Goal: Communication & Community: Answer question/provide support

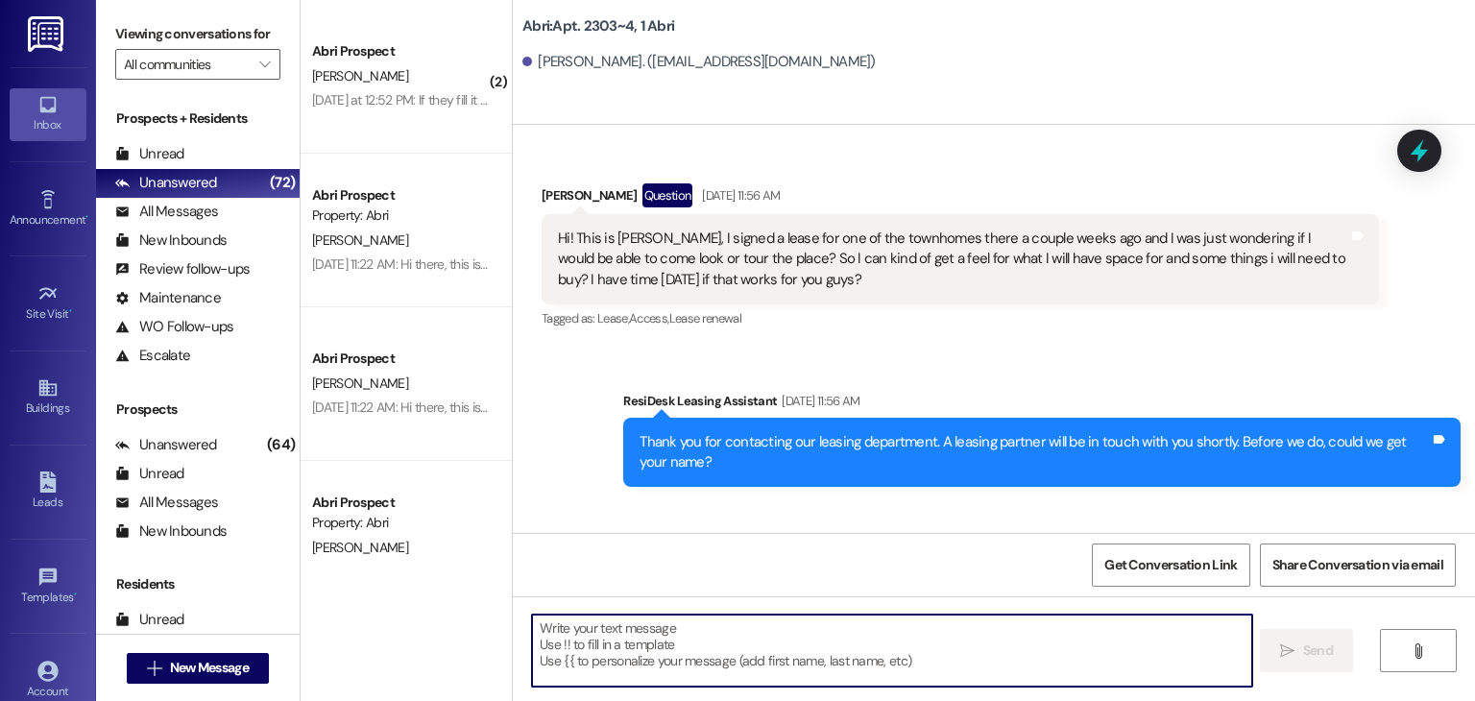
scroll to position [28866, 0]
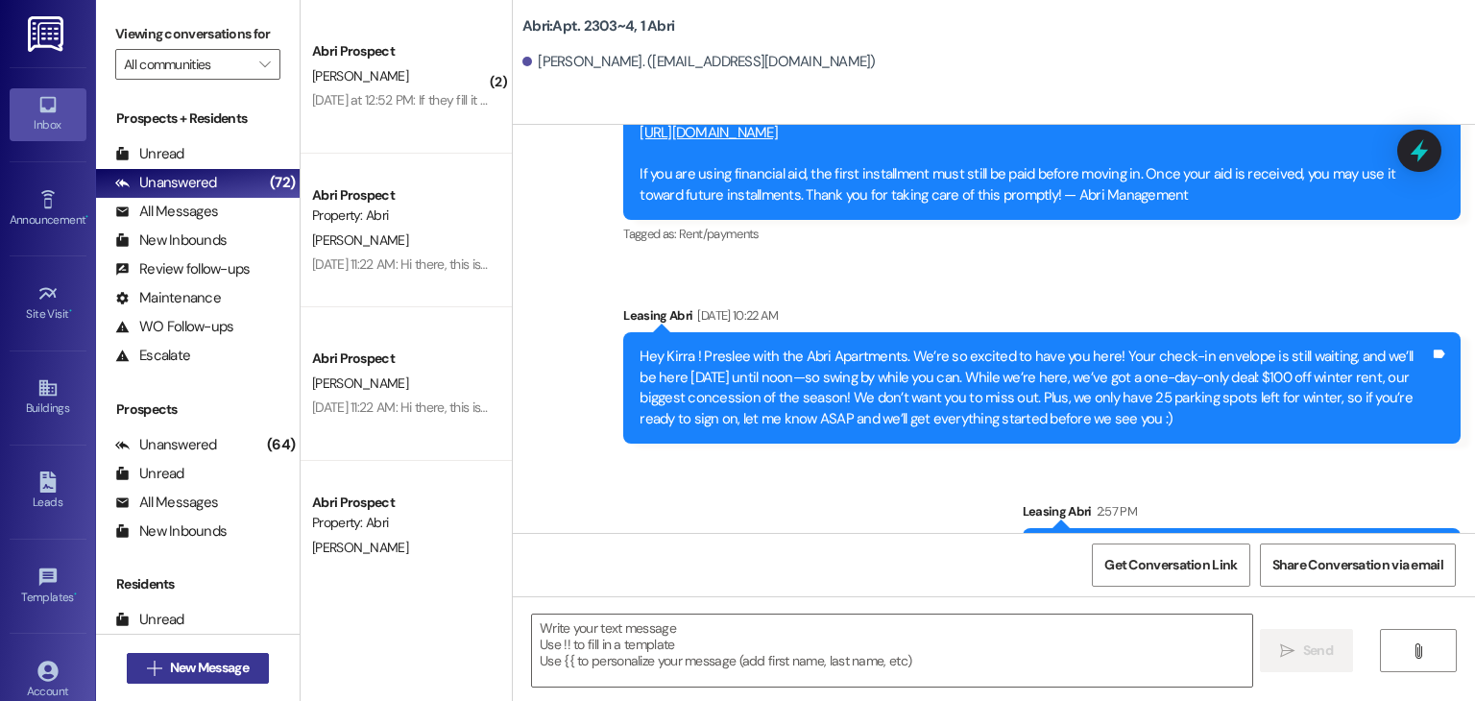
click at [223, 665] on span "New Message" at bounding box center [209, 668] width 79 height 20
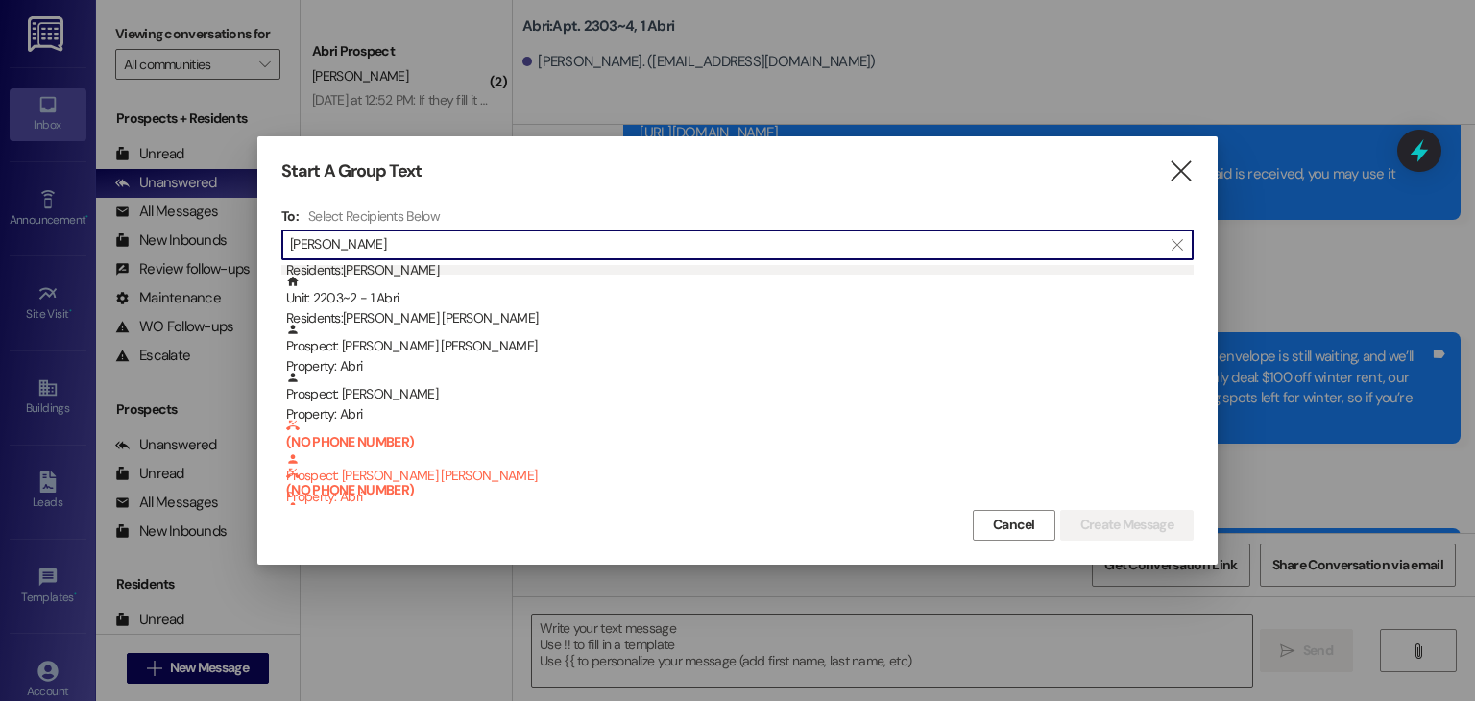
scroll to position [134, 0]
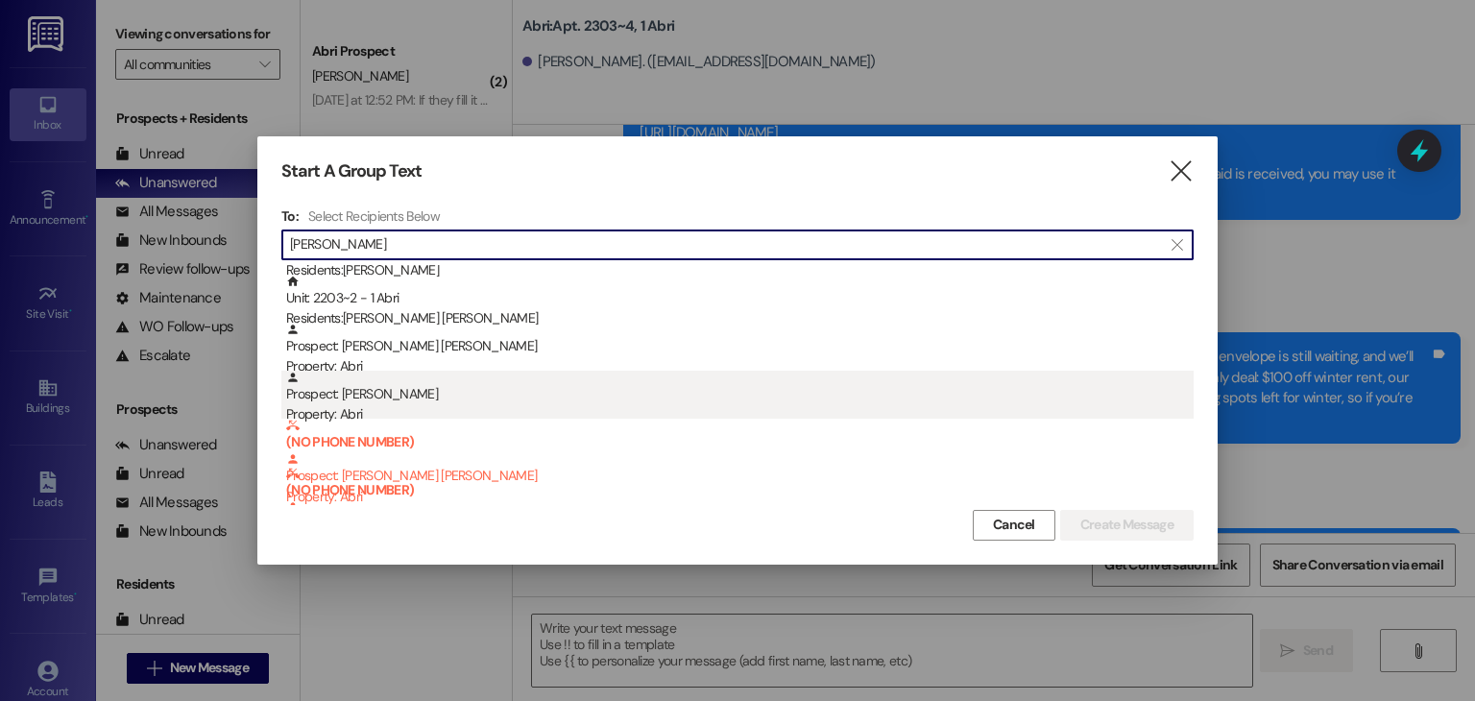
type input "[PERSON_NAME]"
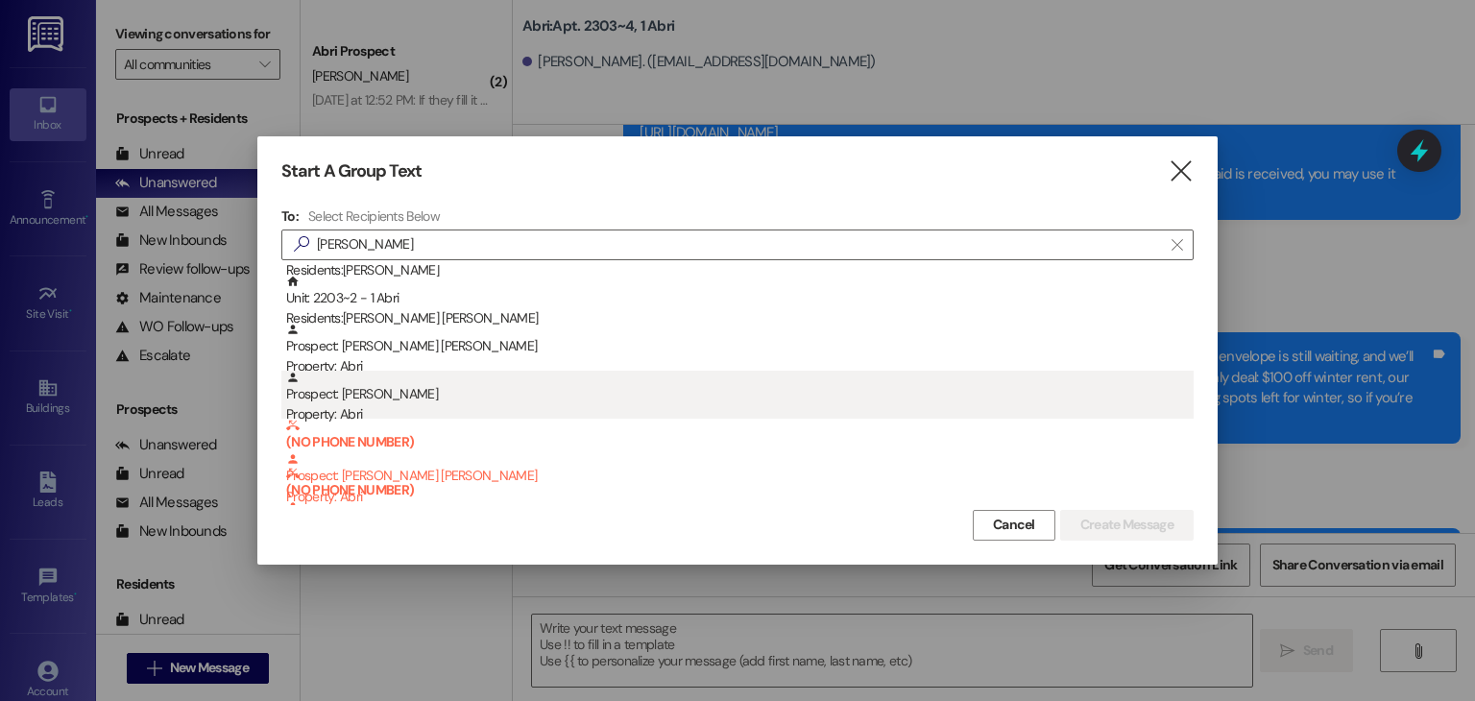
click at [449, 384] on div "Prospect: [PERSON_NAME] Property: Abri" at bounding box center [739, 398] width 907 height 55
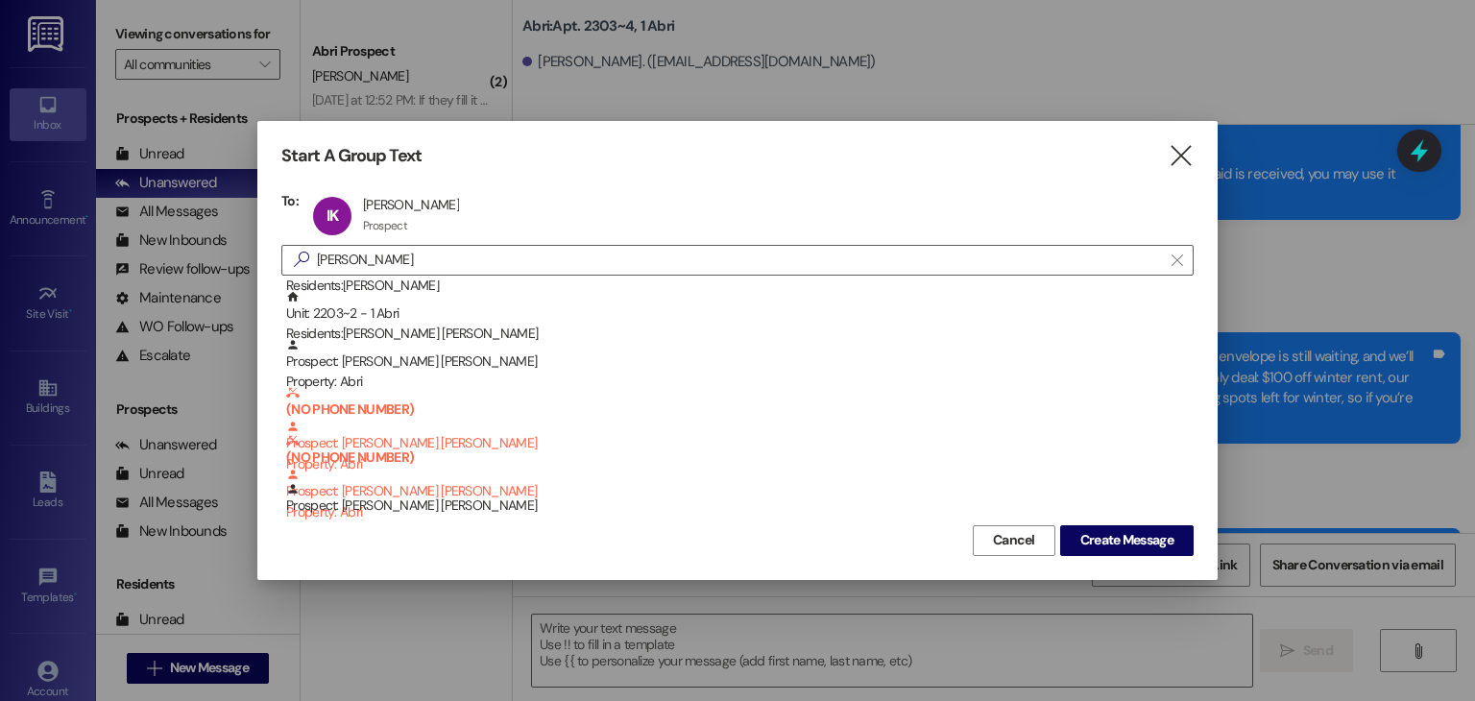
click at [1113, 555] on div "Start A Group Text  To: IK Illyria [PERSON_NAME] [GEOGRAPHIC_DATA] [PERSON_NAM…" at bounding box center [737, 350] width 960 height 458
click at [1110, 538] on span "Create Message" at bounding box center [1126, 540] width 93 height 20
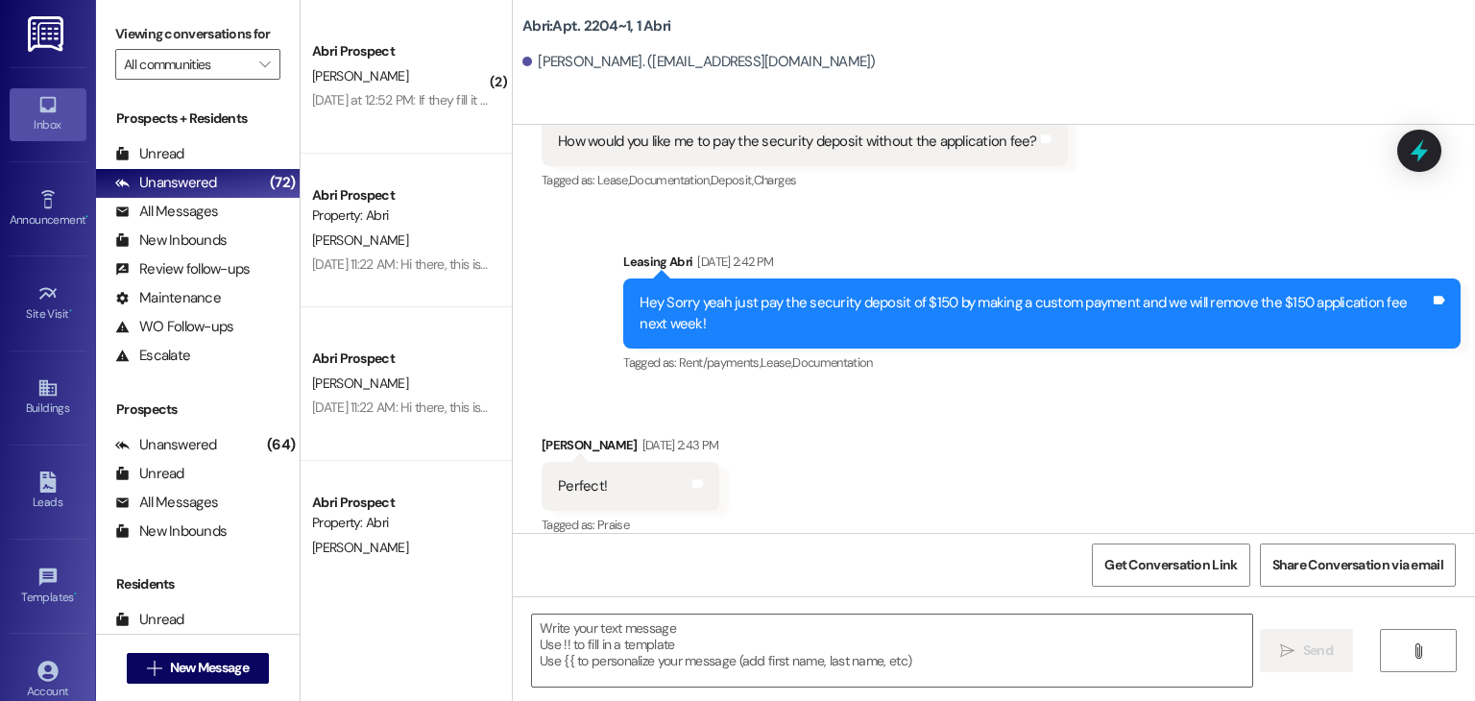
scroll to position [2764, 0]
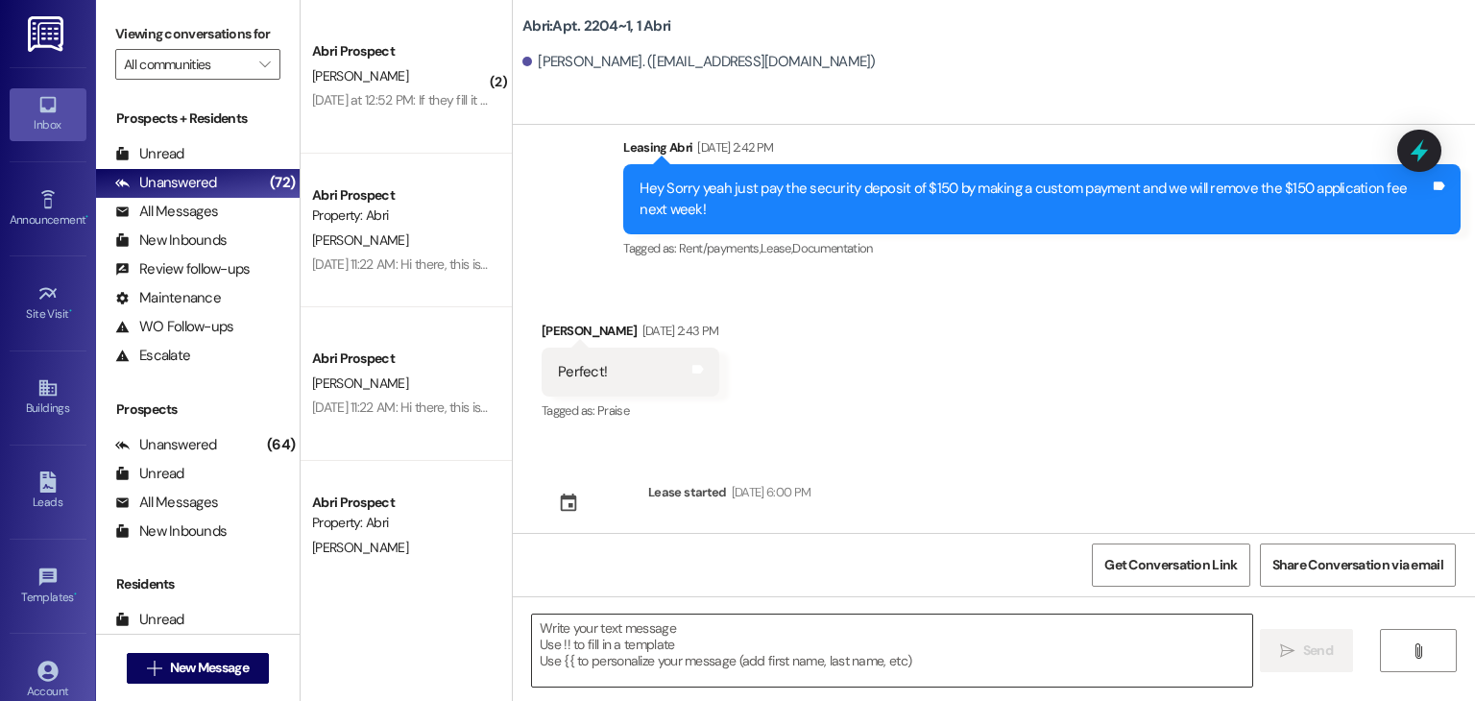
click at [686, 641] on textarea at bounding box center [891, 651] width 719 height 72
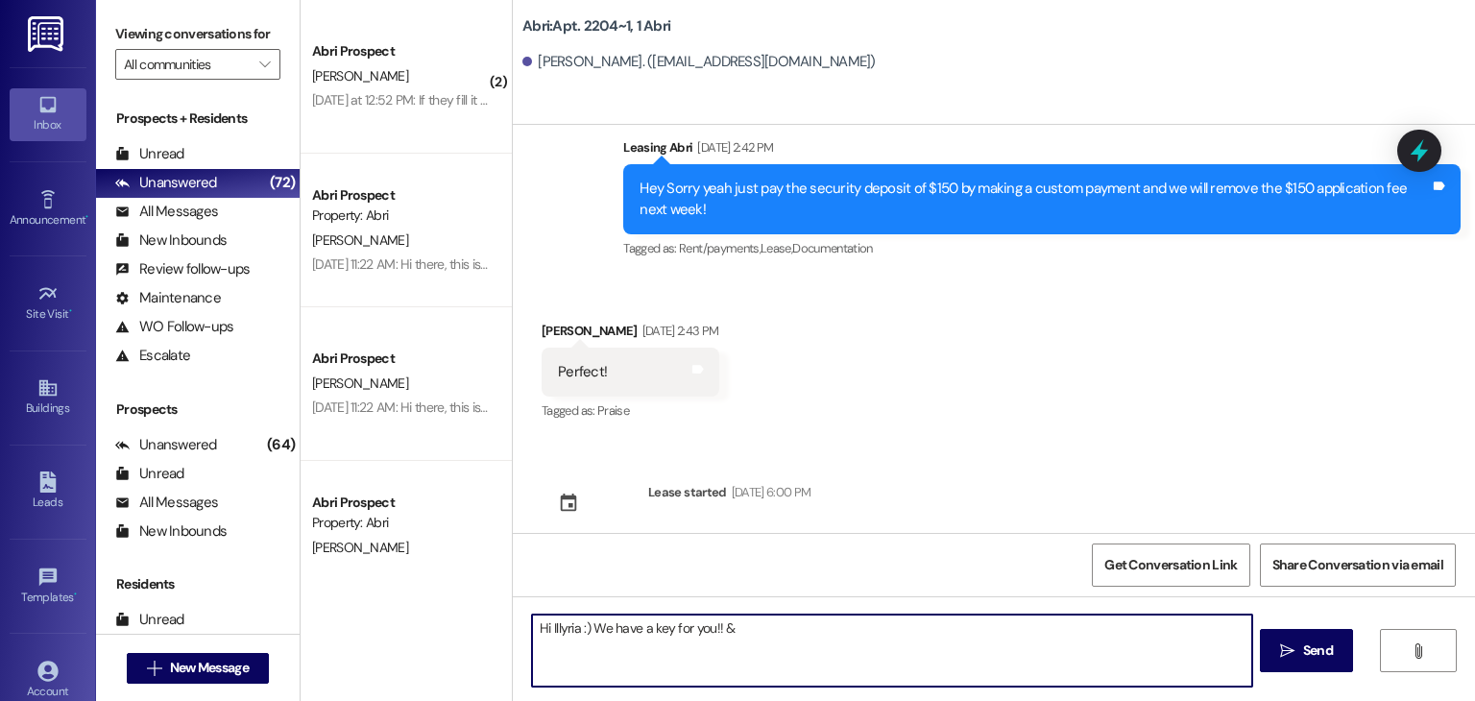
type textarea "Hi Illyria :) We have a key for you!!"
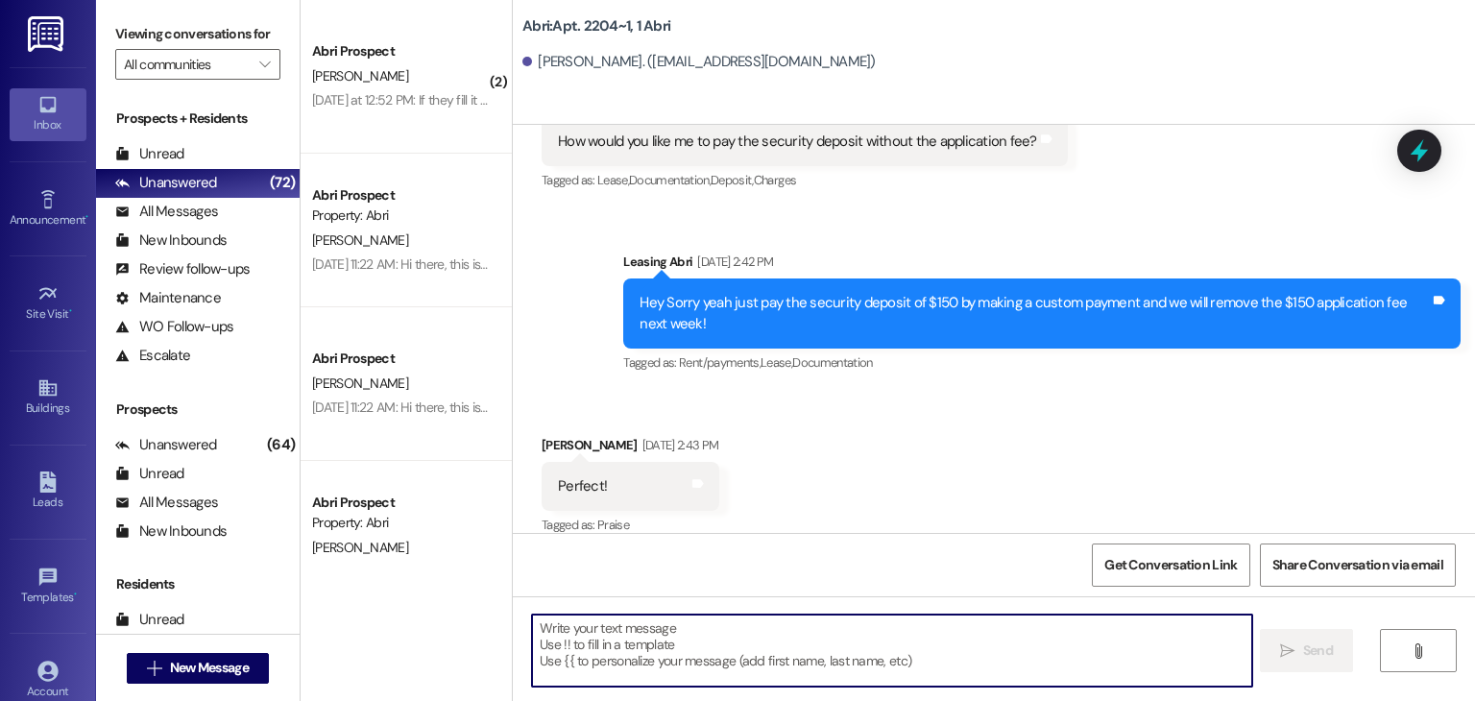
scroll to position [2897, 0]
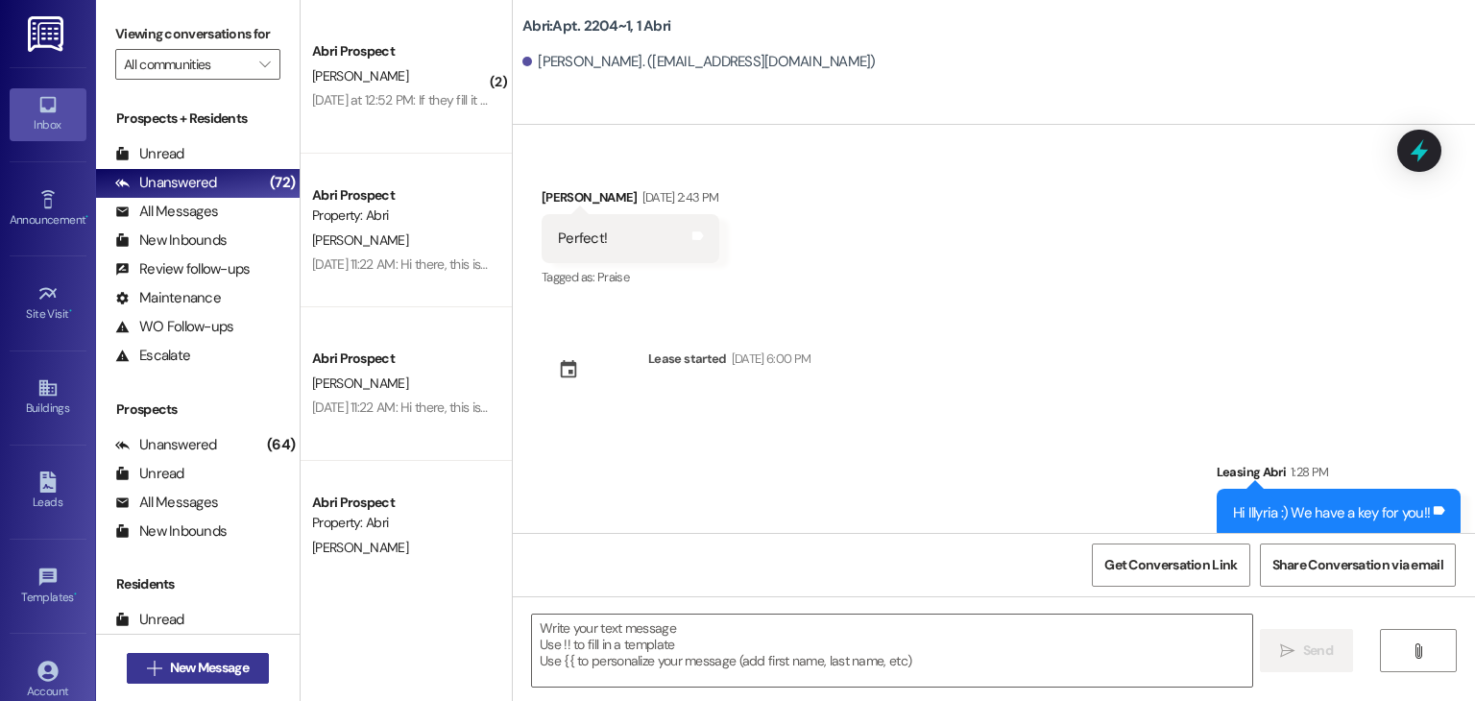
click at [227, 658] on span "New Message" at bounding box center [209, 668] width 79 height 20
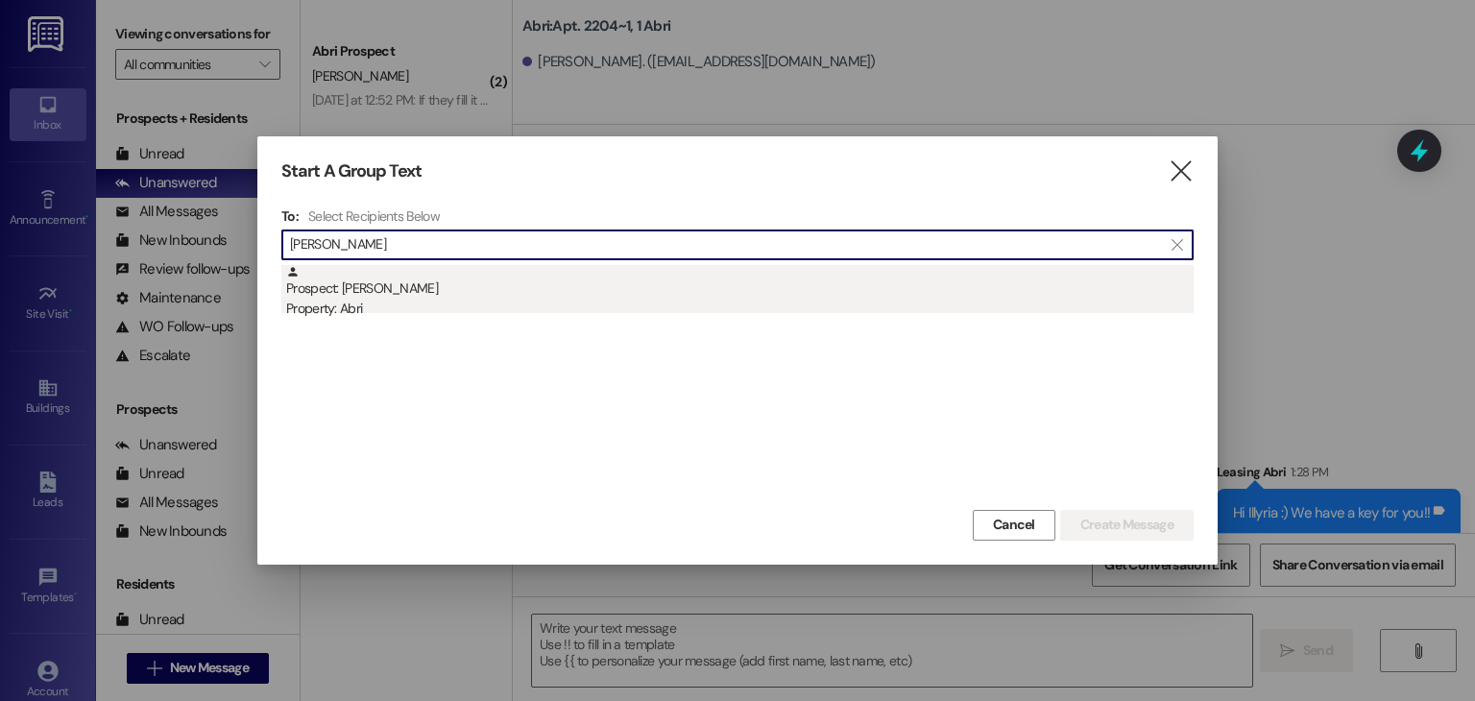
type input "[PERSON_NAME]"
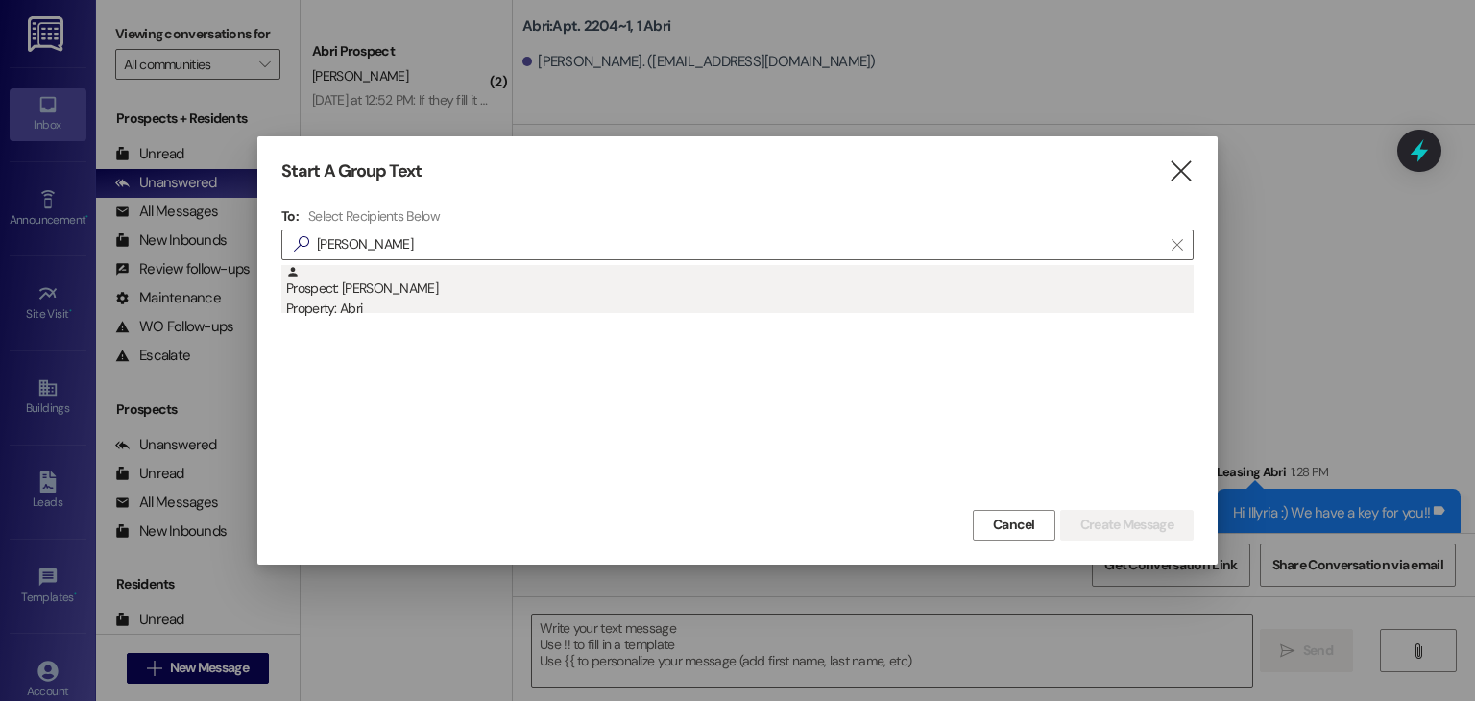
click at [484, 292] on div "Prospect: [PERSON_NAME] Property: Abri" at bounding box center [739, 292] width 907 height 55
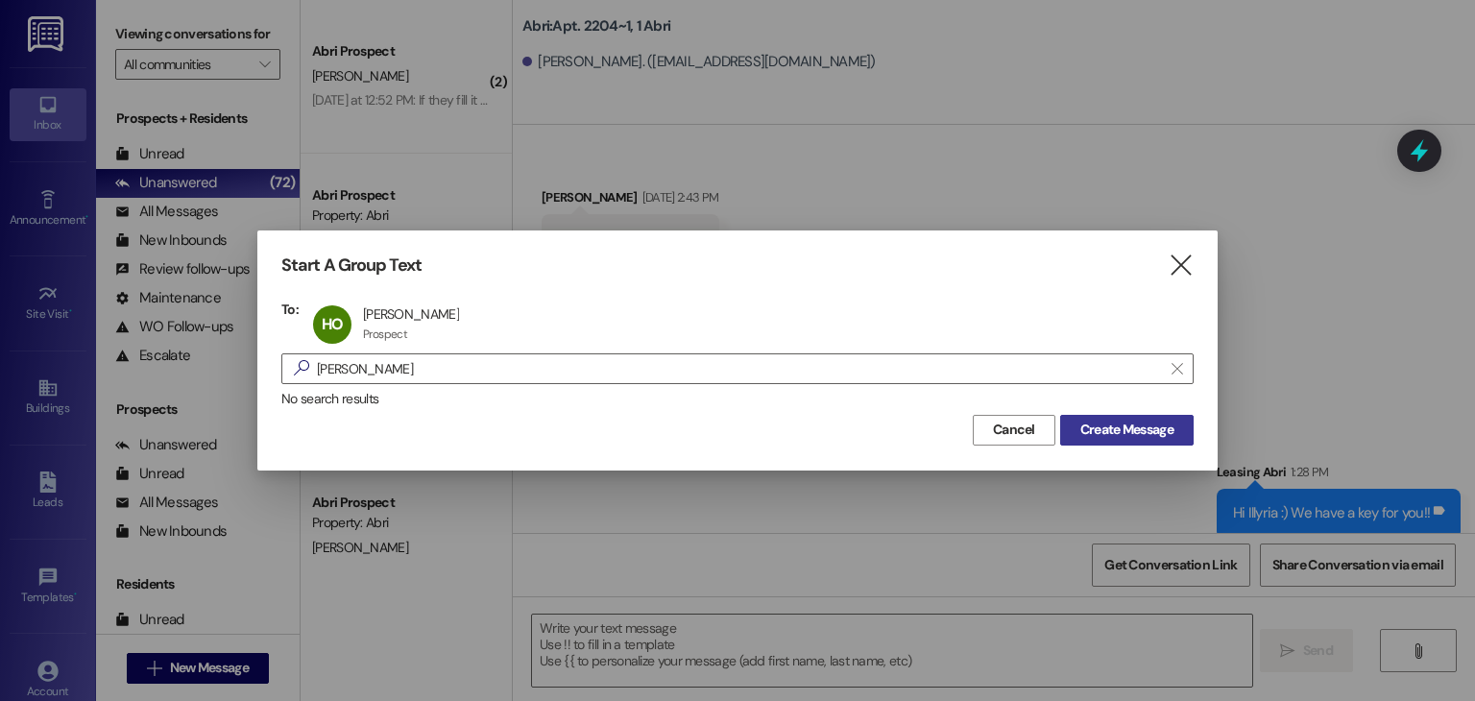
click at [1082, 429] on span "Create Message" at bounding box center [1126, 430] width 93 height 20
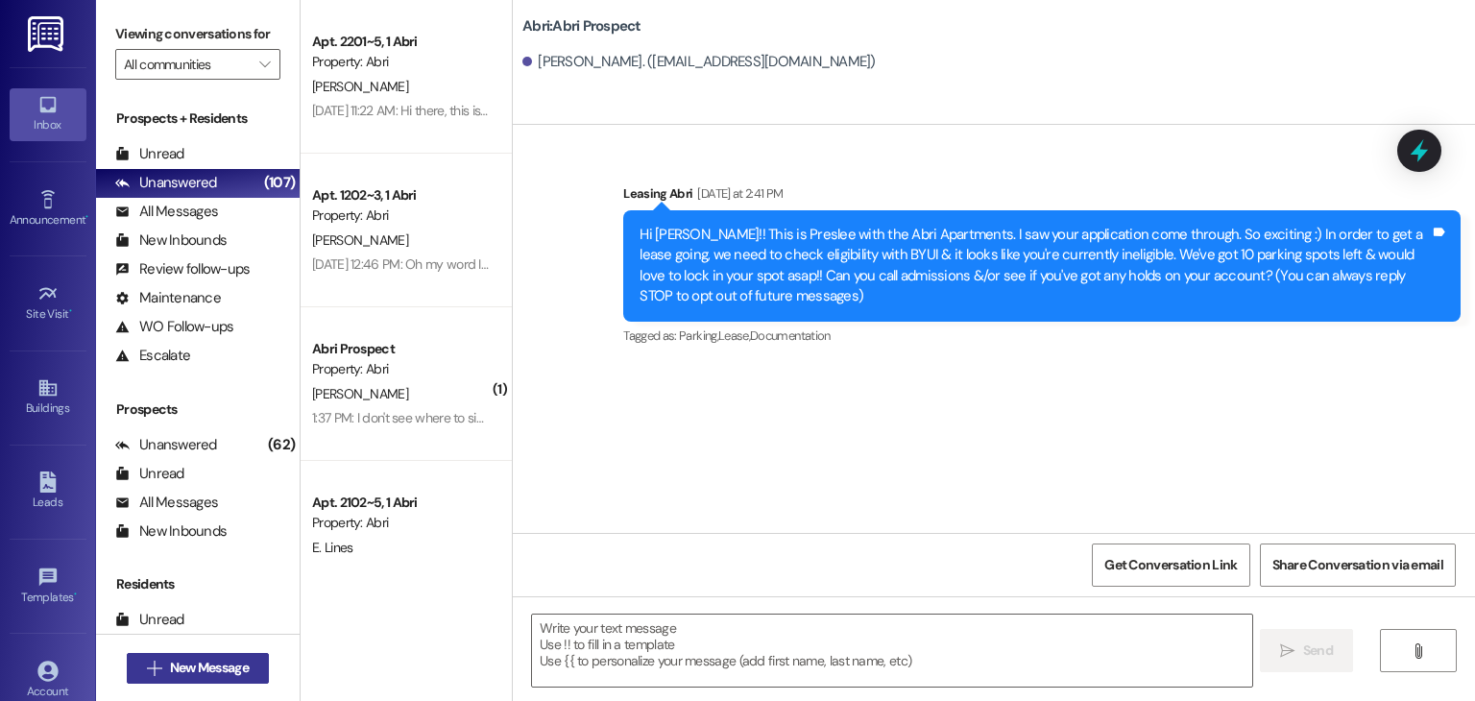
click at [222, 658] on span "New Message" at bounding box center [209, 668] width 79 height 20
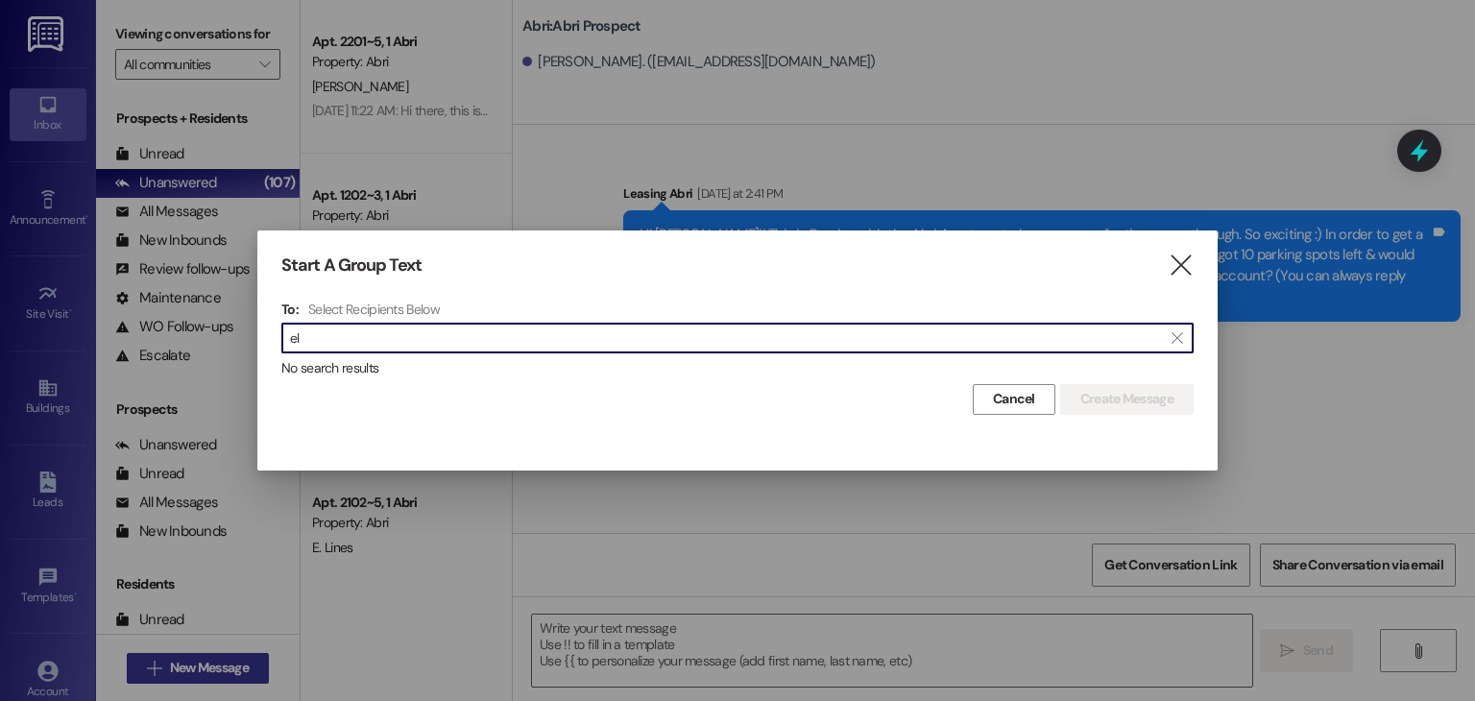
type input "e"
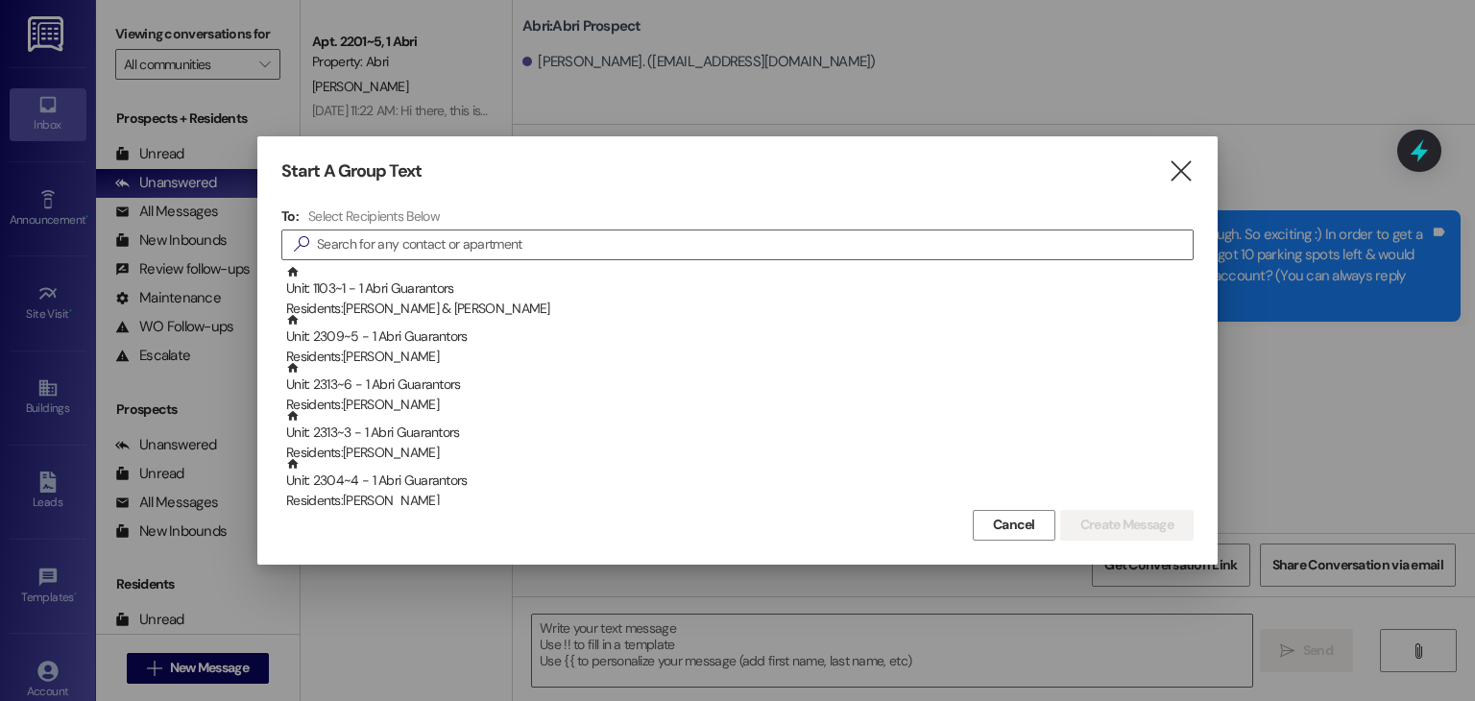
click at [1173, 184] on div "Start A Group Text  To: Select Recipients Below  Unit: 1103~1 - 1 Abri Guaran…" at bounding box center [737, 349] width 960 height 427
click at [1180, 178] on icon "" at bounding box center [1181, 171] width 26 height 20
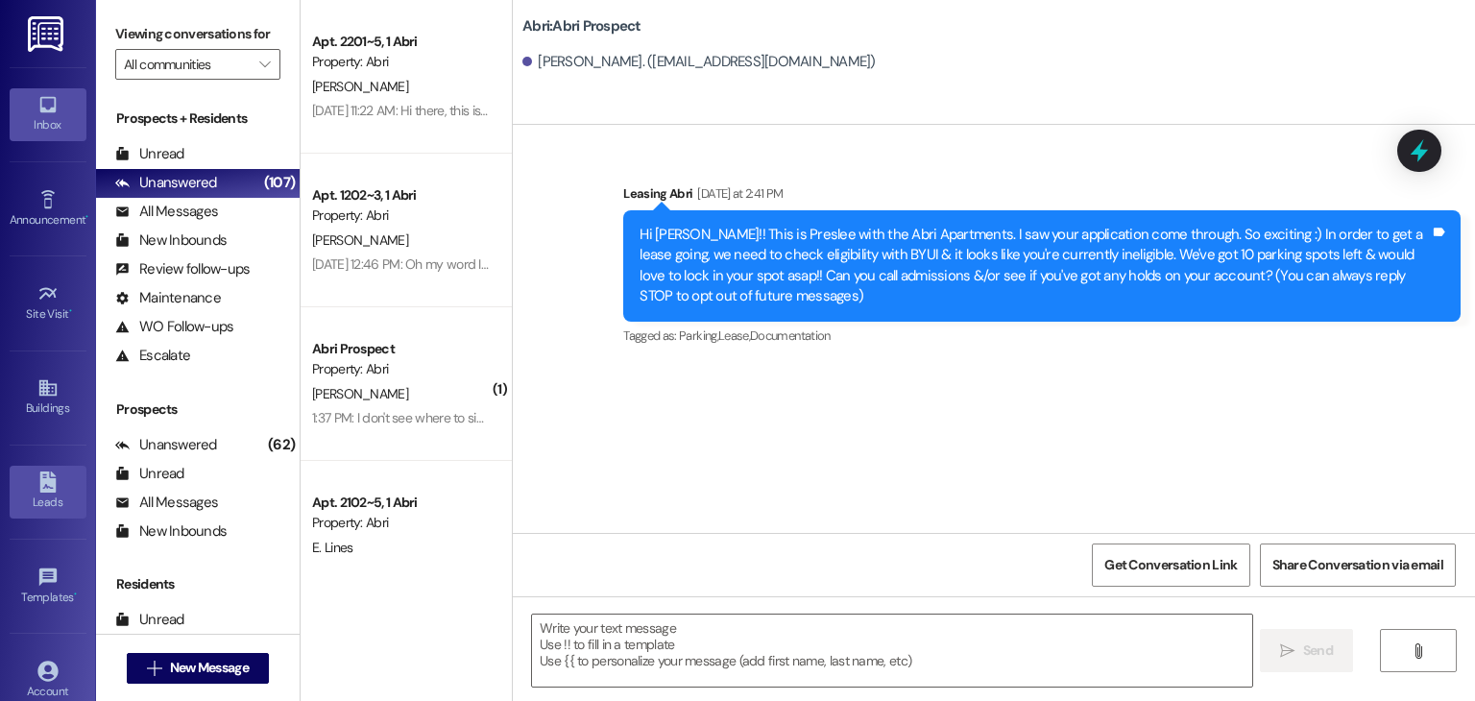
click at [45, 485] on icon at bounding box center [47, 482] width 21 height 21
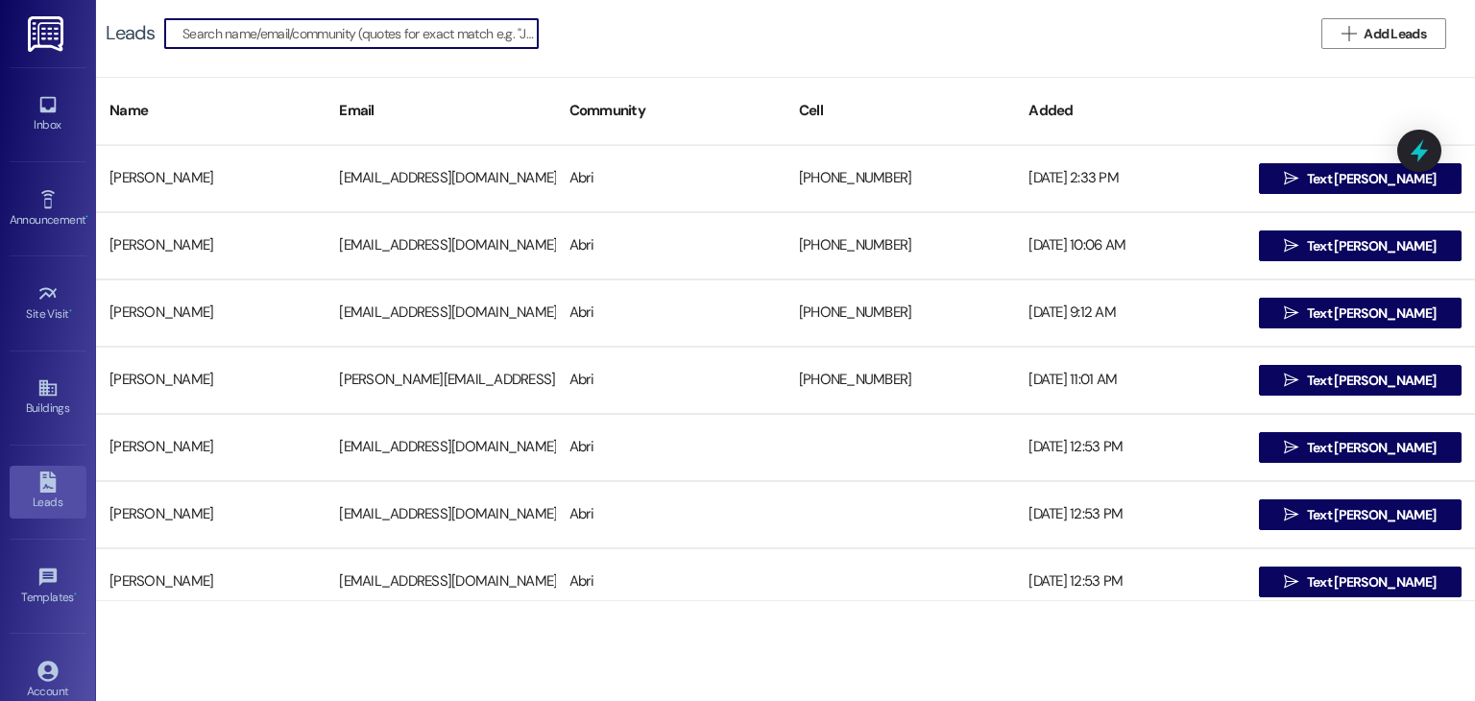
click at [404, 40] on input at bounding box center [359, 33] width 355 height 27
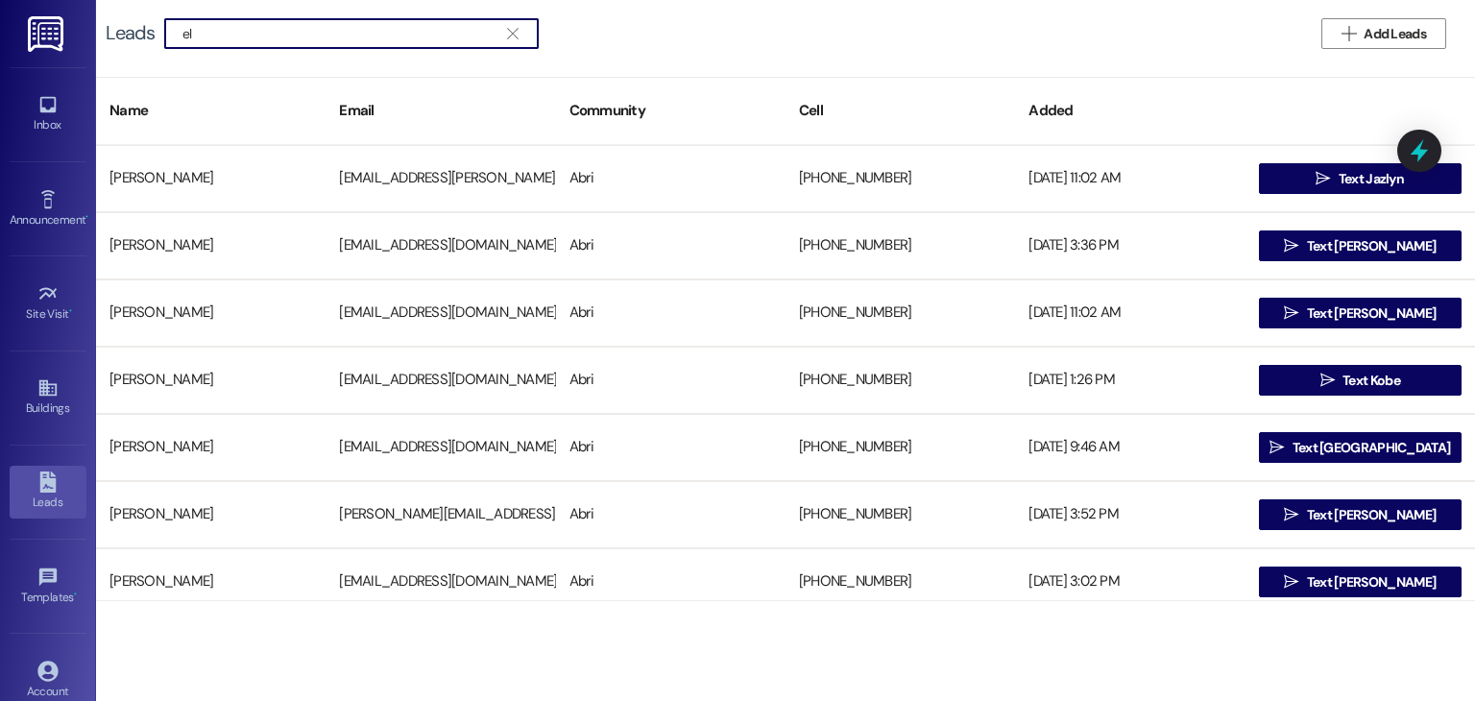
type input "e"
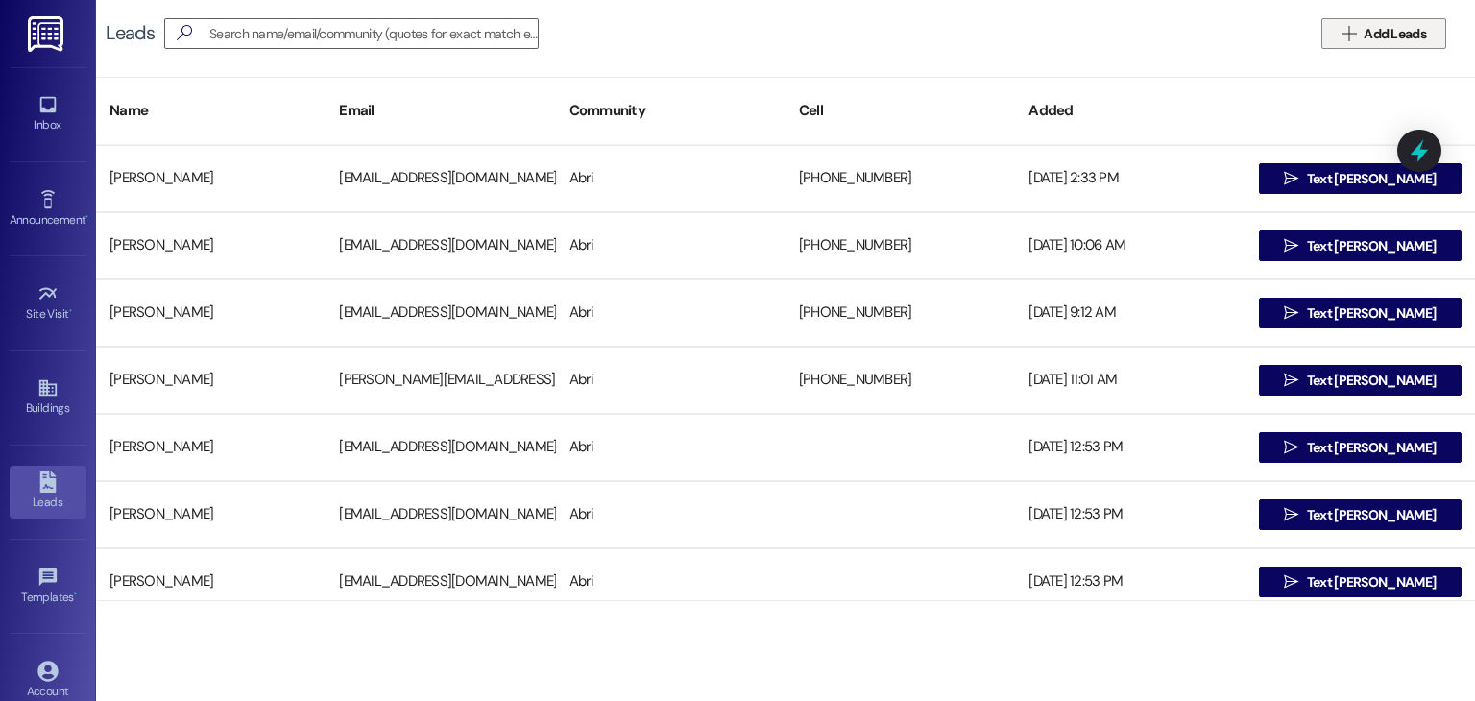
click at [1353, 43] on span " Add Leads" at bounding box center [1384, 34] width 92 height 20
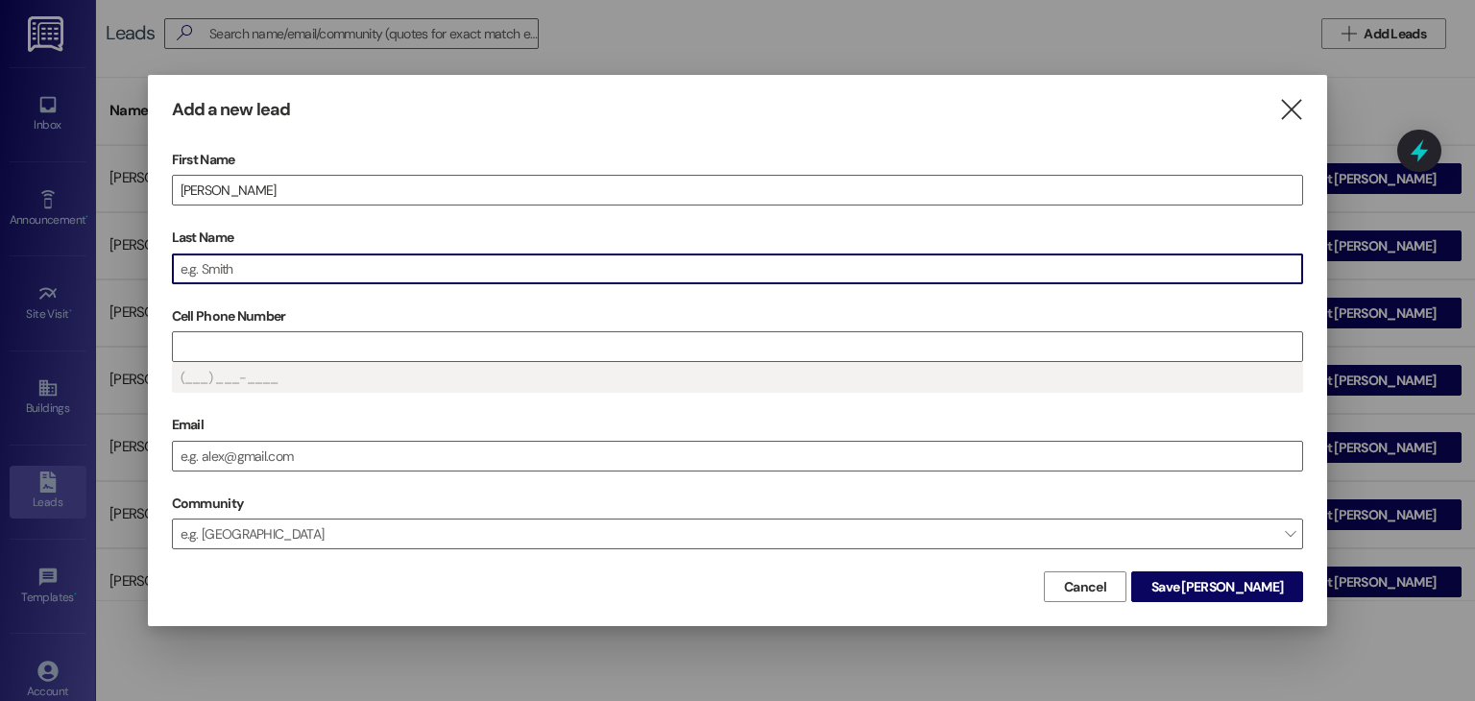
click at [829, 266] on input "Last Name" at bounding box center [738, 268] width 1130 height 29
click at [756, 352] on input "Cell Phone Number" at bounding box center [738, 346] width 1130 height 29
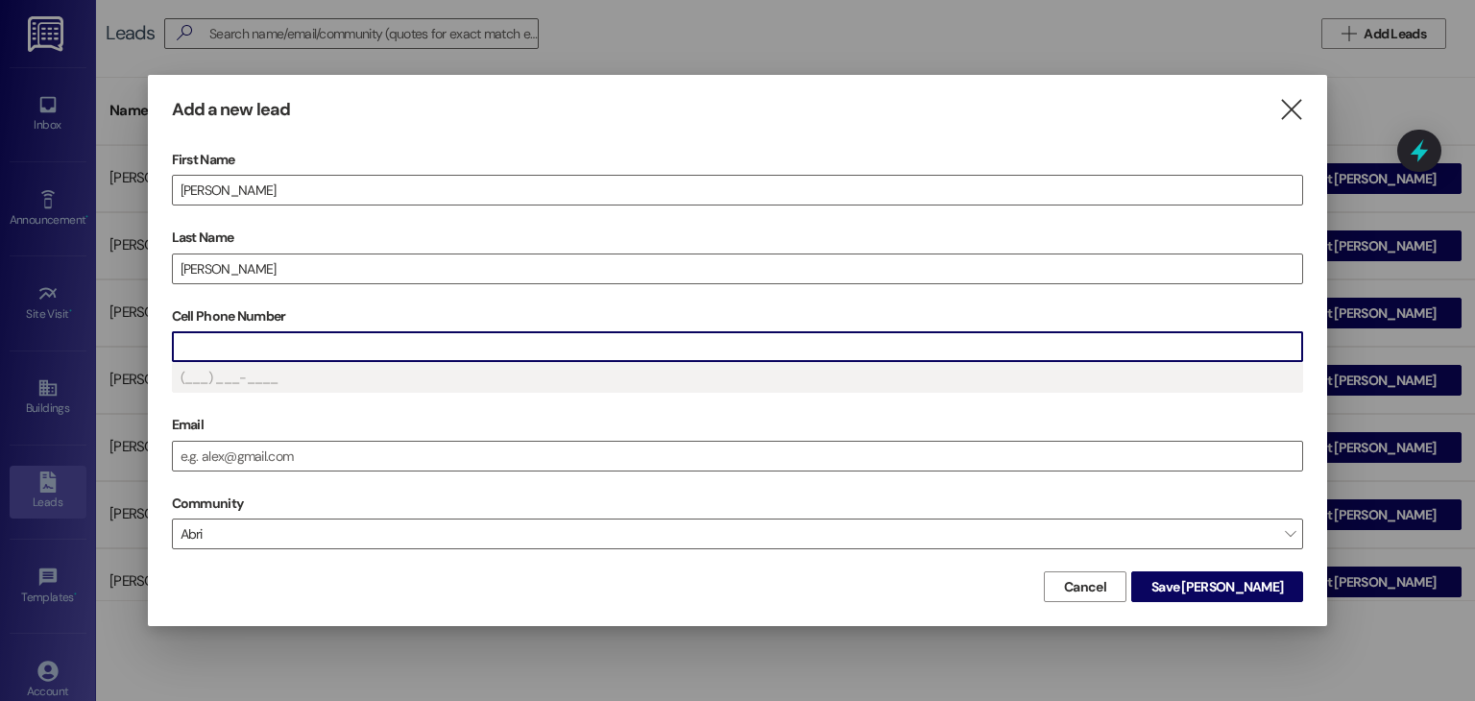
click at [281, 342] on input "Cell Phone Number" at bounding box center [738, 346] width 1130 height 29
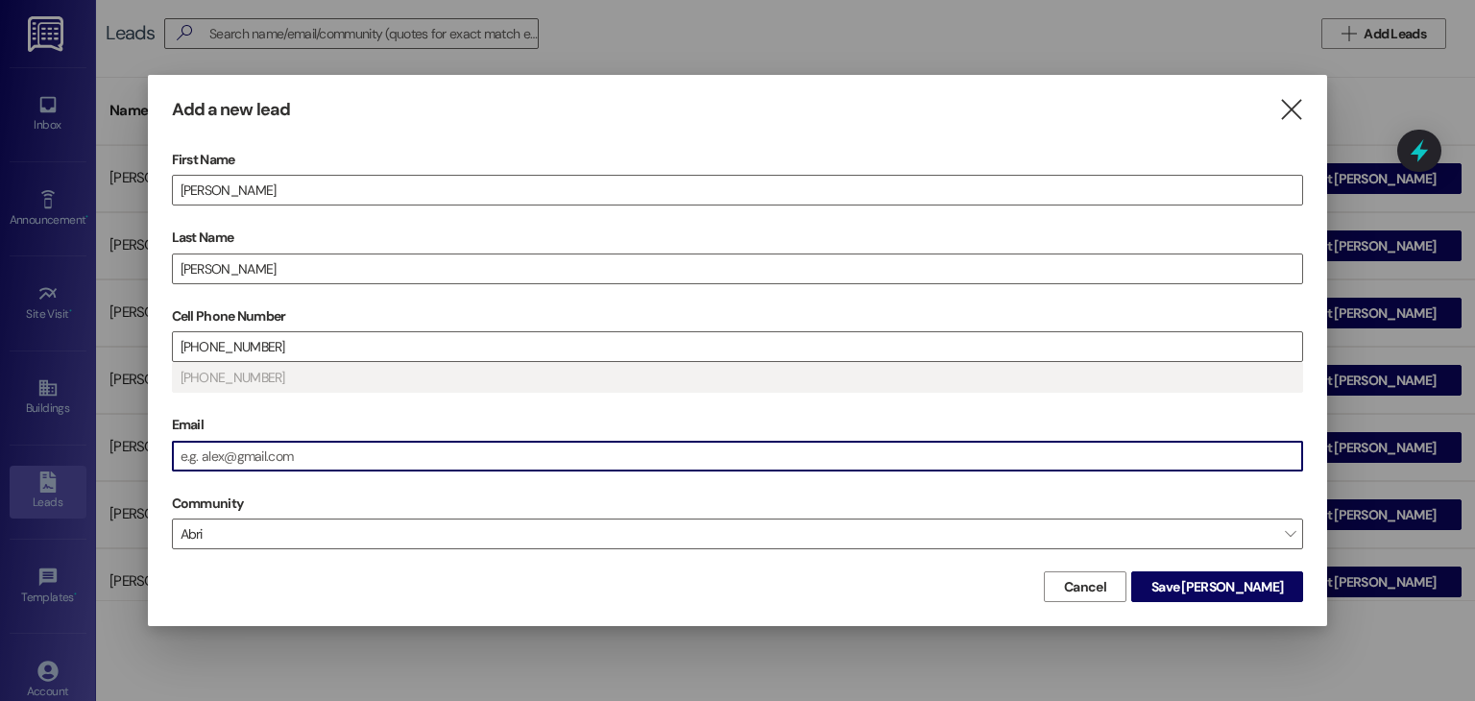
click at [365, 443] on input "Email" at bounding box center [738, 456] width 1130 height 29
type input "[PERSON_NAME]"
click at [327, 466] on input "[PHONE_NUMBER]" at bounding box center [738, 456] width 1130 height 29
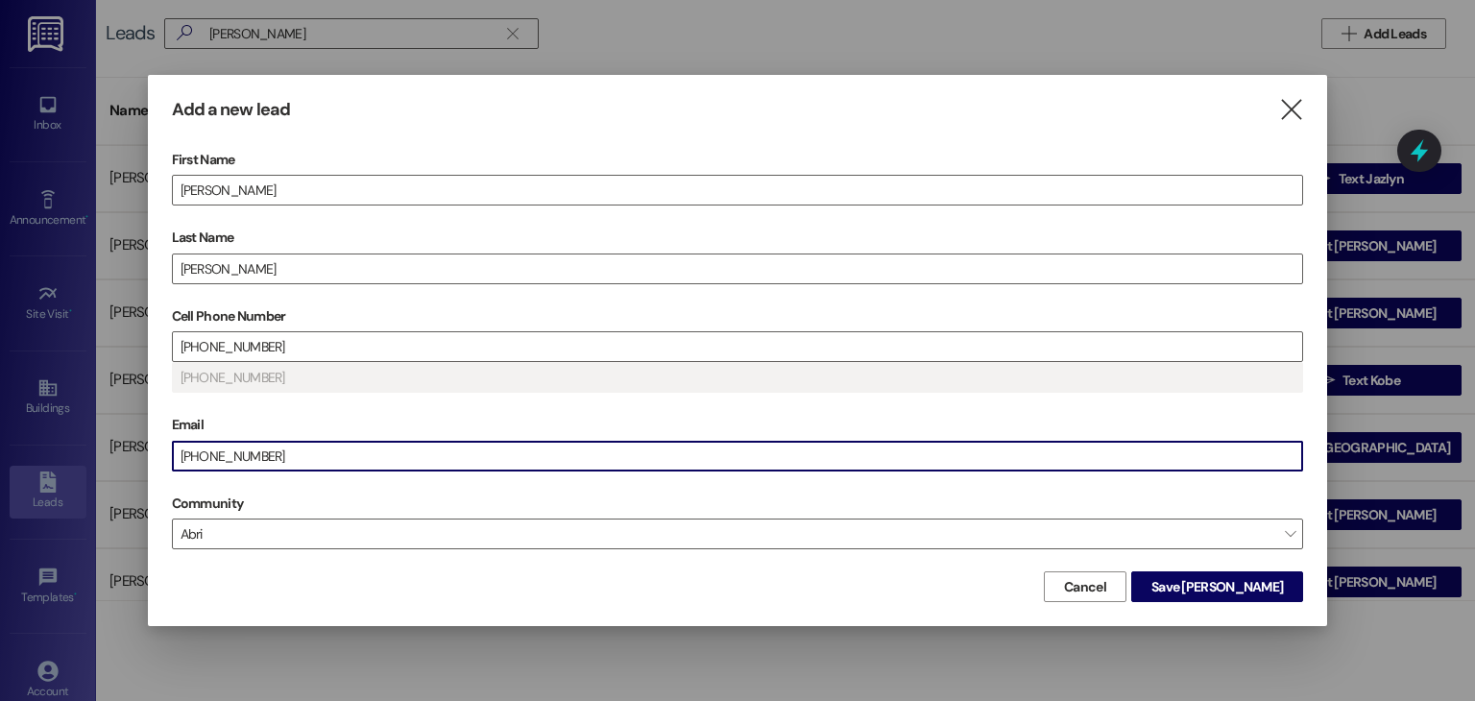
click at [327, 466] on input "[PHONE_NUMBER]" at bounding box center [738, 456] width 1130 height 29
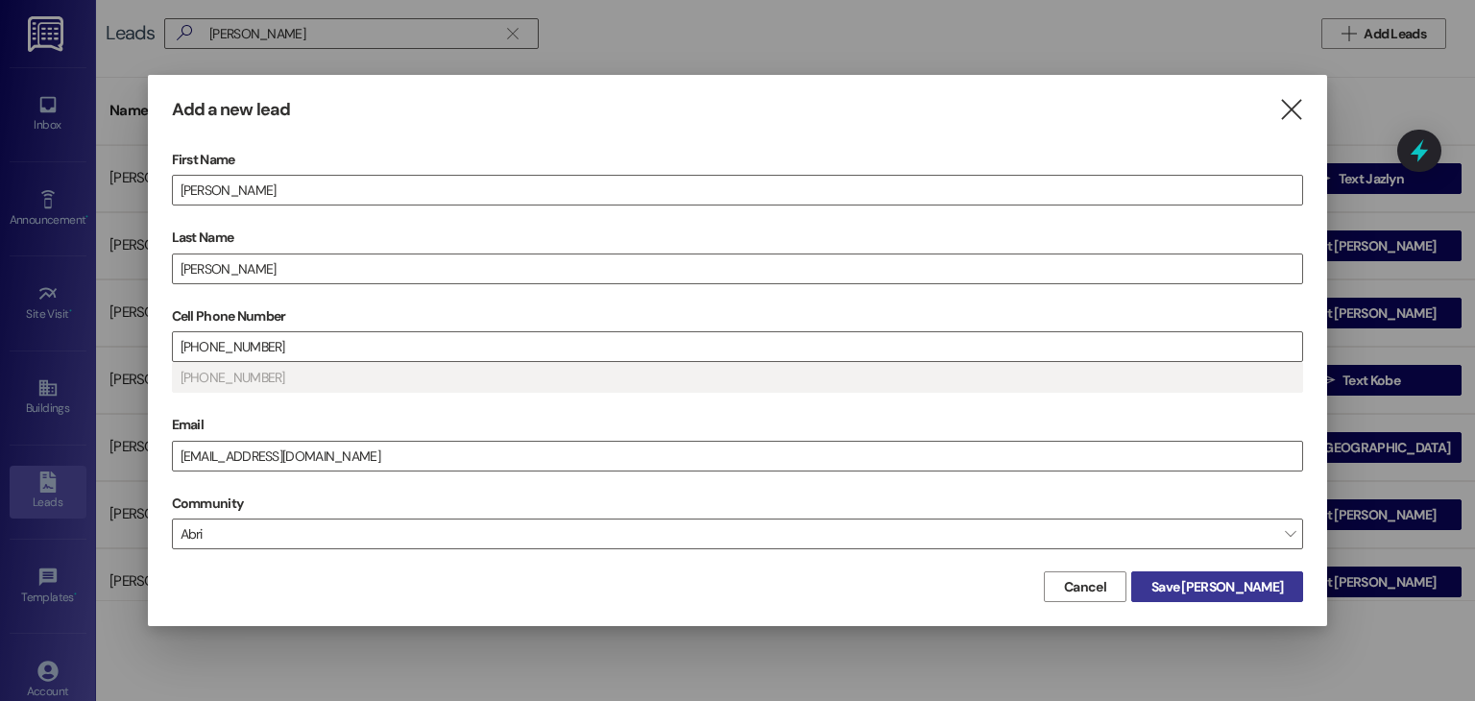
click at [1241, 588] on span "Save [PERSON_NAME]" at bounding box center [1217, 587] width 132 height 20
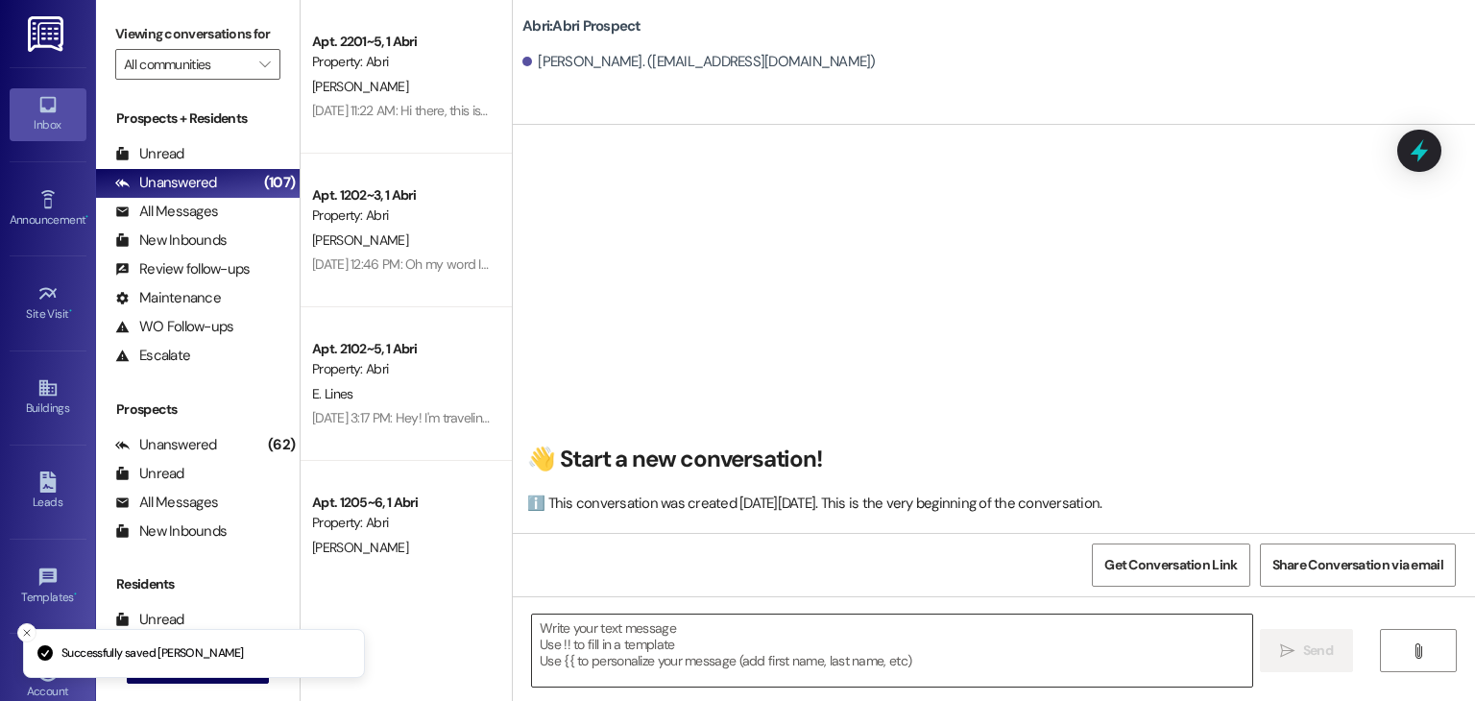
click at [780, 628] on textarea at bounding box center [891, 651] width 719 height 72
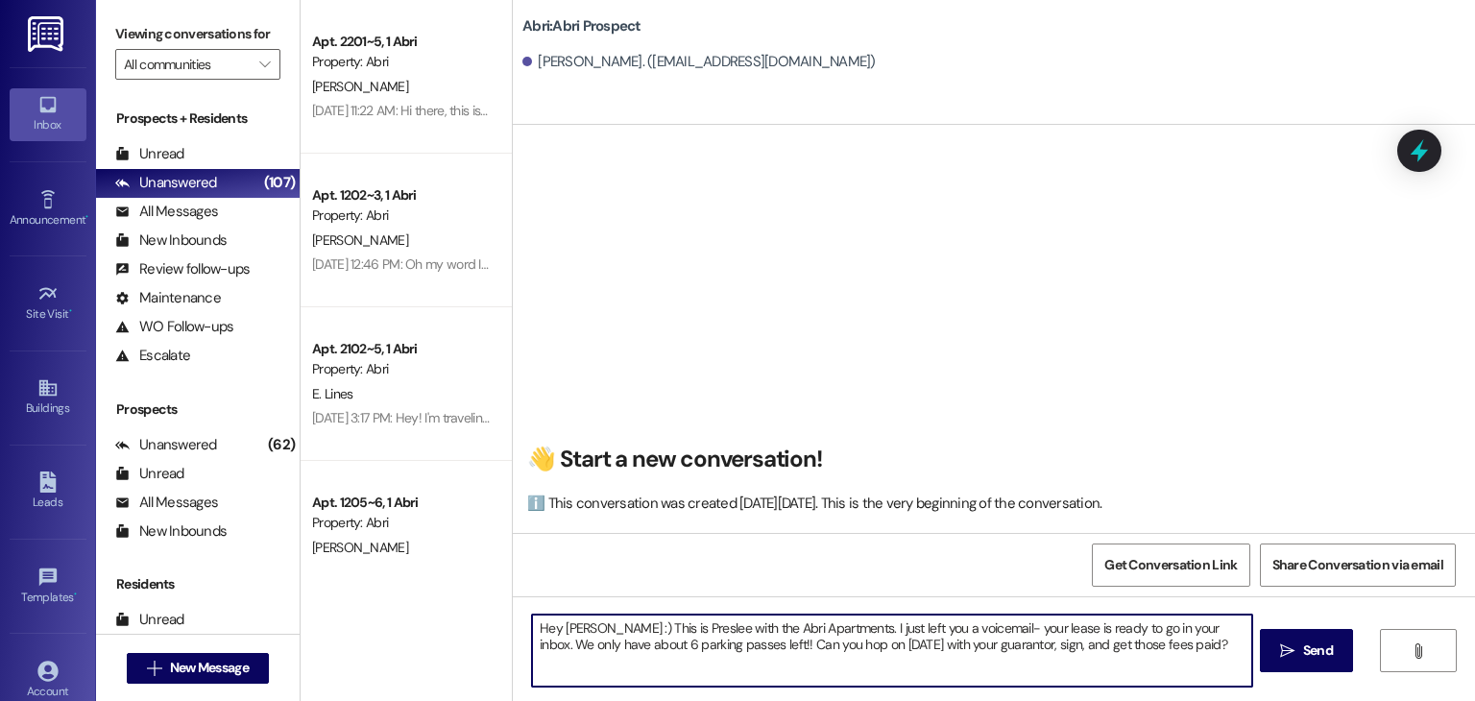
click at [845, 645] on textarea "Hey [PERSON_NAME] :) This is Preslee with the Abri Apartments. I just left you …" at bounding box center [891, 651] width 719 height 72
click at [985, 662] on textarea "Hey [PERSON_NAME] :) This is Preslee with the Abri Apartments. I just left you …" at bounding box center [891, 651] width 719 height 72
type textarea "Hey [PERSON_NAME] :) This is Preslee with the Abri Apartments. I just left you …"
click at [1217, 654] on textarea "Hey [PERSON_NAME] :) This is Preslee with the Abri Apartments. I just left you …" at bounding box center [891, 651] width 719 height 72
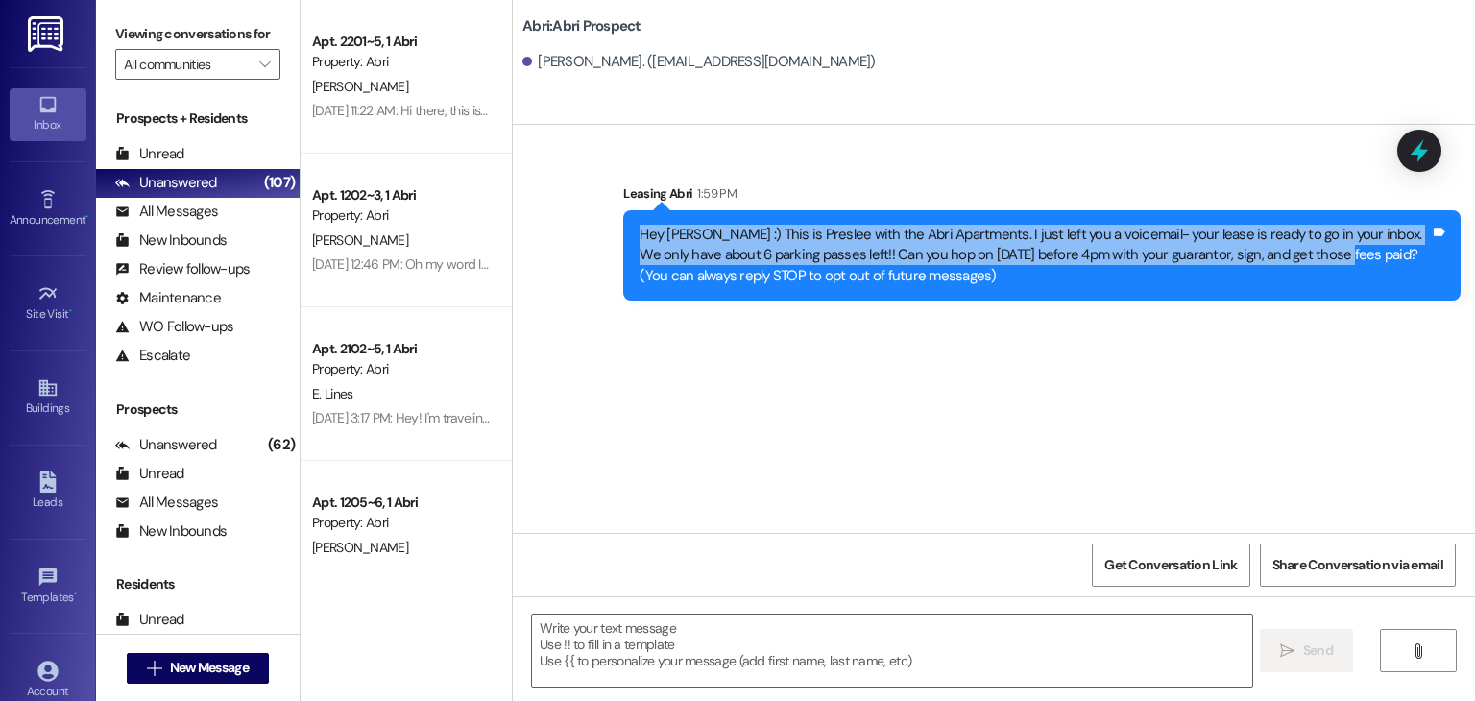
drag, startPoint x: 626, startPoint y: 233, endPoint x: 1308, endPoint y: 260, distance: 682.4
click at [1308, 260] on div "Hey [PERSON_NAME] :) This is Preslee with the Abri Apartments. I just left you …" at bounding box center [1035, 255] width 794 height 61
copy div "Hey [PERSON_NAME] :) This is Preslee with the Abri Apartments. I just left you …"
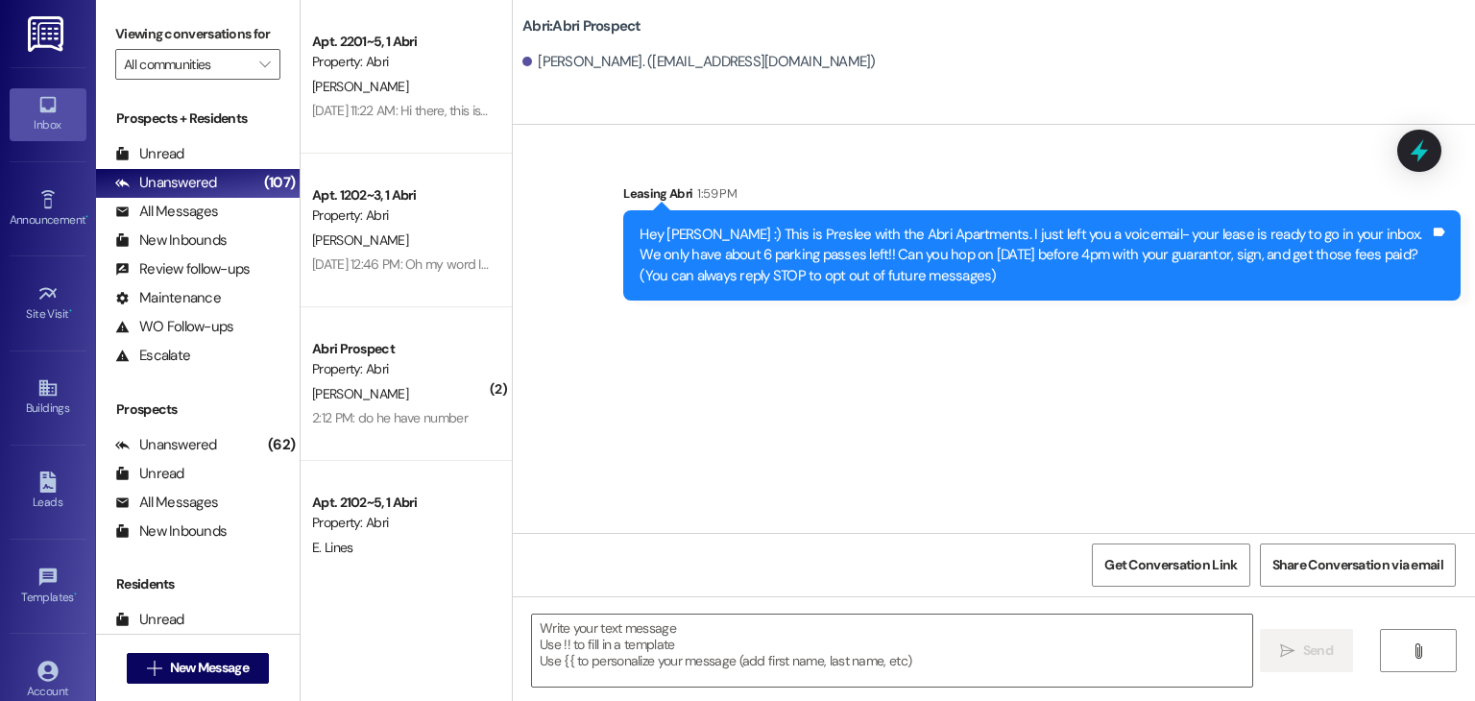
click at [649, 412] on div "Sent via SMS Leasing Abri 1:59 PM Hey [PERSON_NAME] :) This is Preslee with the…" at bounding box center [994, 329] width 962 height 408
click at [219, 676] on span "New Message" at bounding box center [209, 668] width 79 height 20
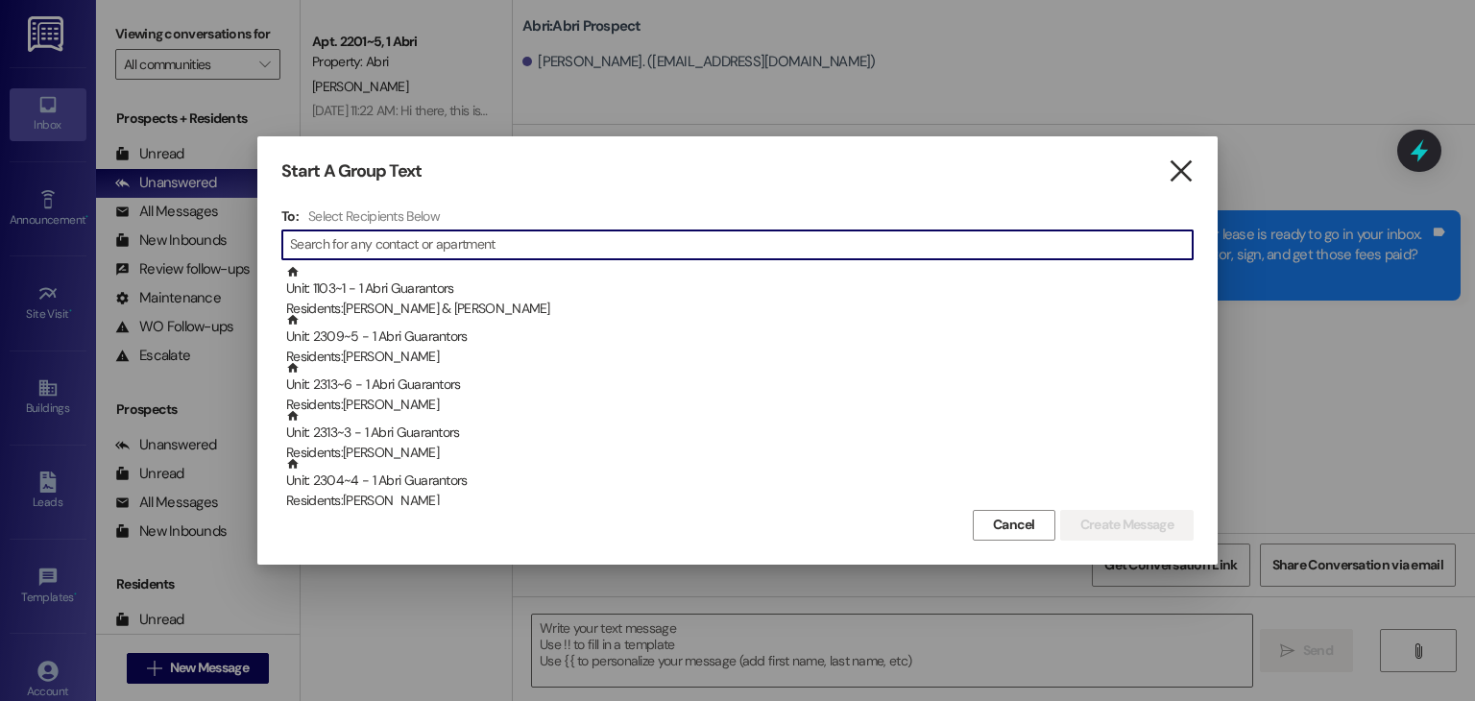
click at [1189, 167] on icon "" at bounding box center [1181, 171] width 26 height 20
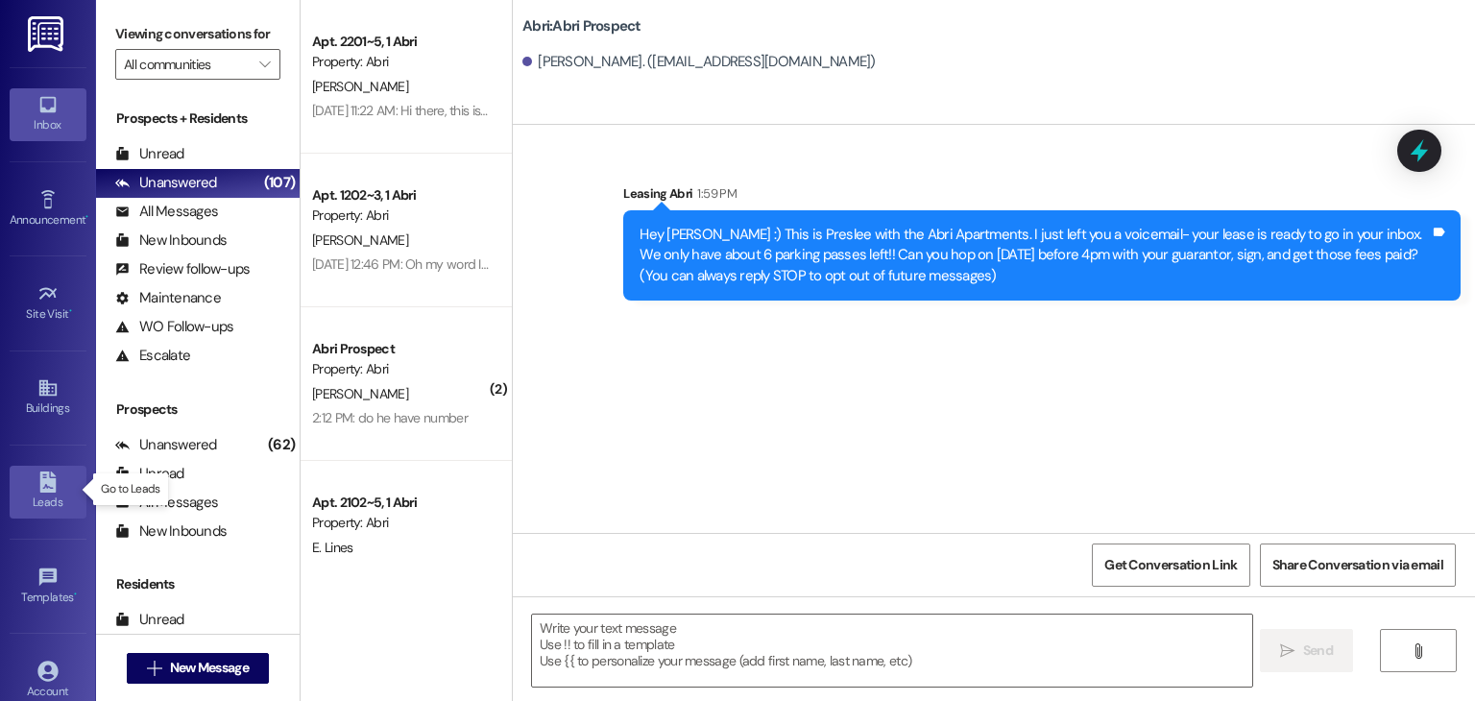
click at [44, 479] on icon at bounding box center [47, 482] width 16 height 21
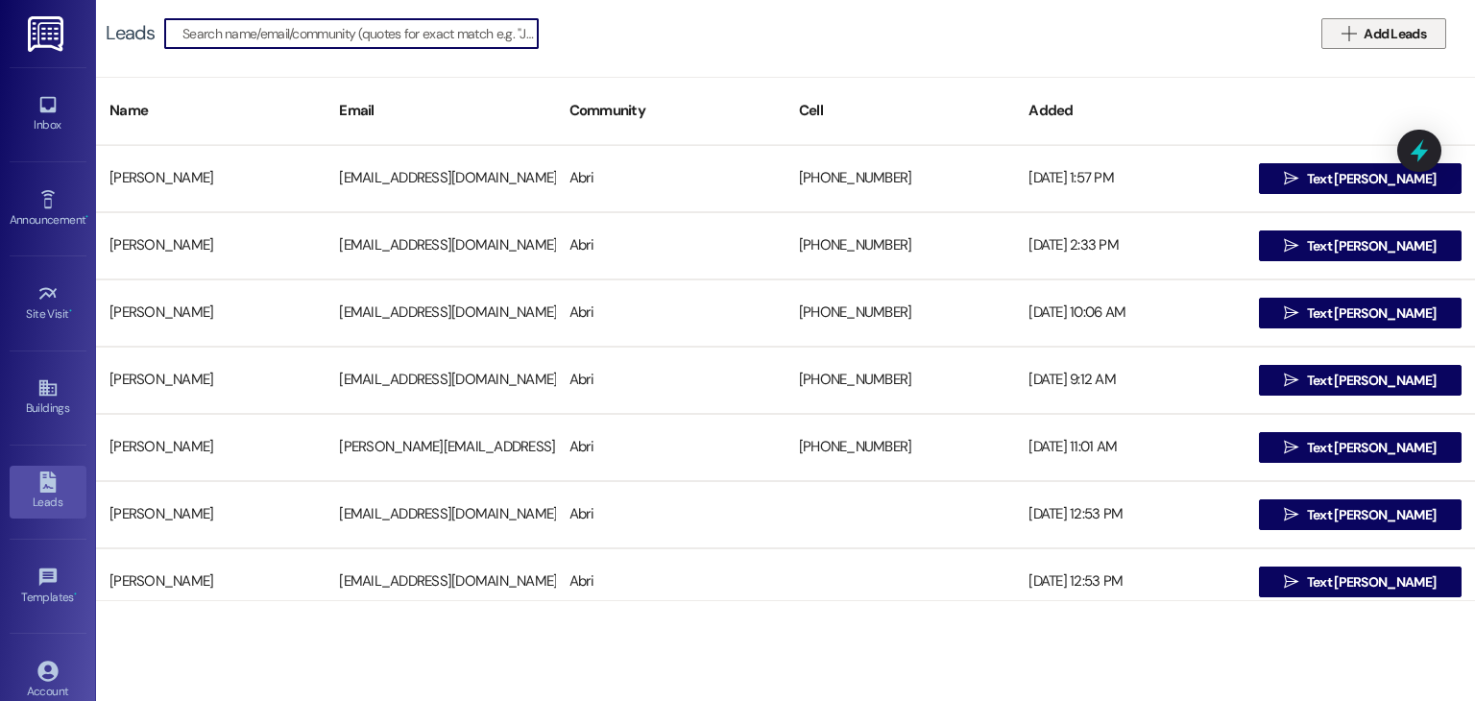
click at [1353, 34] on icon "" at bounding box center [1349, 33] width 14 height 15
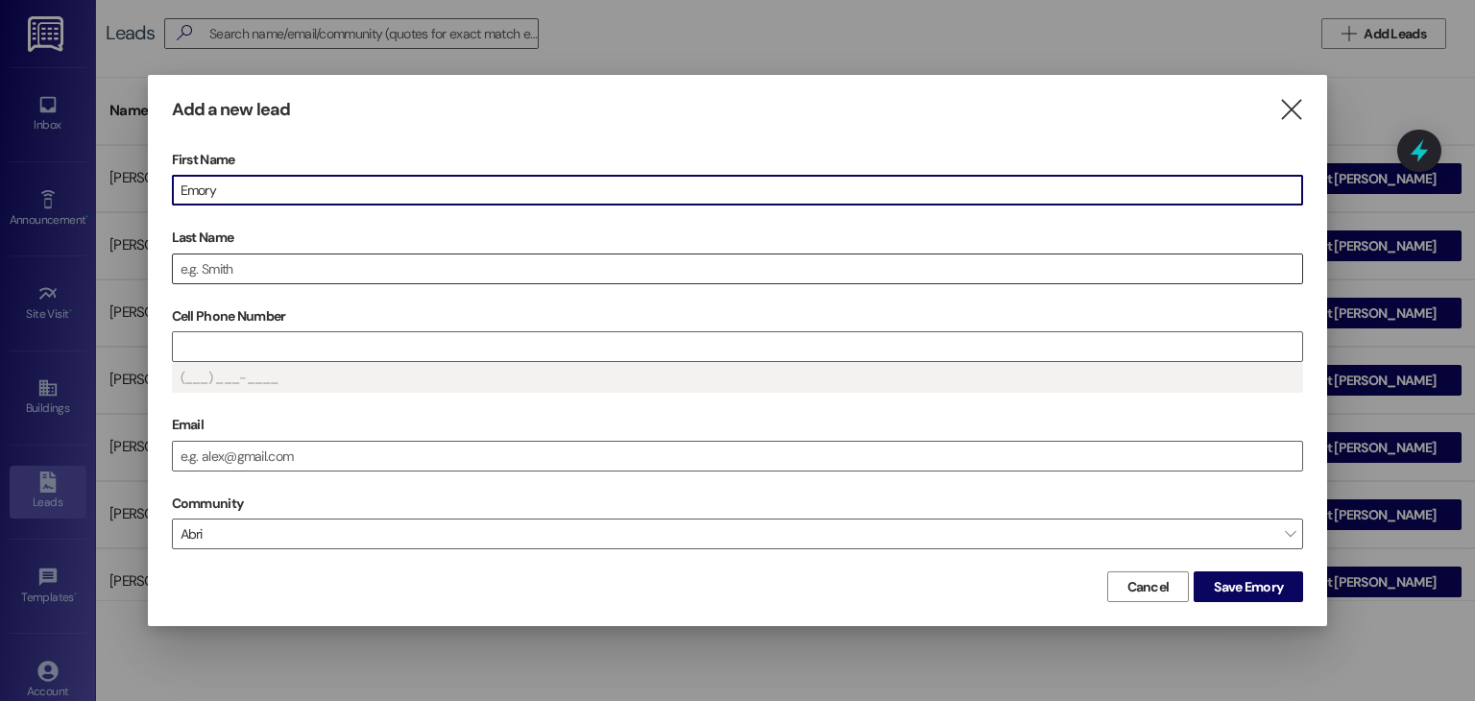
click at [267, 261] on input "Last Name" at bounding box center [738, 268] width 1130 height 29
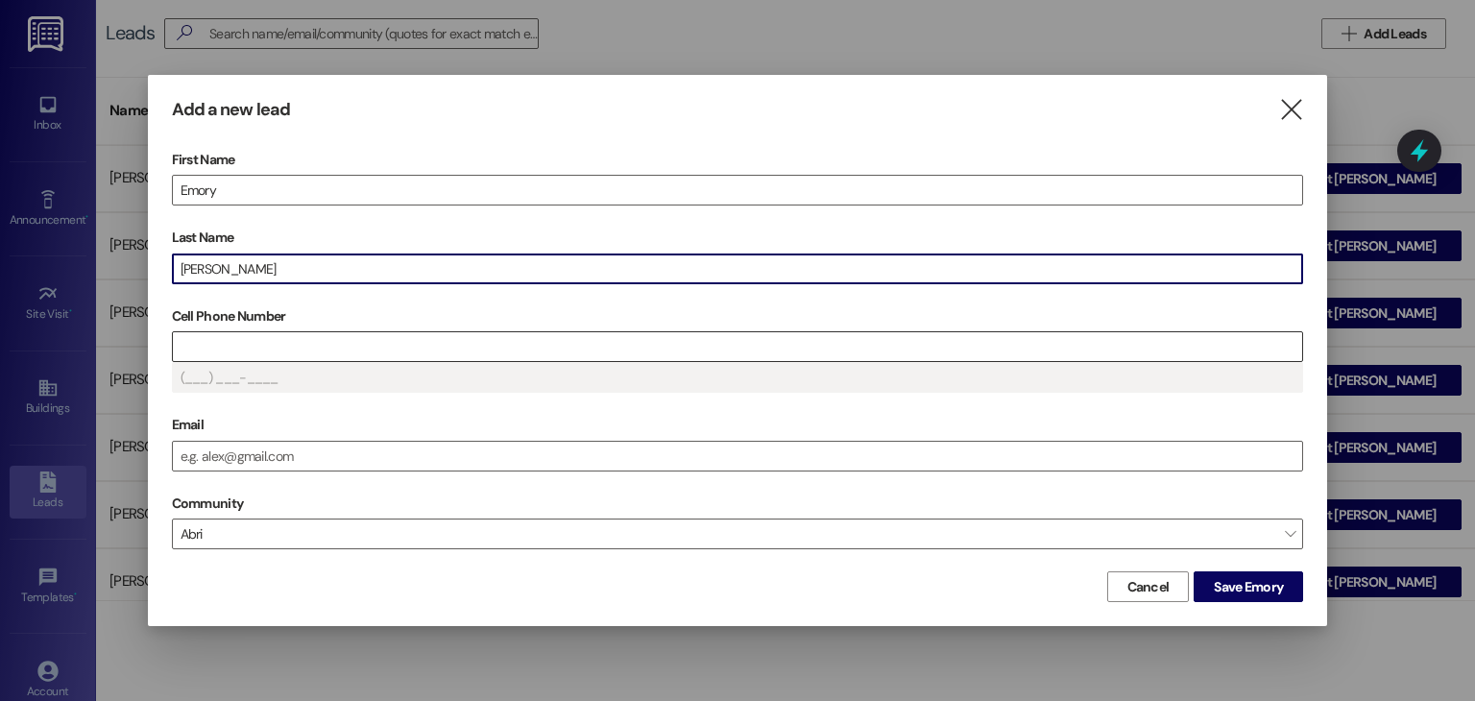
click at [328, 336] on input "Cell Phone Number" at bounding box center [738, 346] width 1130 height 29
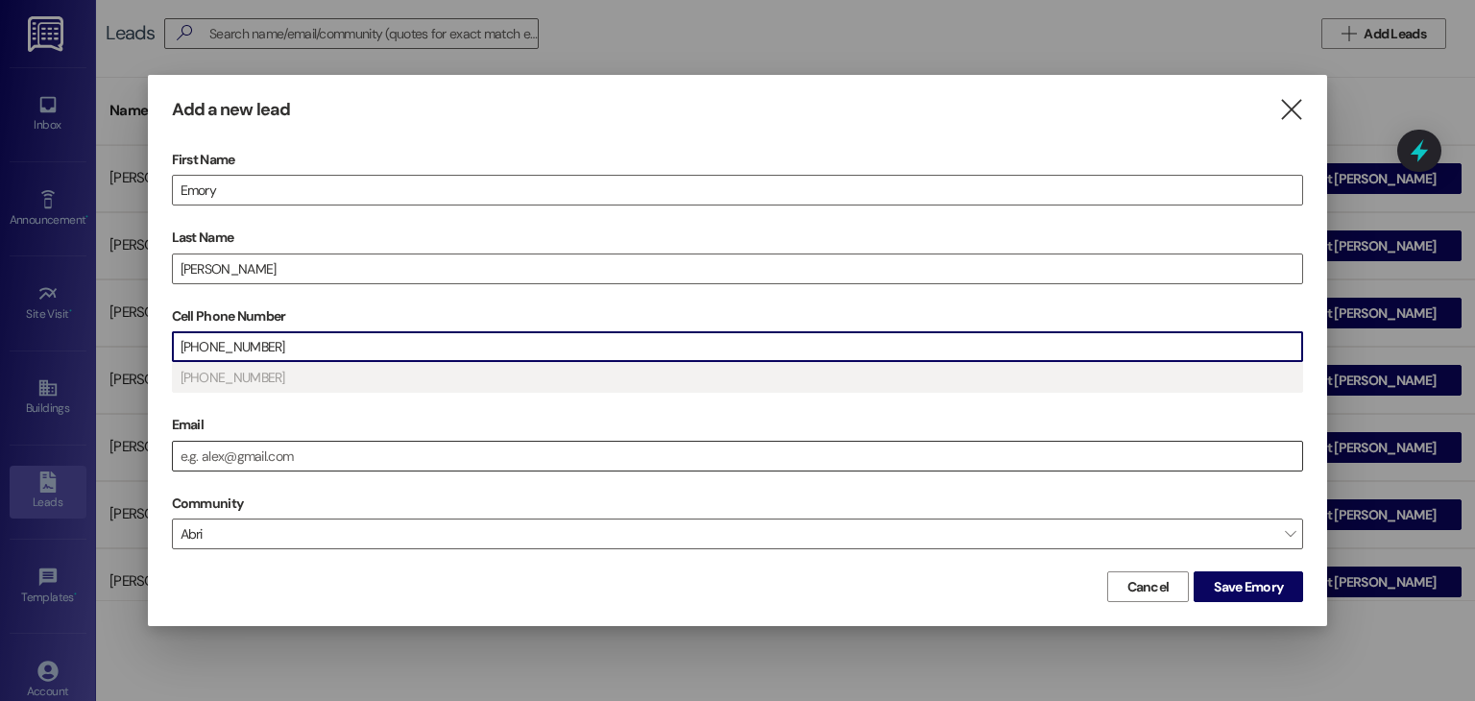
click at [332, 450] on input "Email" at bounding box center [738, 456] width 1130 height 29
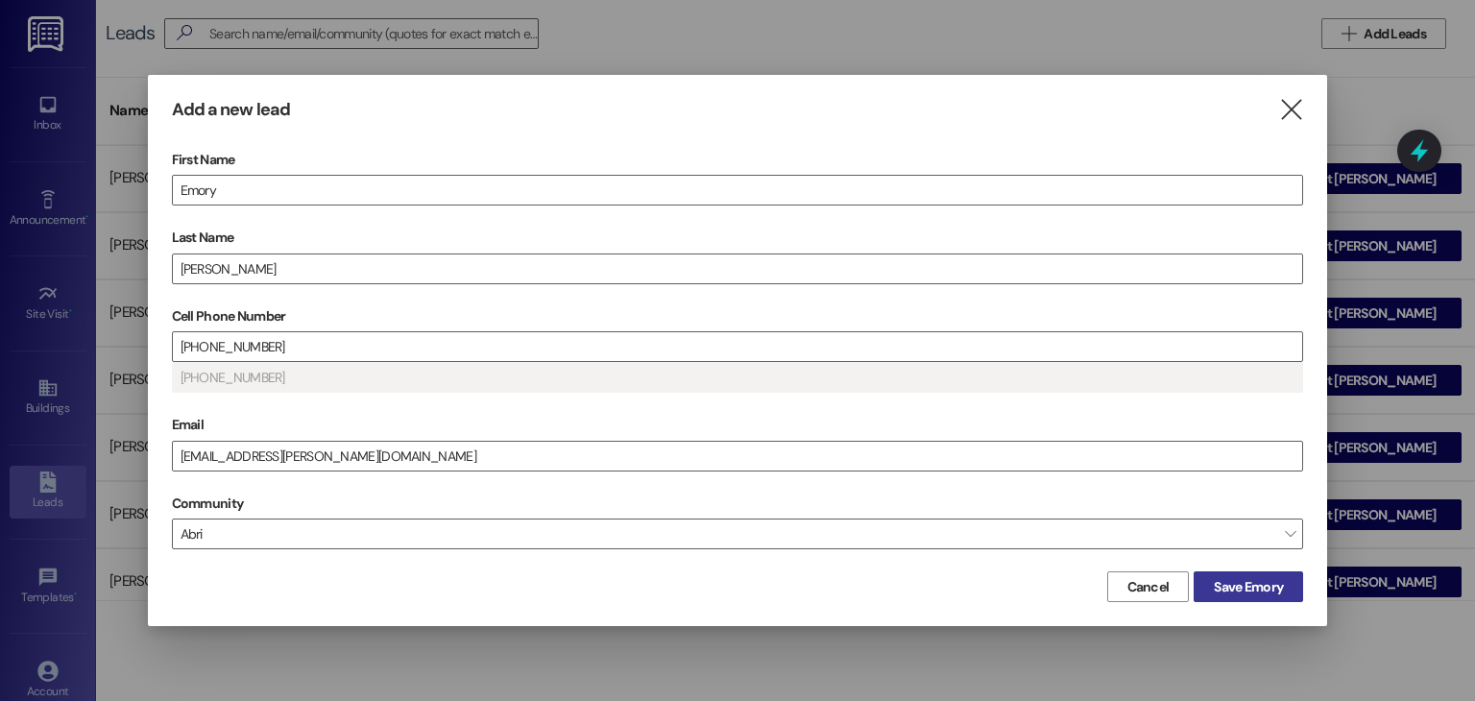
click at [1223, 585] on span "Save Emory" at bounding box center [1248, 587] width 69 height 20
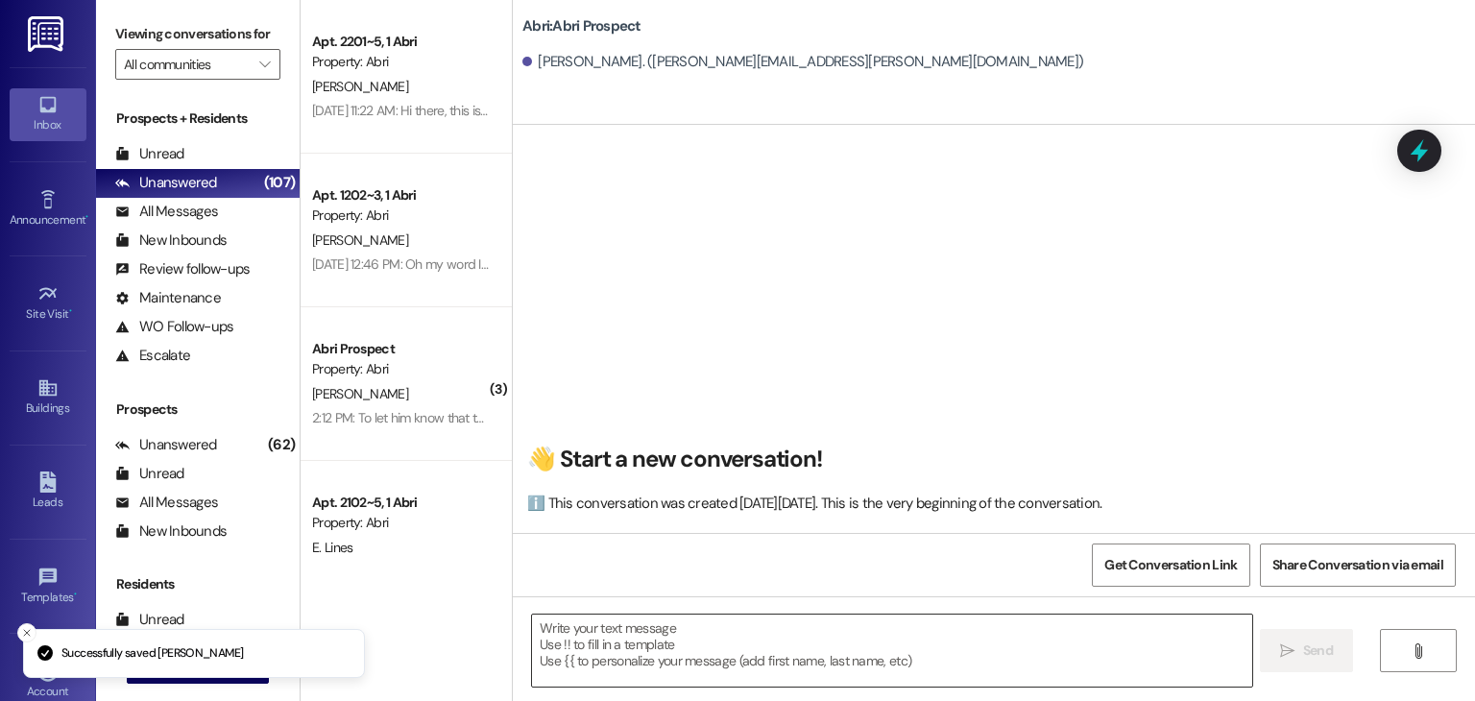
click at [601, 638] on textarea at bounding box center [891, 651] width 719 height 72
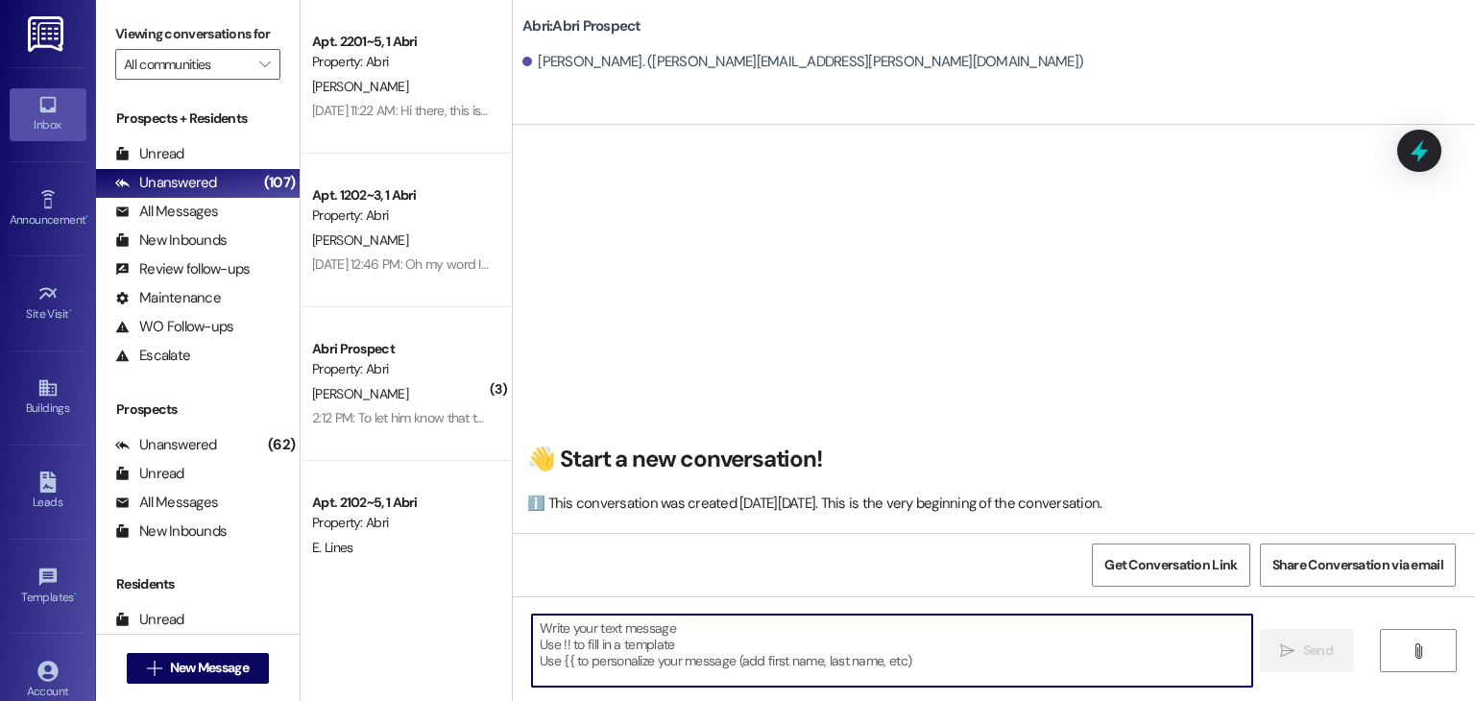
paste textarea "Hey [PERSON_NAME] :) This is Preslee with the Abri Apartments. I just left you …"
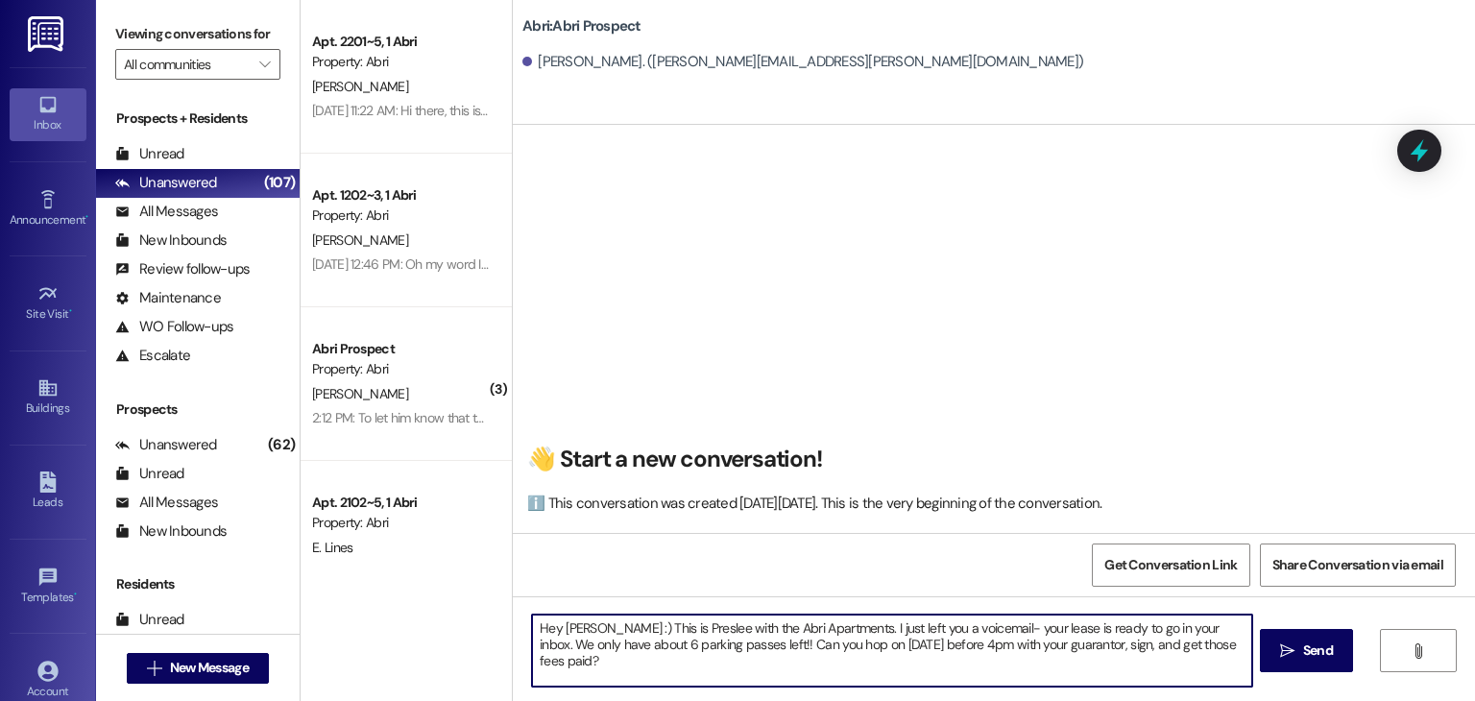
click at [569, 634] on textarea "Hey [PERSON_NAME] :) This is Preslee with the Abri Apartments. I just left you …" at bounding box center [891, 651] width 719 height 72
drag, startPoint x: 829, startPoint y: 630, endPoint x: 980, endPoint y: 631, distance: 150.8
click at [980, 631] on textarea "Hey [PERSON_NAME] :) This is Preslee with the Abri Apartments. I just left you …" at bounding box center [891, 651] width 719 height 72
click at [1043, 627] on textarea "Hey [PERSON_NAME] :) This is Preslee with the Abri Apartments. Your lease is re…" at bounding box center [891, 651] width 719 height 72
click at [1164, 625] on textarea "Hey [PERSON_NAME] :) This is Preslee with the Abri Apartments. Your lease is re…" at bounding box center [891, 651] width 719 height 72
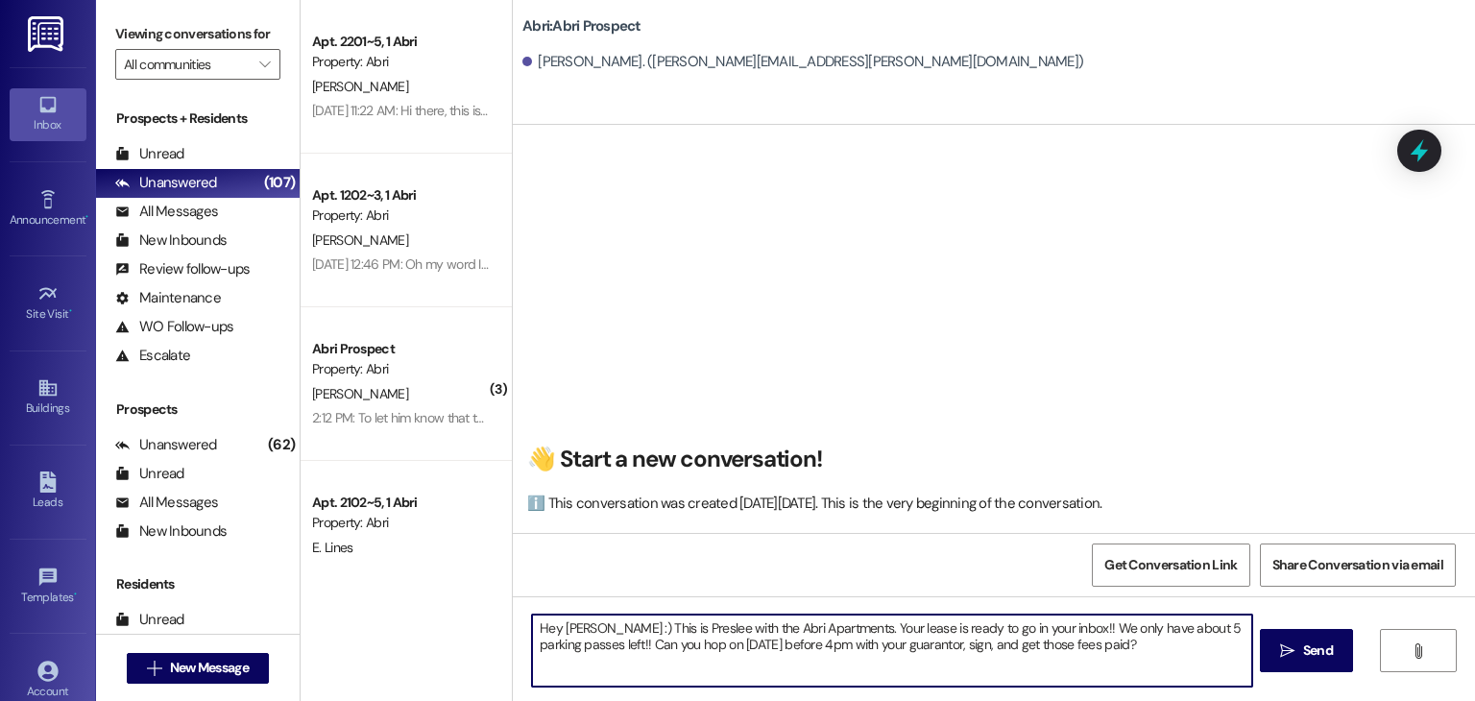
click at [1110, 650] on textarea "Hey [PERSON_NAME] :) This is Preslee with the Abri Apartments. Your lease is re…" at bounding box center [891, 651] width 719 height 72
type textarea "Hey [PERSON_NAME] :) This is Preslee with the Abri Apartments. Your lease is re…"
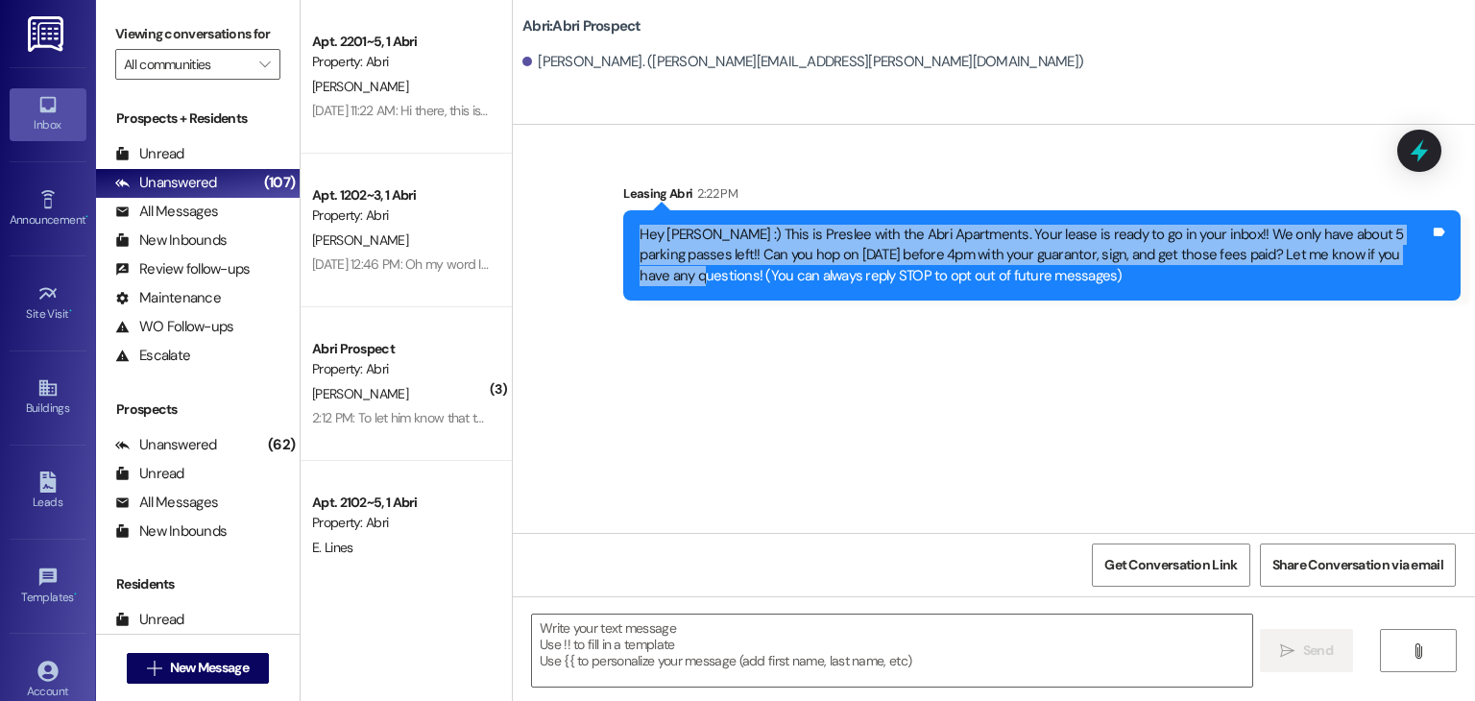
drag, startPoint x: 630, startPoint y: 238, endPoint x: 1419, endPoint y: 251, distance: 789.5
click at [1419, 251] on div "Hey [PERSON_NAME] :) This is Preslee with the Abri Apartments. Your lease is re…" at bounding box center [1035, 255] width 790 height 61
copy div "Hey [PERSON_NAME] :) This is Preslee with the Abri Apartments. Your lease is re…"
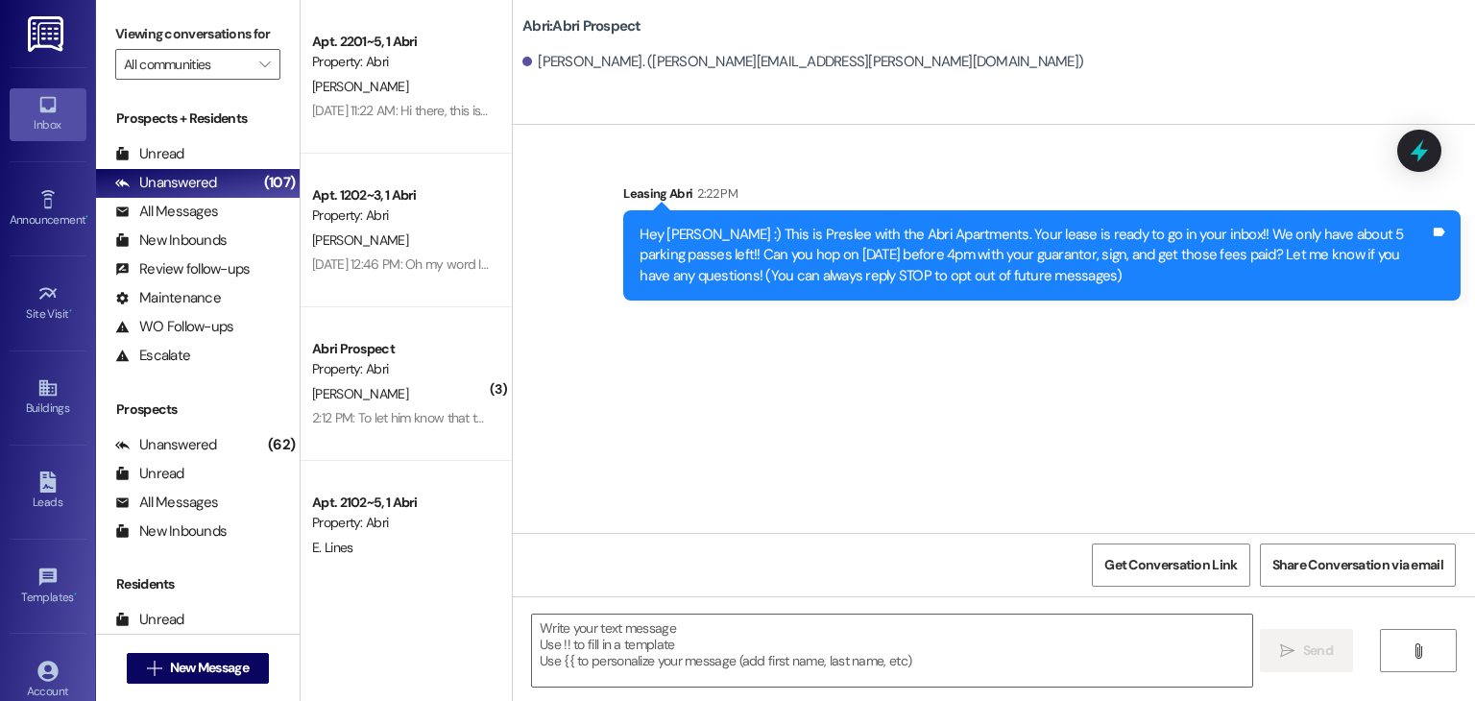
click at [665, 382] on div "Sent via SMS Leasing Abri 2:22 PM Hey [PERSON_NAME] :) This is Preslee with the…" at bounding box center [994, 329] width 962 height 408
click at [210, 675] on span "New Message" at bounding box center [209, 668] width 79 height 20
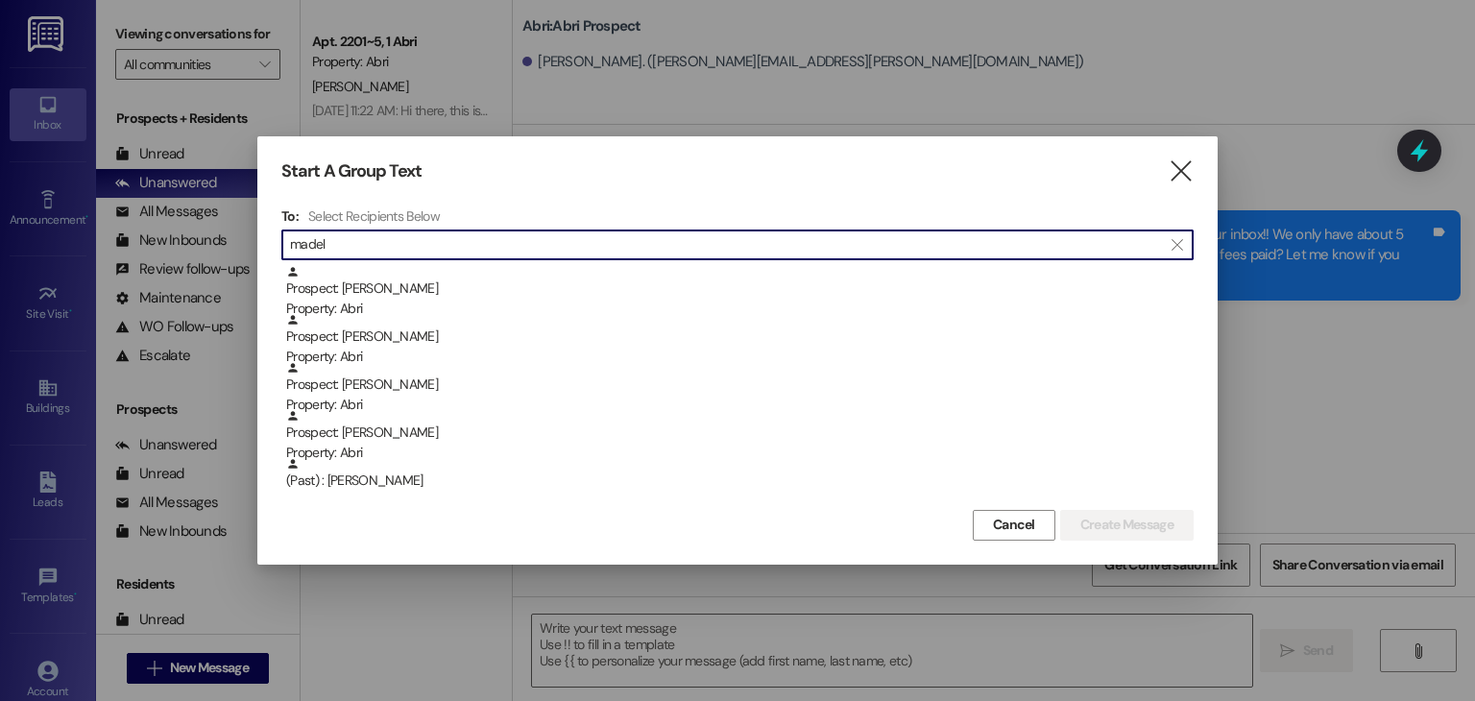
type input "madel"
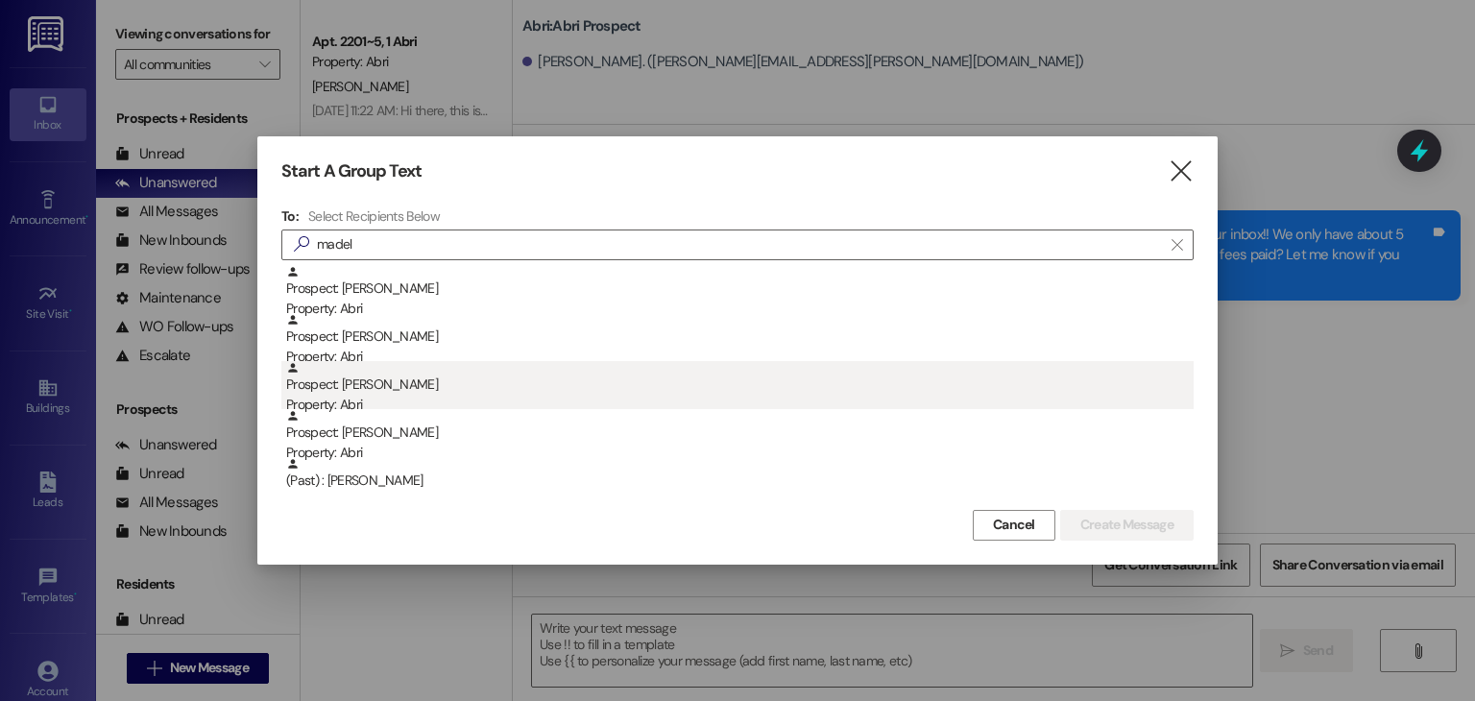
click at [397, 393] on div "Prospect: [PERSON_NAME] Property: Abri" at bounding box center [739, 388] width 907 height 55
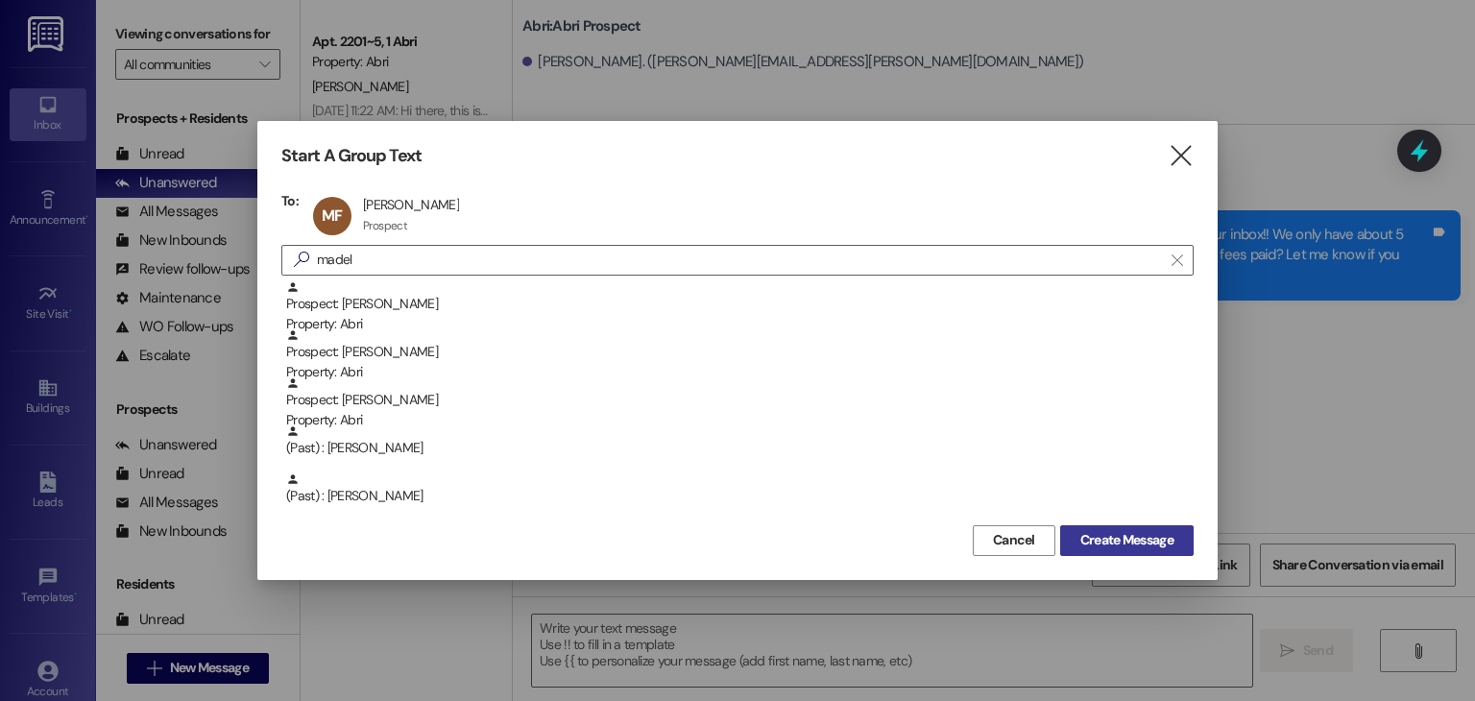
click at [1117, 543] on span "Create Message" at bounding box center [1126, 540] width 93 height 20
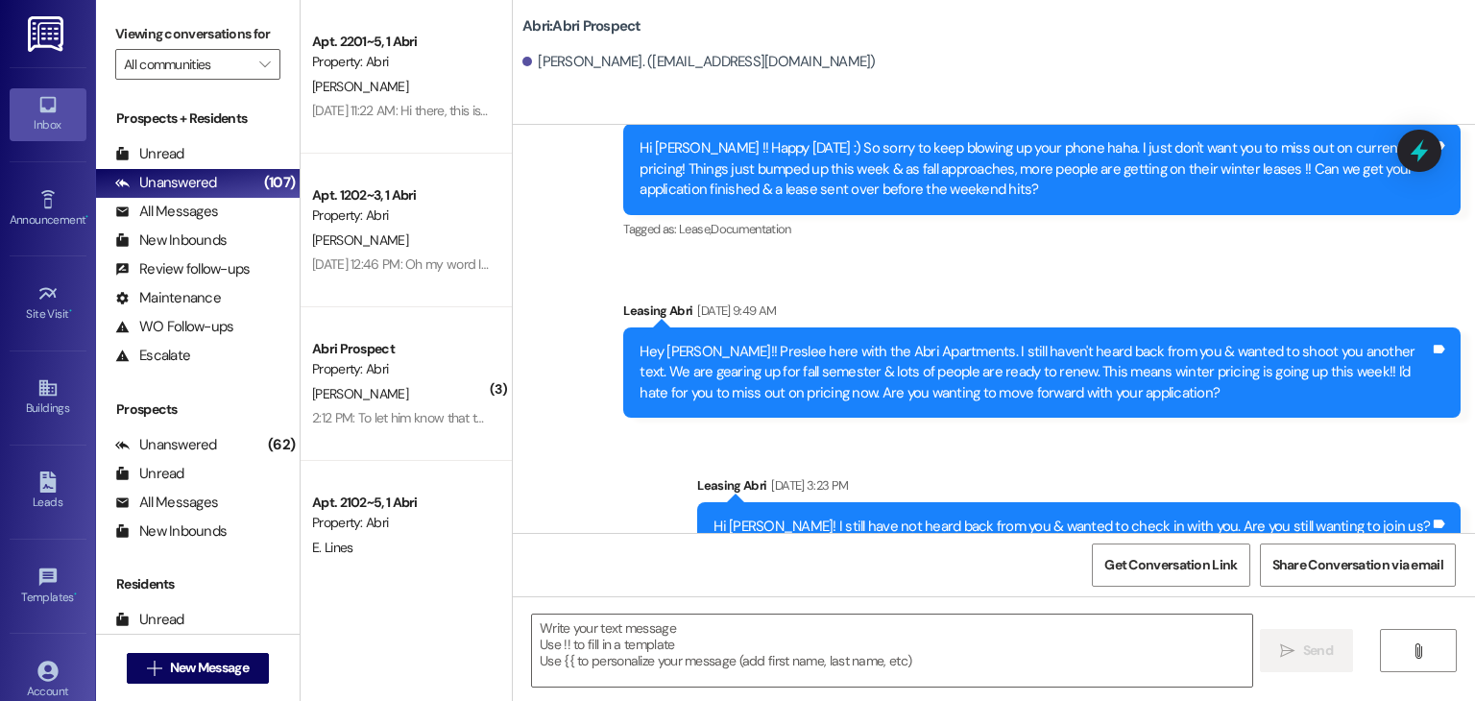
scroll to position [1108, 0]
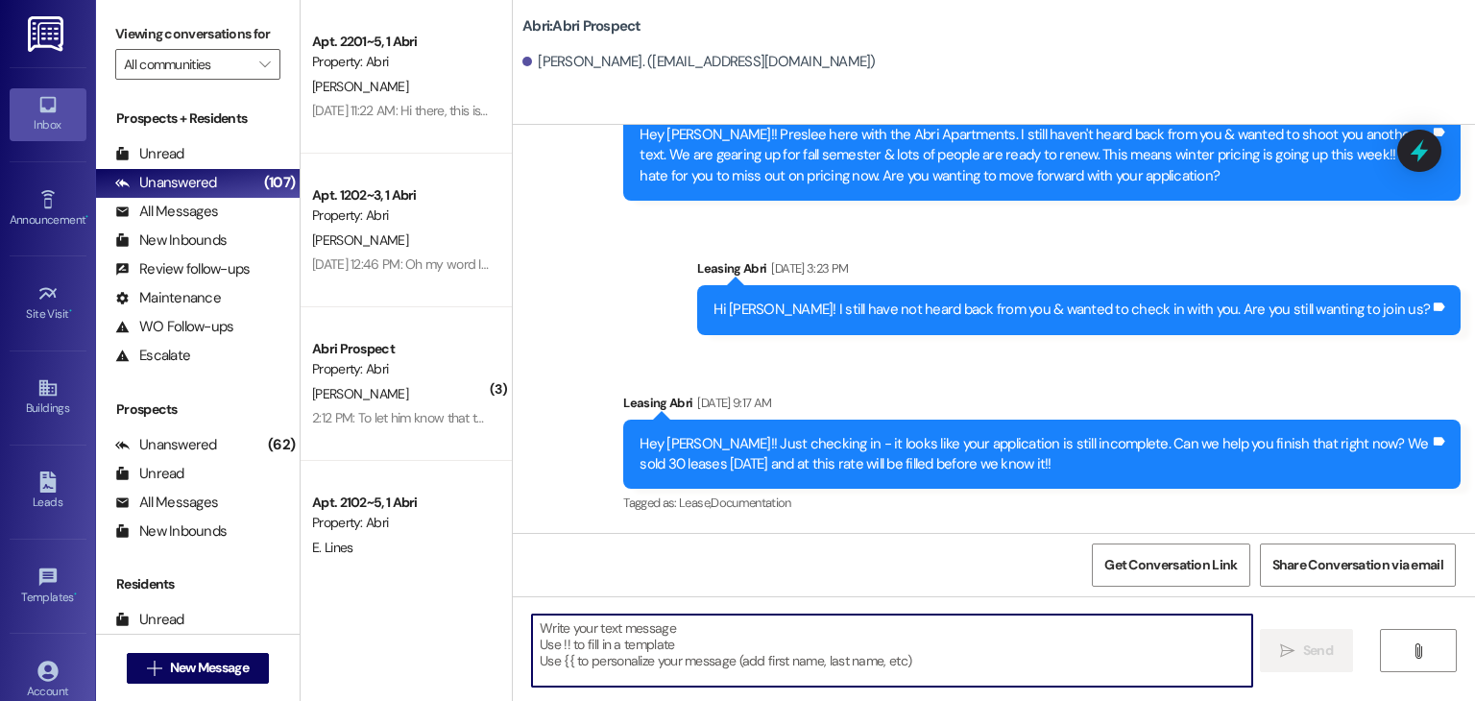
click at [601, 640] on textarea at bounding box center [891, 651] width 719 height 72
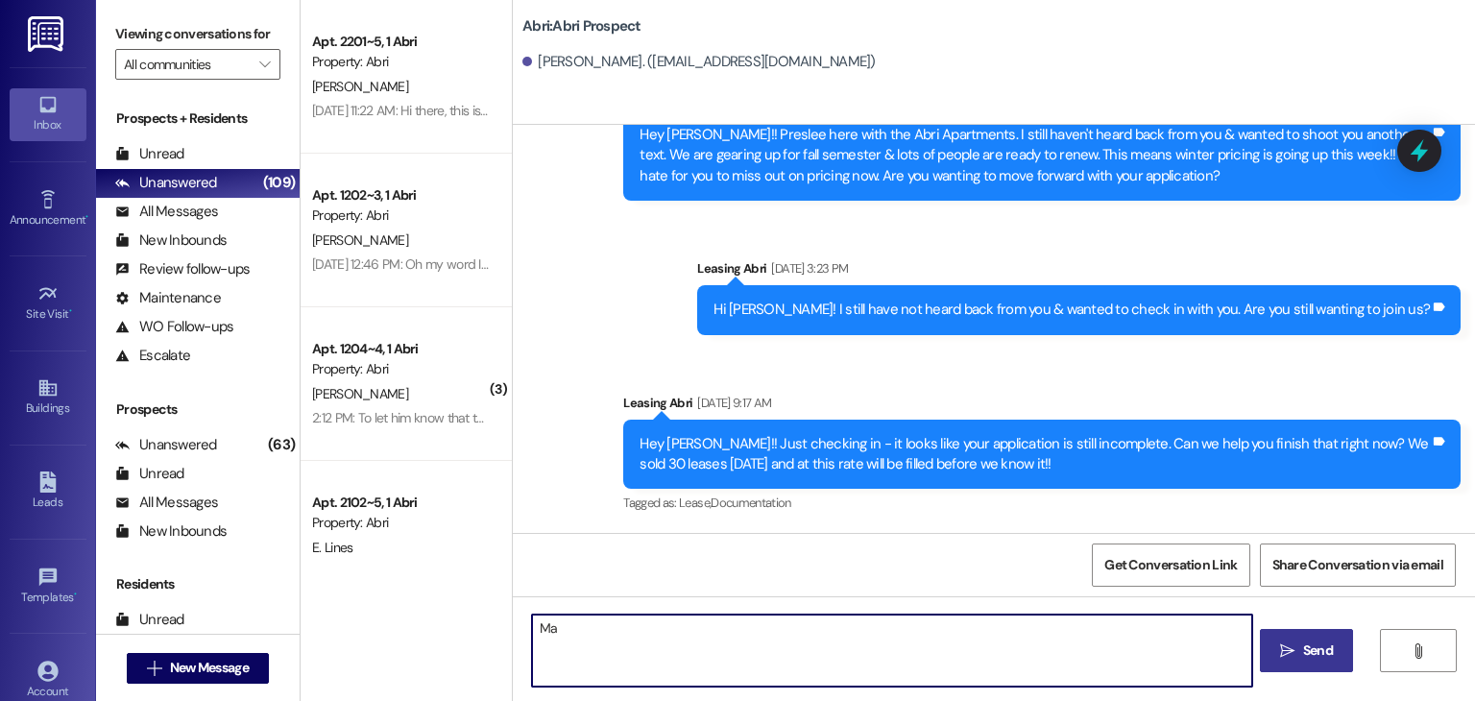
type textarea "M"
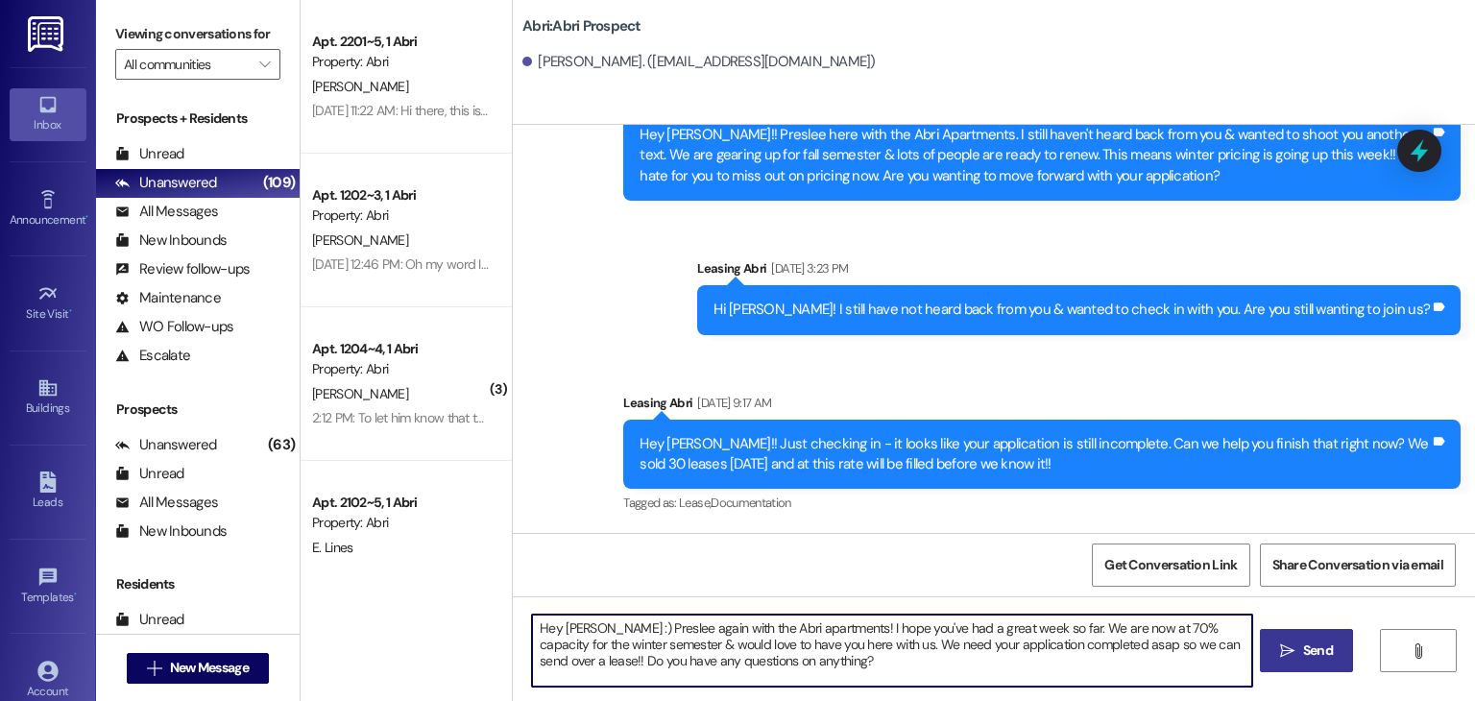
type textarea "Hey [PERSON_NAME] :) Preslee again with the Abri apartments! I hope you've had …"
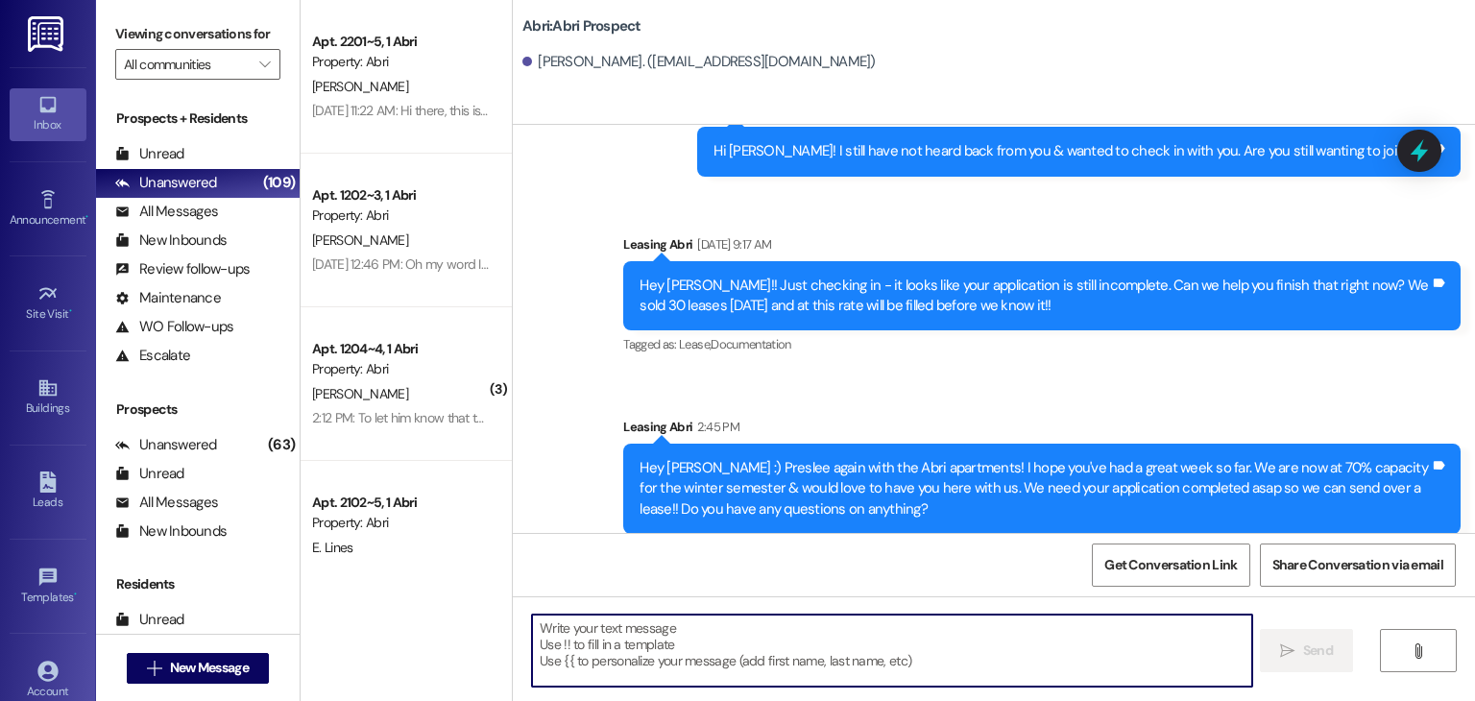
scroll to position [1283, 0]
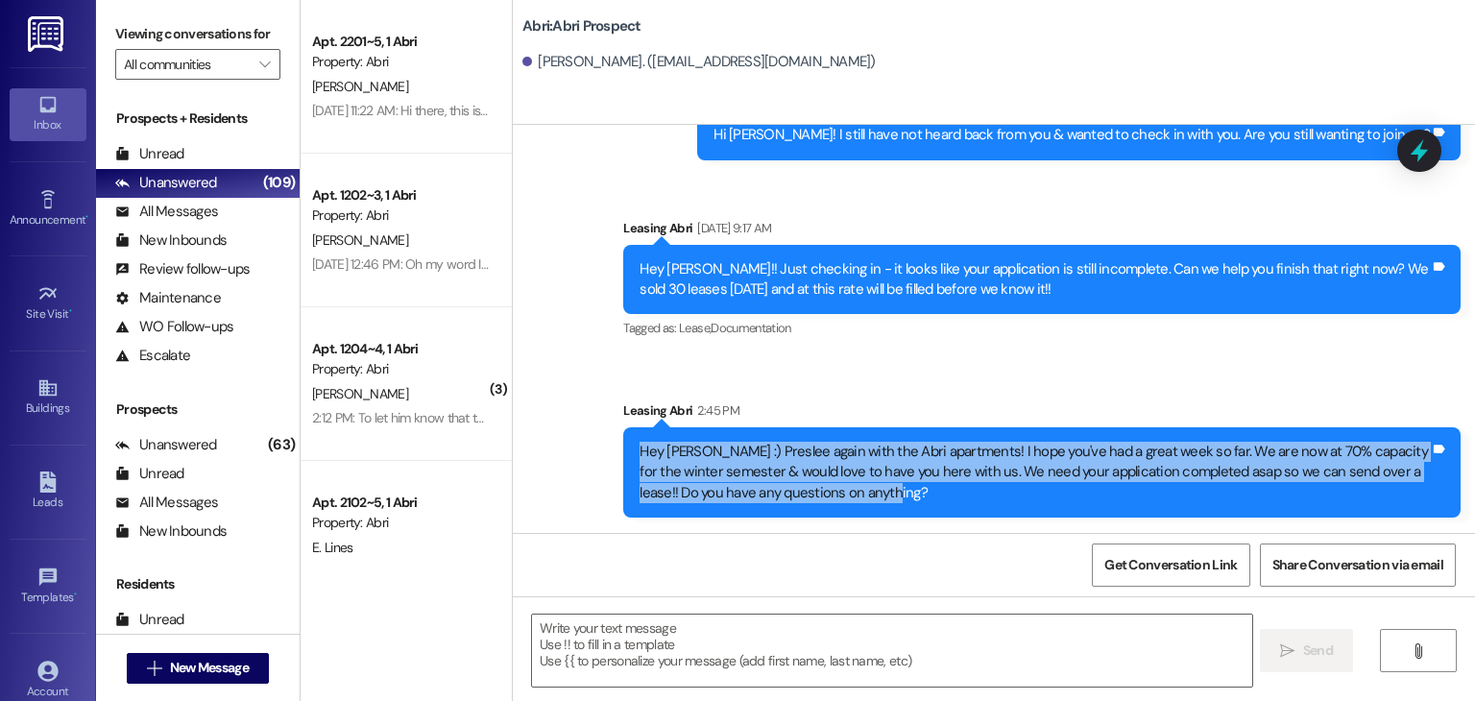
drag, startPoint x: 625, startPoint y: 453, endPoint x: 893, endPoint y: 508, distance: 273.5
click at [893, 508] on div "Hey [PERSON_NAME] :) Preslee again with the Abri apartments! I hope you've had …" at bounding box center [1041, 472] width 837 height 90
copy div "Hey [PERSON_NAME] :) Preslee again with the Abri apartments! I hope you've had …"
click at [893, 508] on div "Hey [PERSON_NAME] :) Preslee again with the Abri apartments! I hope you've had …" at bounding box center [1041, 472] width 837 height 90
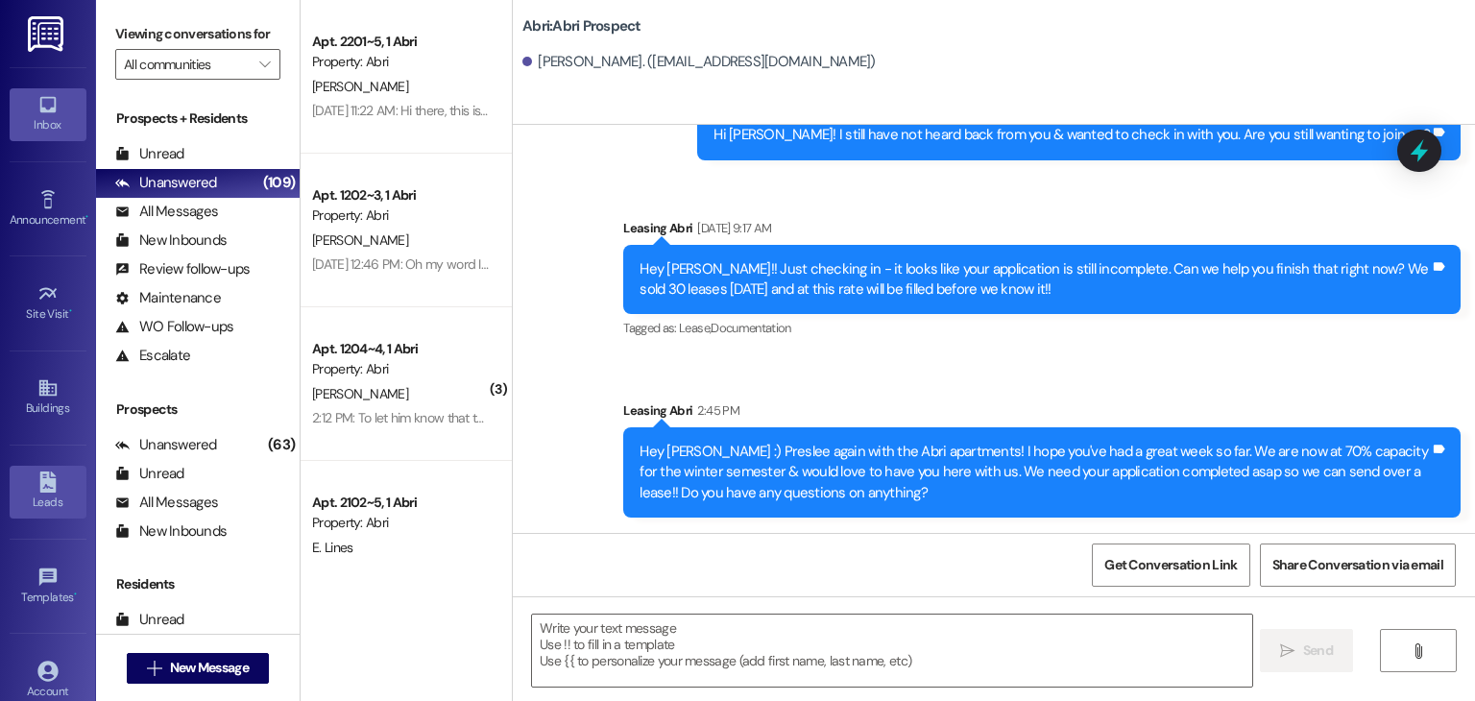
click at [55, 494] on div "Leads" at bounding box center [48, 502] width 96 height 19
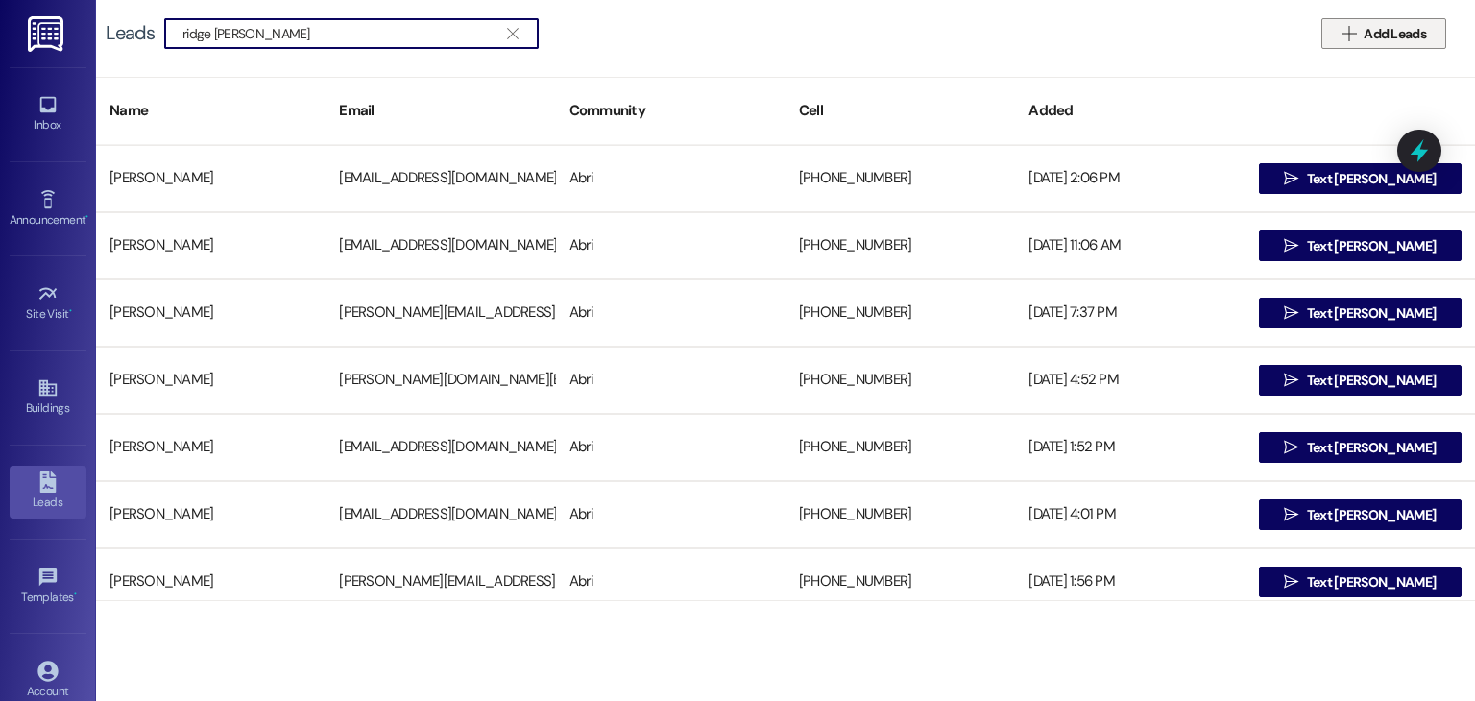
type input "ridge [PERSON_NAME]"
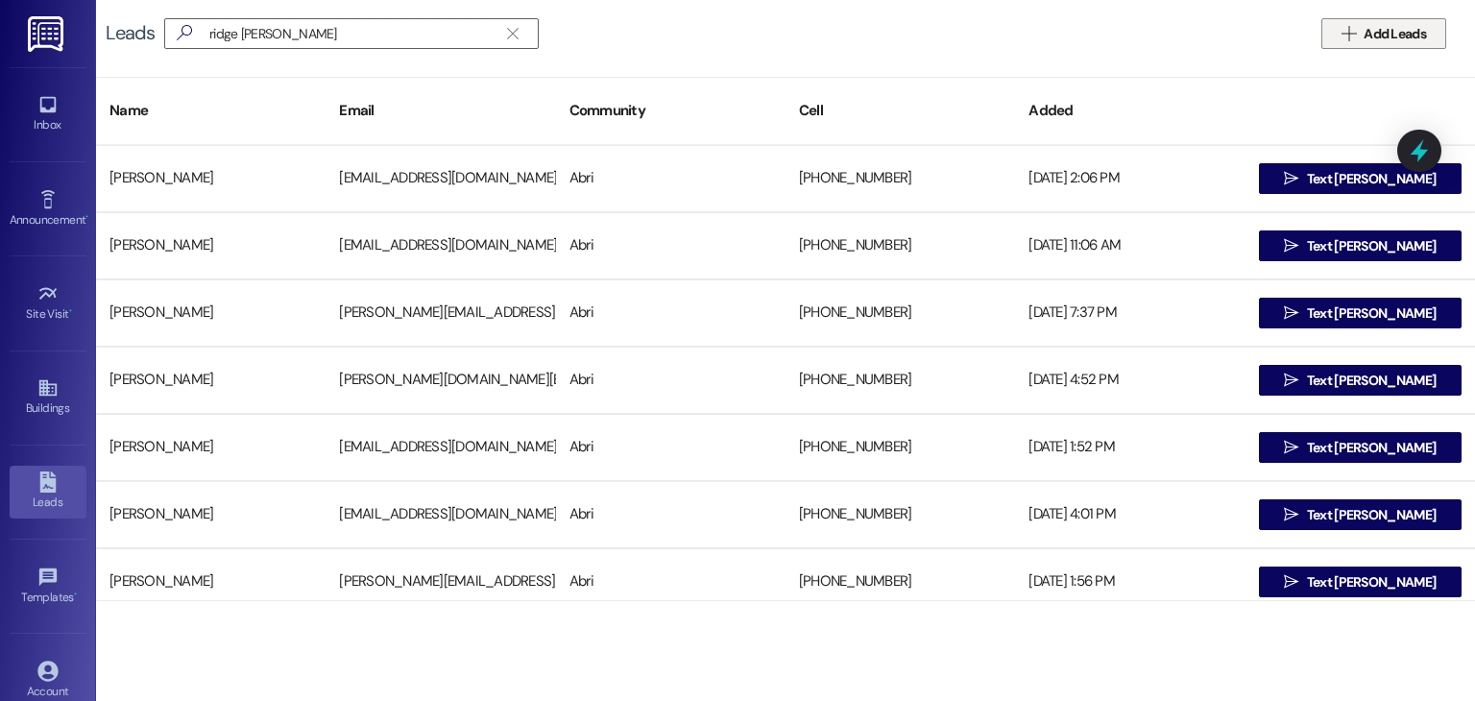
click at [1391, 28] on span "Add Leads" at bounding box center [1395, 34] width 62 height 20
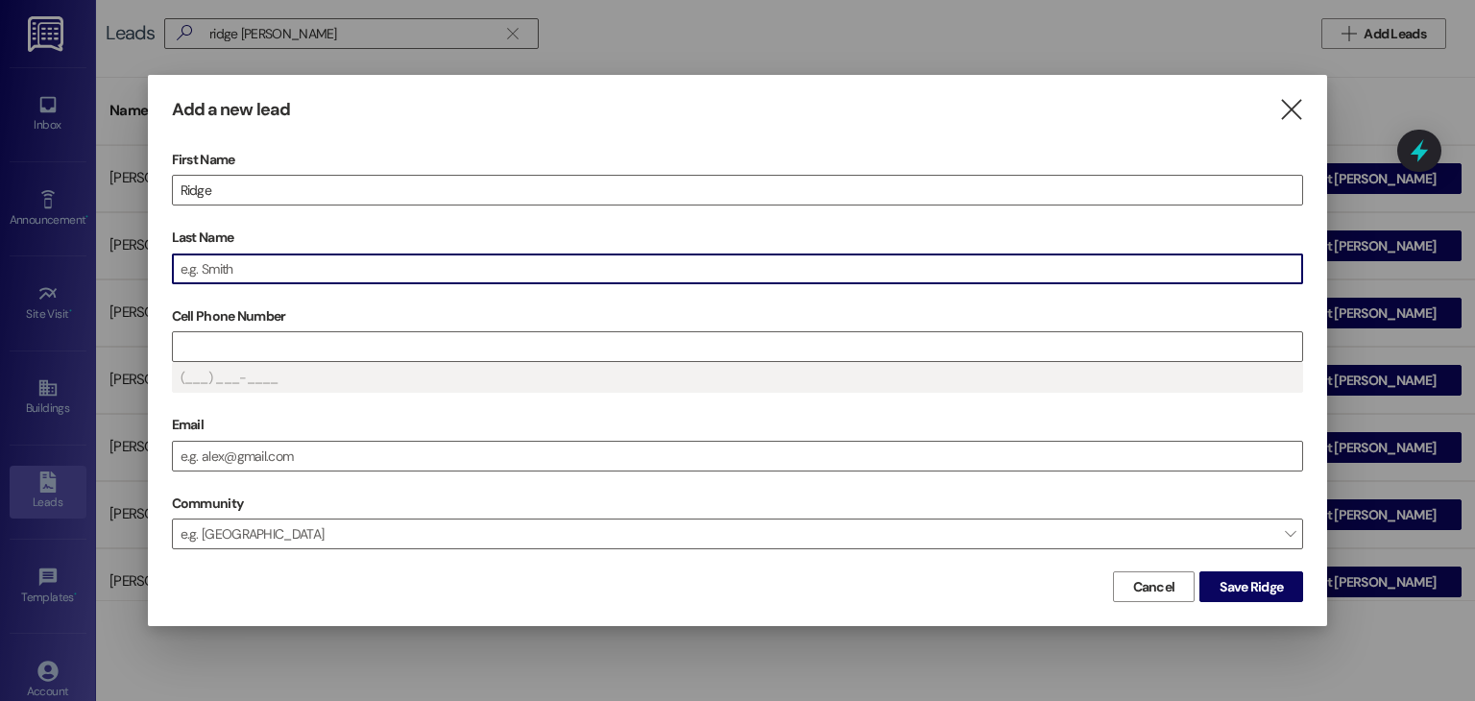
click at [680, 262] on input "Last Name" at bounding box center [738, 268] width 1130 height 29
click at [280, 343] on input "Cell Phone Number" at bounding box center [738, 346] width 1130 height 29
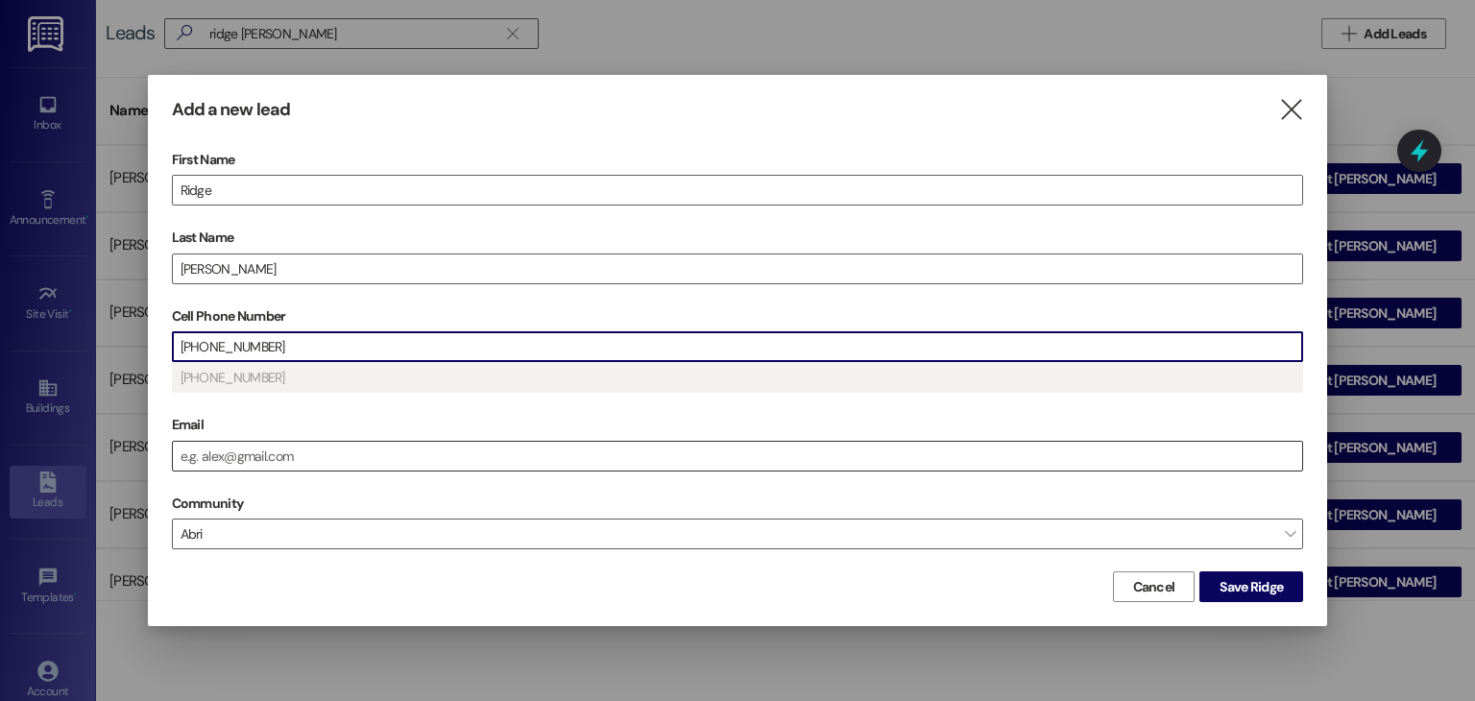
click at [353, 447] on input "Email" at bounding box center [738, 456] width 1130 height 29
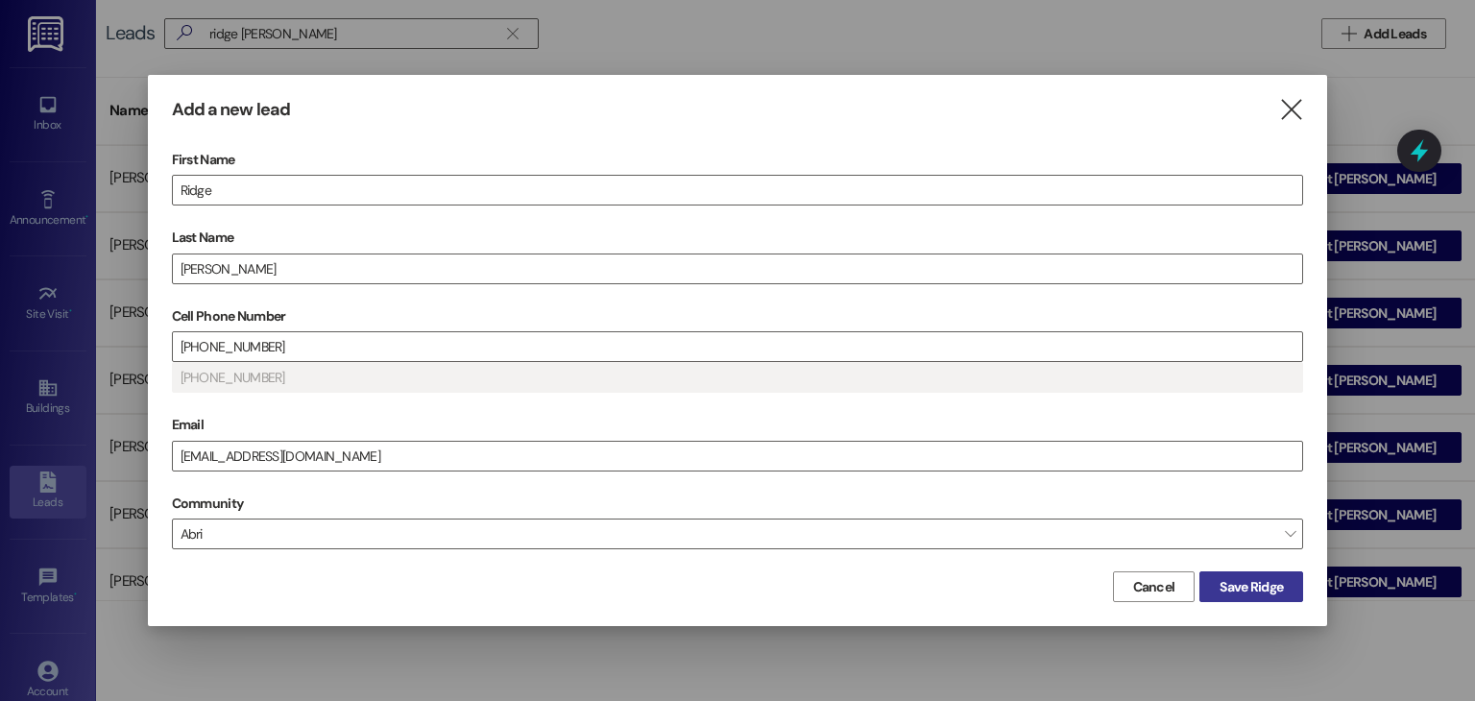
click at [1267, 591] on span "Save Ridge" at bounding box center [1251, 587] width 63 height 20
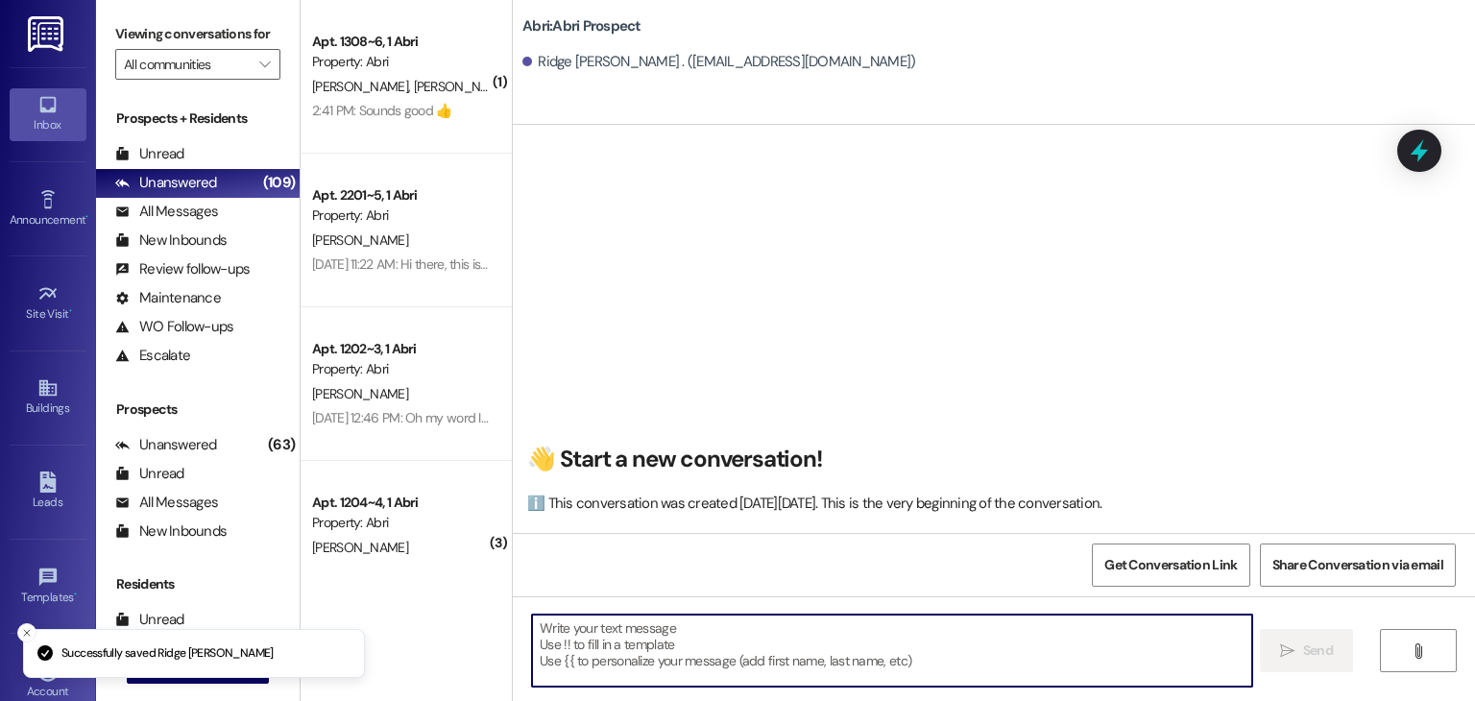
click at [555, 631] on textarea at bounding box center [891, 651] width 719 height 72
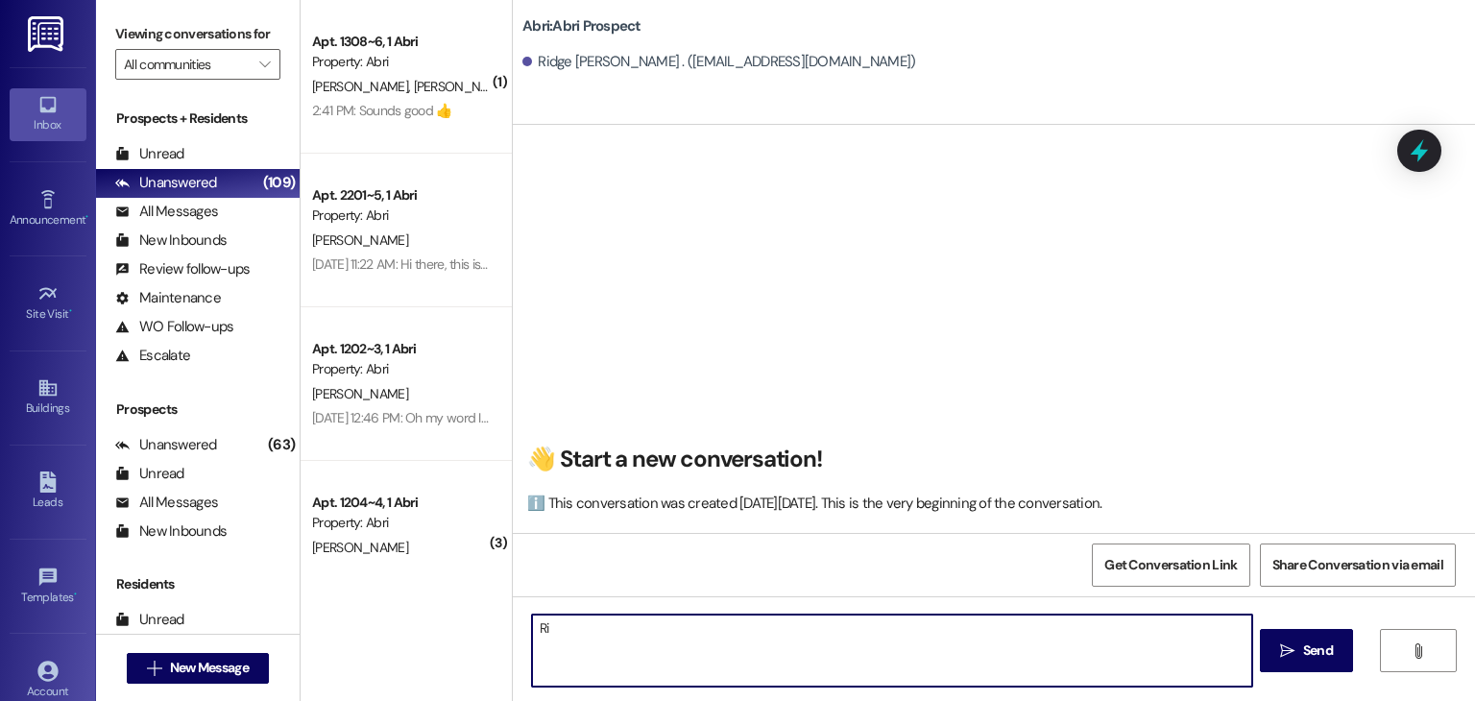
type textarea "R"
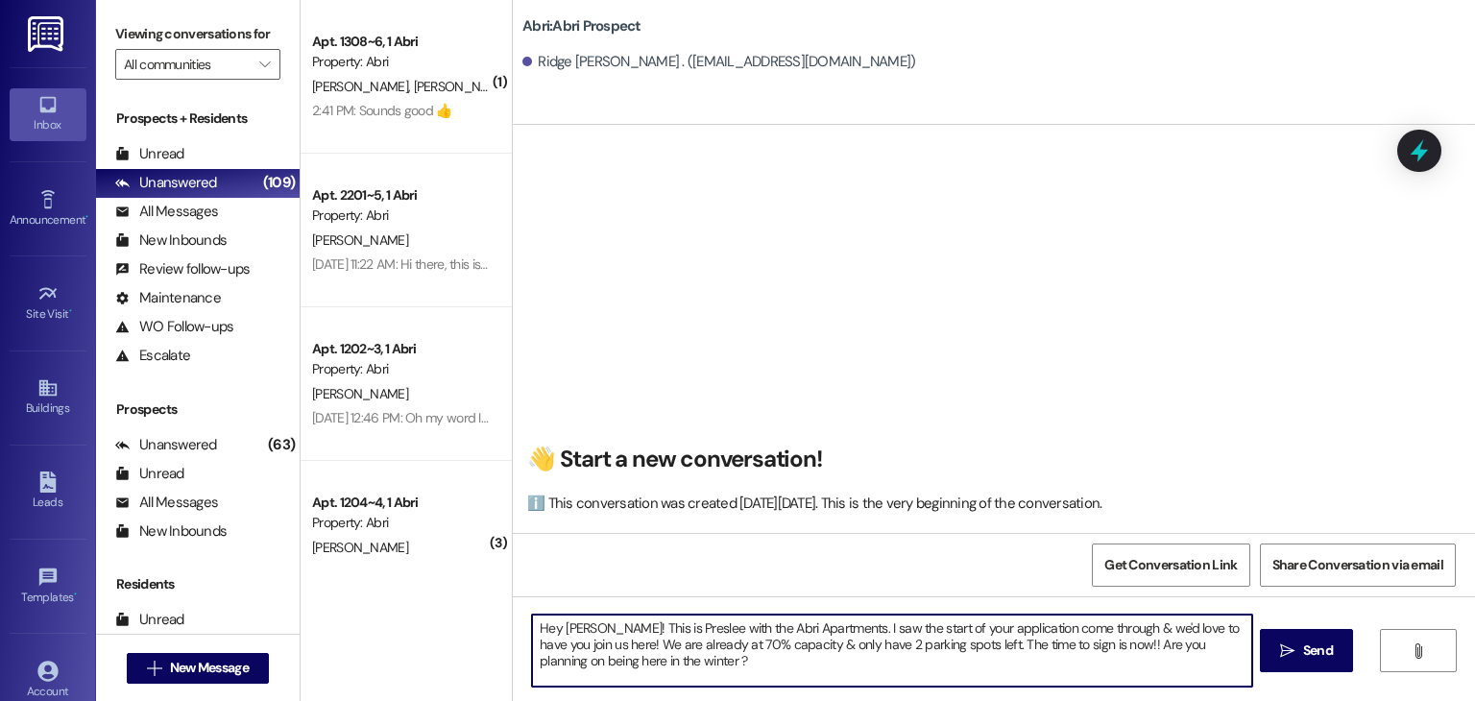
click at [1241, 649] on textarea "Hey [PERSON_NAME]! This is Preslee with the Abri Apartments. I saw the start of…" at bounding box center [891, 651] width 719 height 72
type textarea "Hey [PERSON_NAME]! This is Preslee with the Abri Apartments. I saw the start of…"
click at [1006, 672] on textarea "Hey [PERSON_NAME]! This is Preslee with the Abri Apartments. I saw the start of…" at bounding box center [891, 651] width 719 height 72
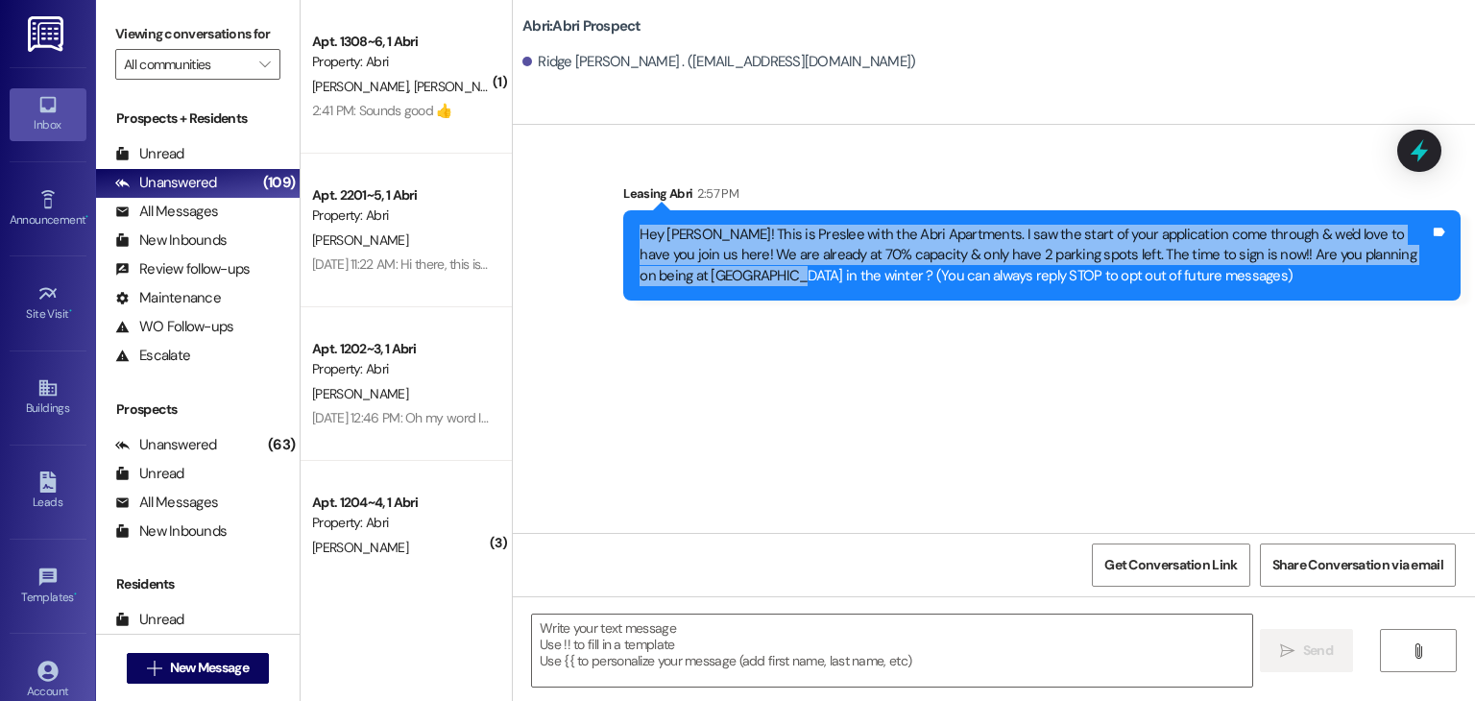
drag, startPoint x: 631, startPoint y: 231, endPoint x: 674, endPoint y: 273, distance: 59.8
click at [674, 273] on div "Hey [PERSON_NAME]! This is Preslee with the Abri Apartments. I saw the start of…" at bounding box center [1035, 255] width 790 height 61
copy div "Hey [PERSON_NAME]! This is Preslee with the Abri Apartments. I saw the start of…"
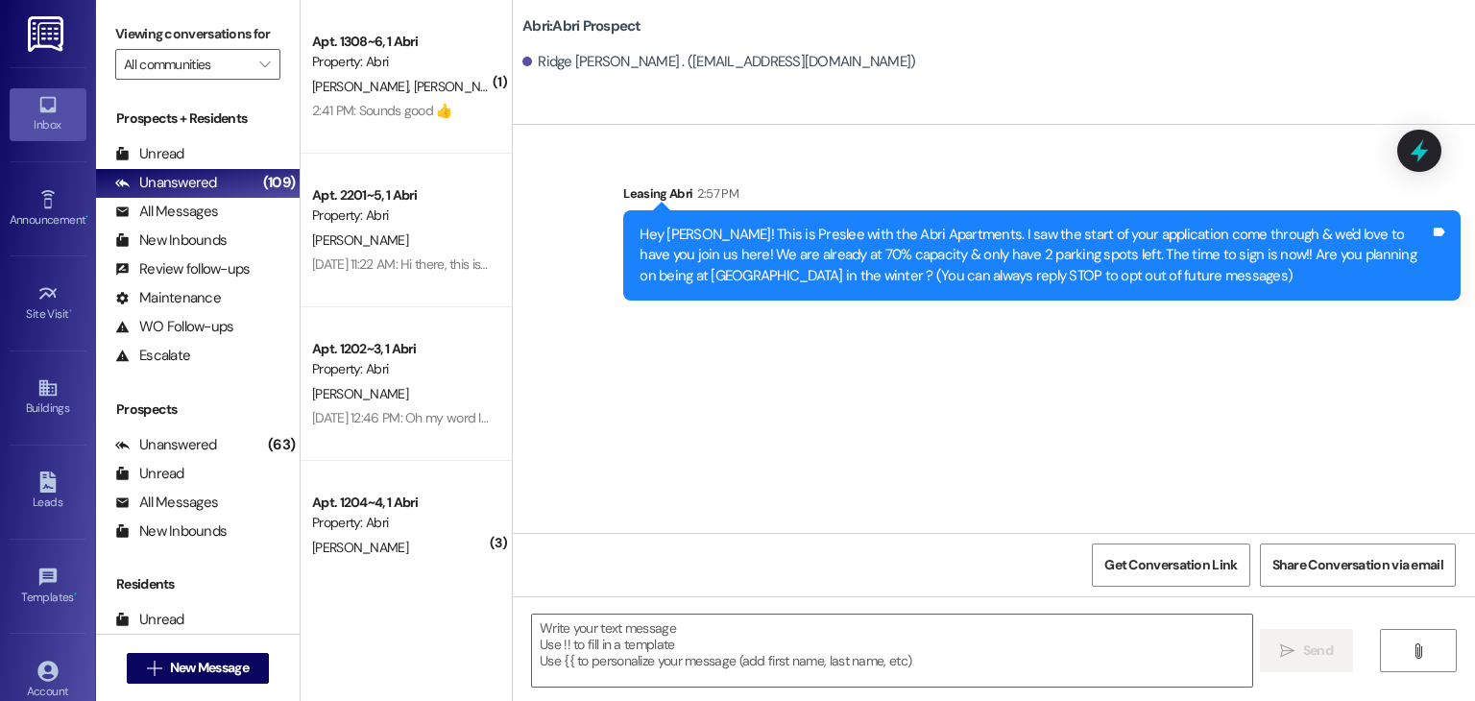
click at [698, 324] on div "Sent via SMS Leasing Abri 2:57 PM Hey Ridge! This is Preslee with the Abri Apar…" at bounding box center [994, 329] width 962 height 408
click at [221, 661] on span "New Message" at bounding box center [209, 668] width 79 height 20
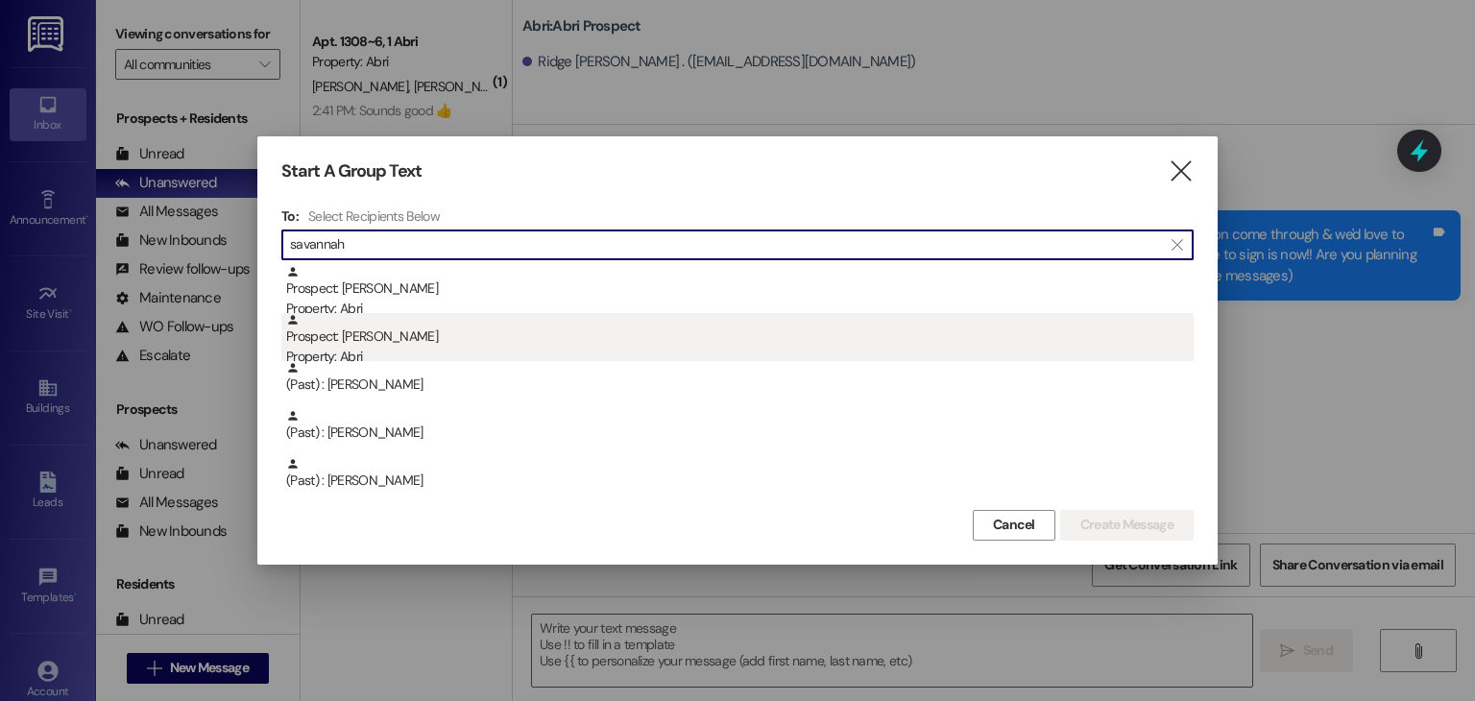
type input "savannah"
click at [459, 348] on div "Property: Abri" at bounding box center [739, 357] width 907 height 20
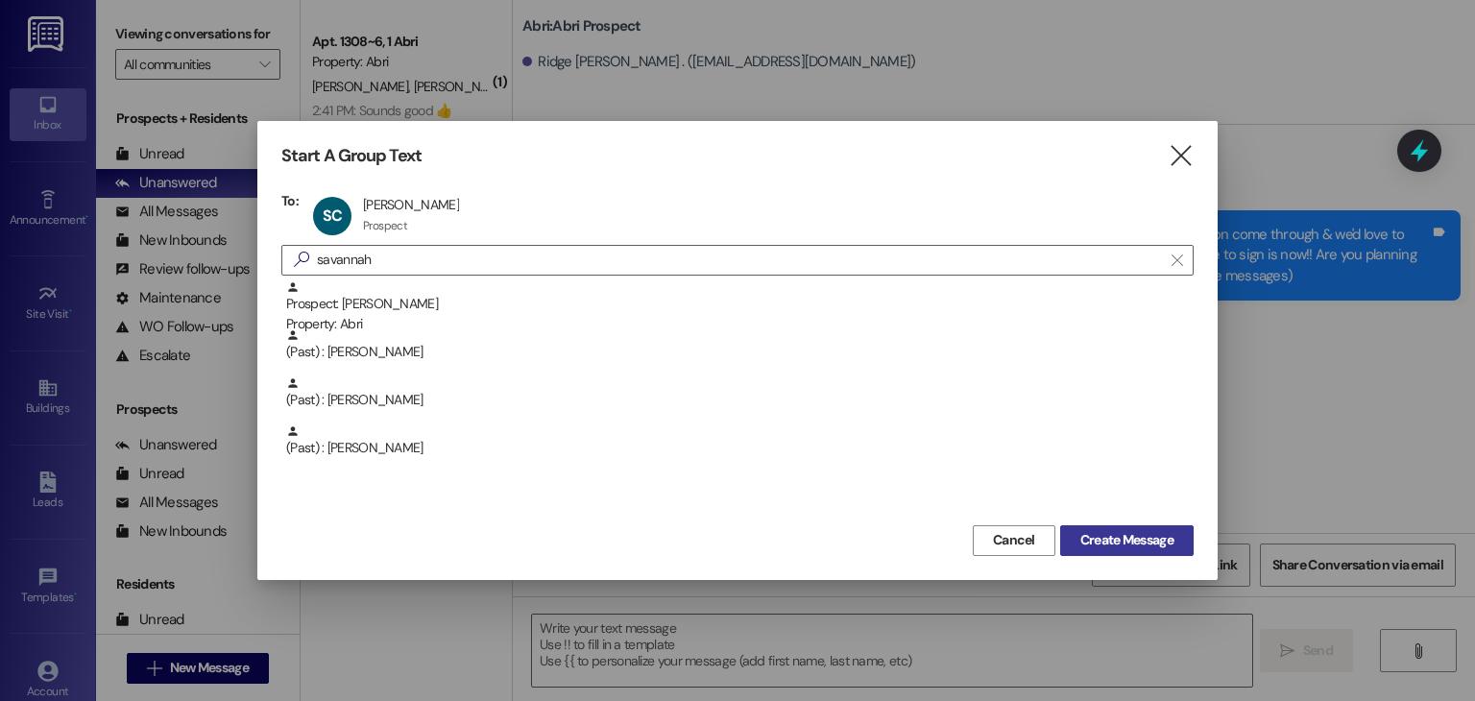
click at [1092, 533] on span "Create Message" at bounding box center [1126, 540] width 93 height 20
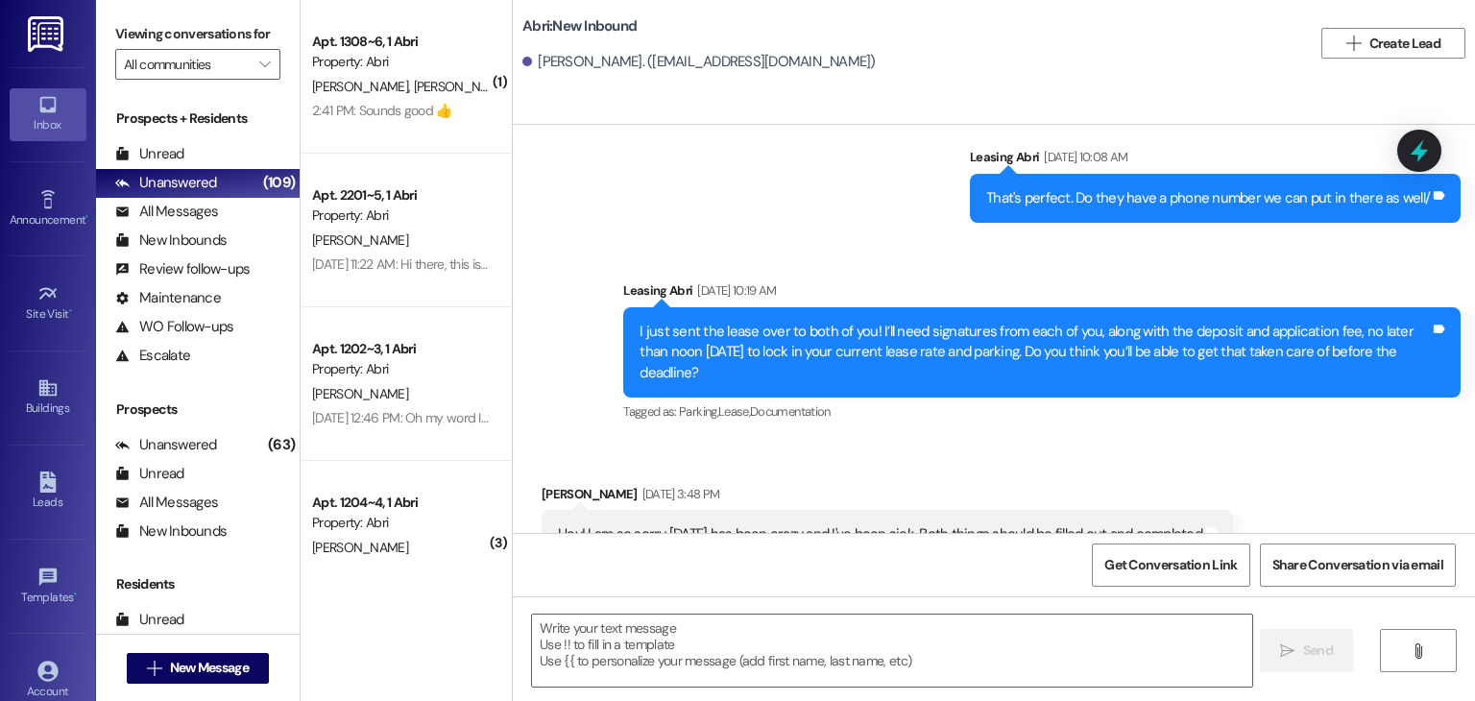
scroll to position [3073, 0]
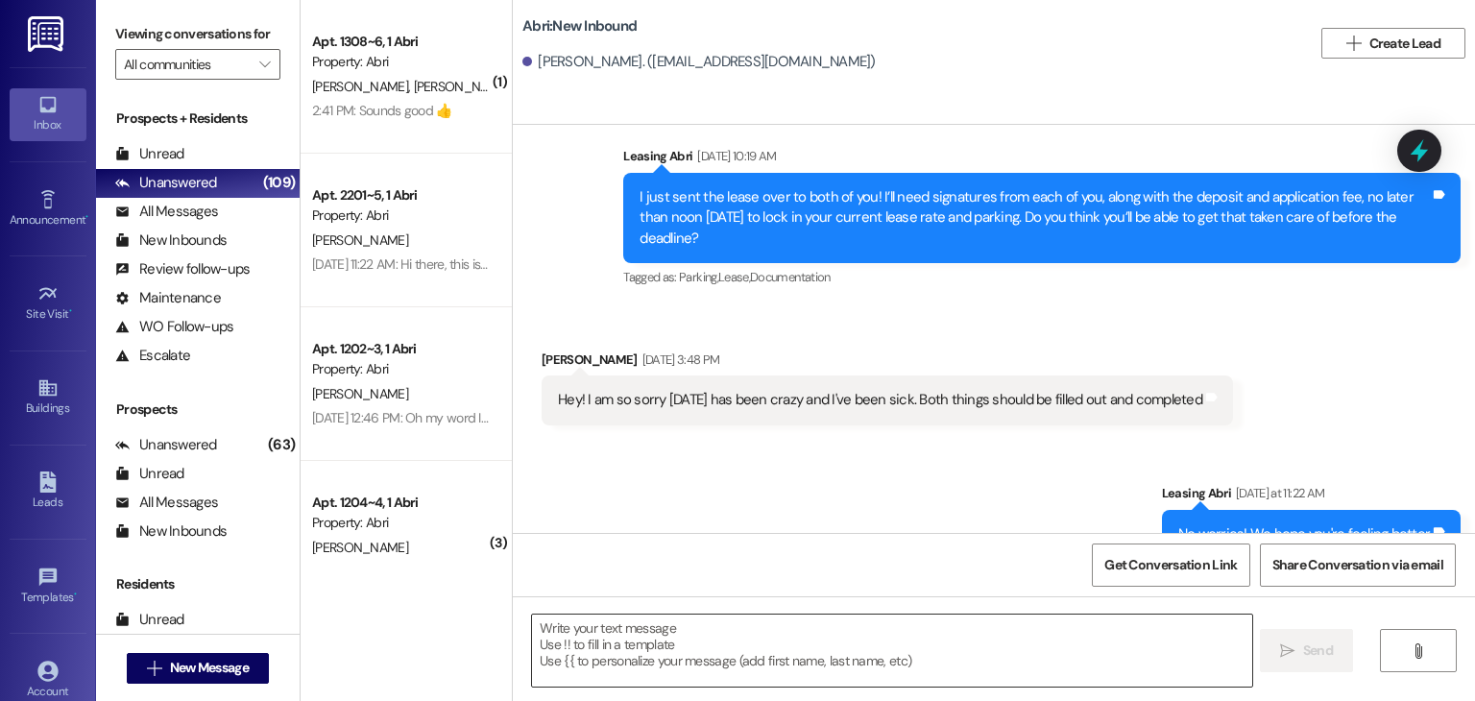
click at [717, 641] on textarea at bounding box center [891, 651] width 719 height 72
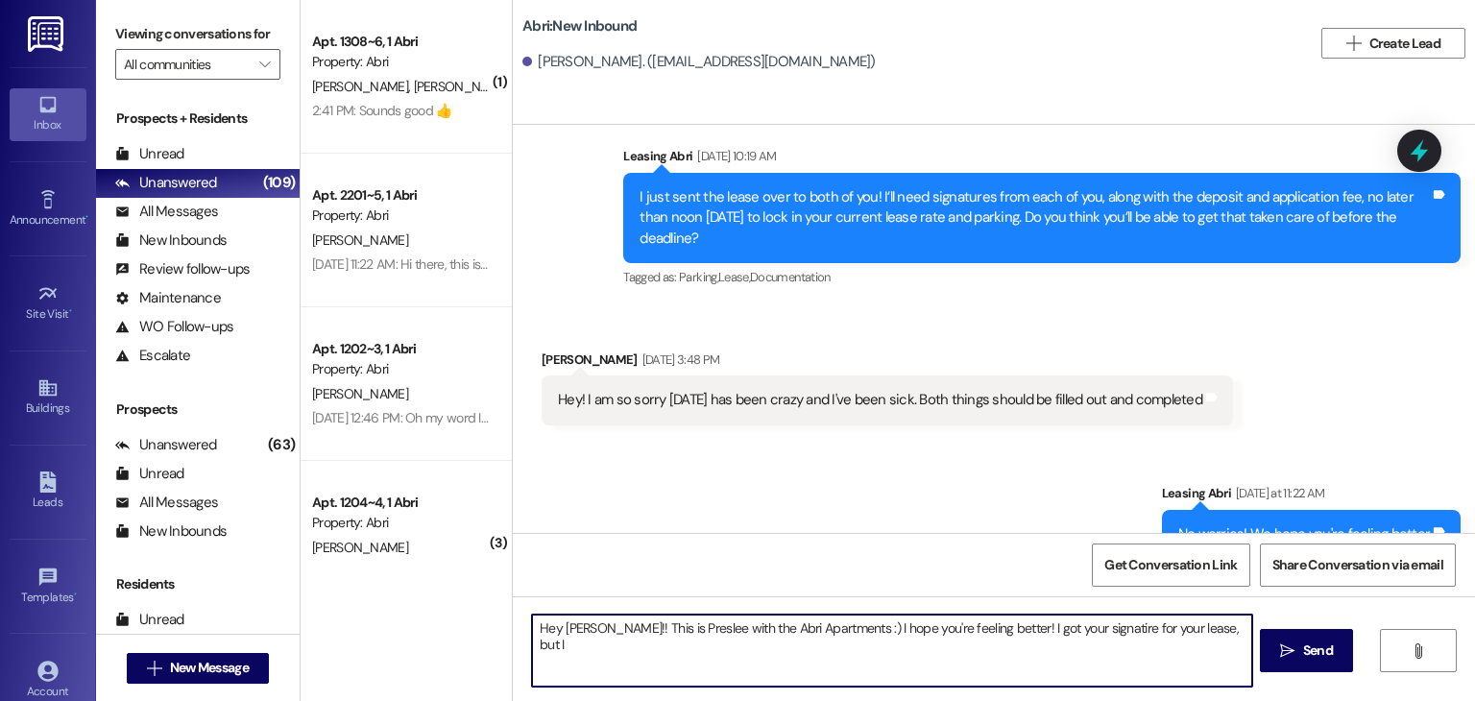
click at [1085, 634] on textarea "Hey [PERSON_NAME]!! This is Preslee with the Abri Apartments :) I hope you're f…" at bounding box center [891, 651] width 719 height 72
click at [1216, 622] on textarea "Hey [PERSON_NAME]!! This is Preslee with the Abri Apartments :) I hope you're f…" at bounding box center [891, 651] width 719 height 72
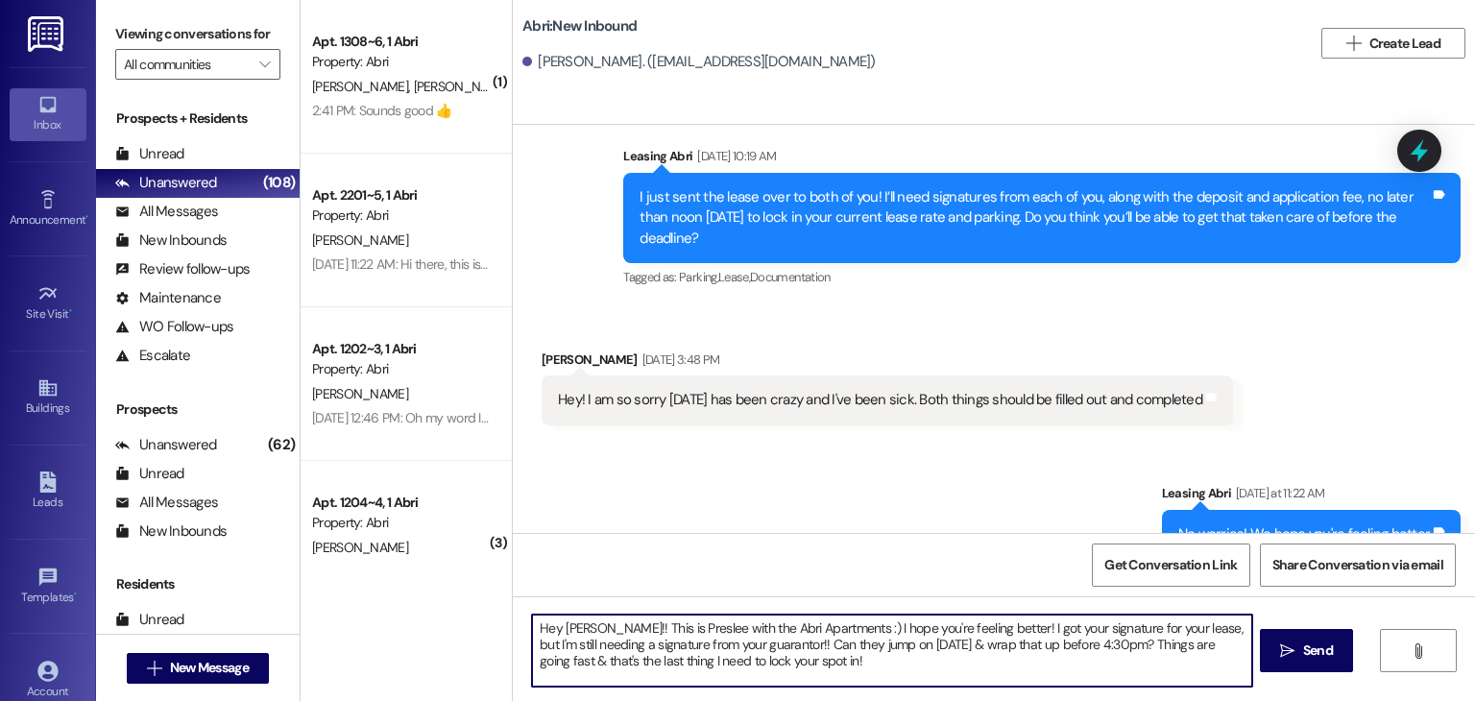
type textarea "Hey [PERSON_NAME]!! This is Preslee with the Abri Apartments :) I hope you're f…"
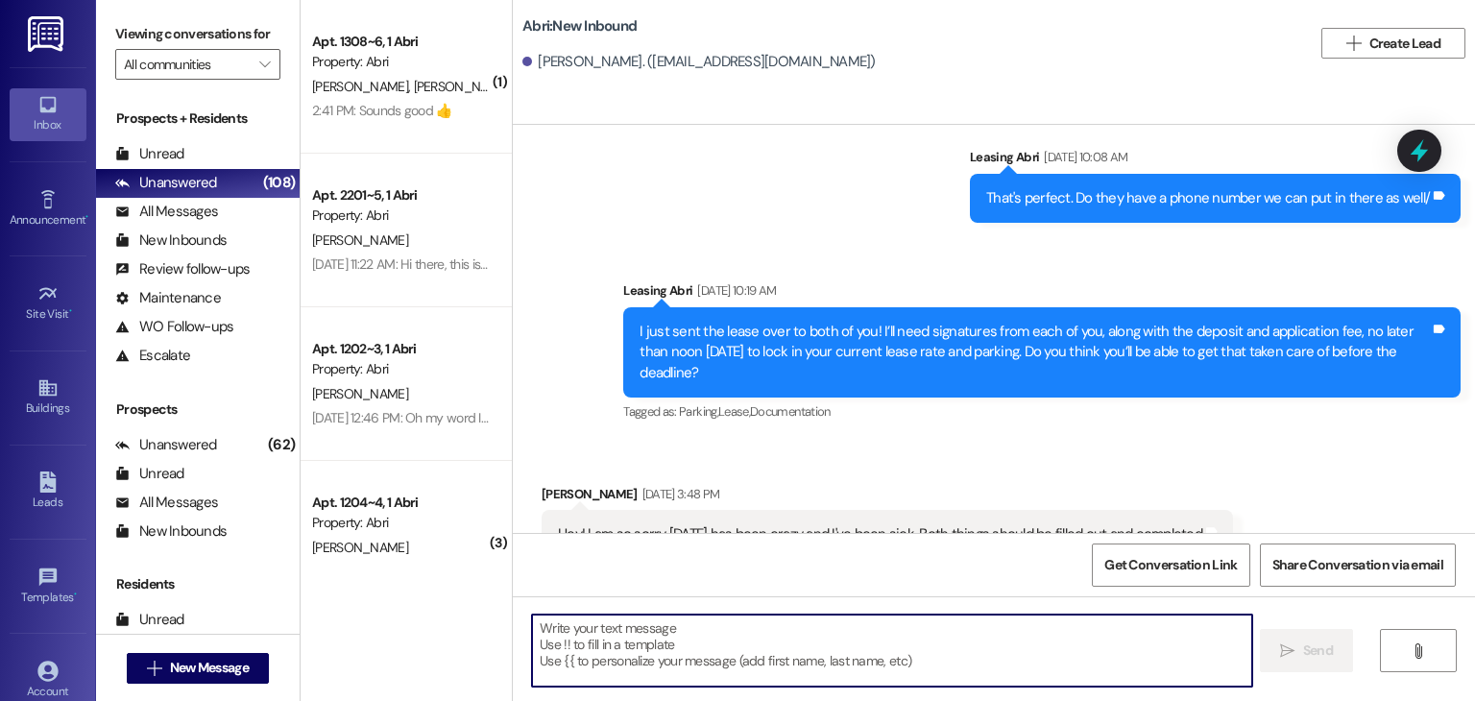
scroll to position [3249, 0]
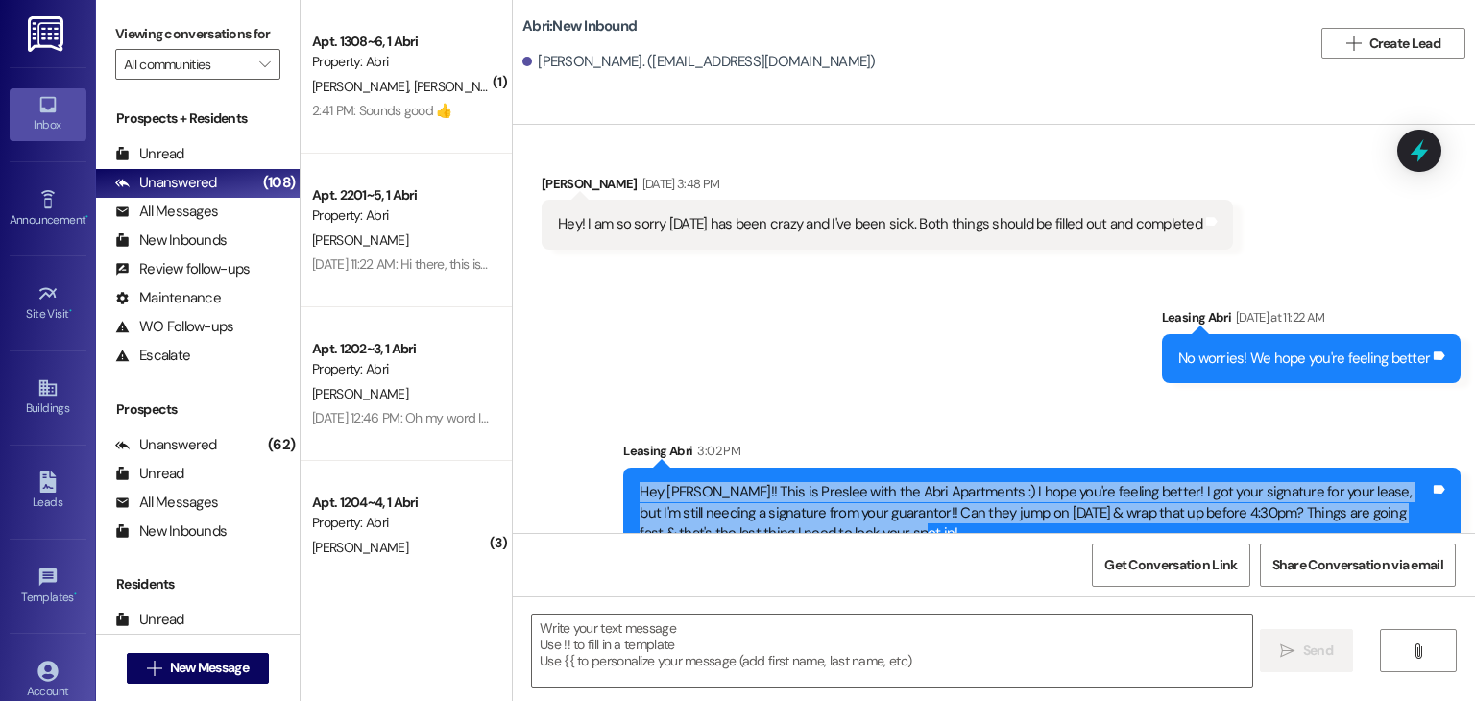
drag, startPoint x: 623, startPoint y: 450, endPoint x: 860, endPoint y: 496, distance: 241.6
click at [860, 496] on div "Hey [PERSON_NAME]!! This is Preslee with the Abri Apartments :) I hope you're f…" at bounding box center [1041, 513] width 837 height 90
copy div "Hey [PERSON_NAME]!! This is Preslee with the Abri Apartments :) I hope you're f…"
click at [860, 496] on div "Hey [PERSON_NAME]!! This is Preslee with the Abri Apartments :) I hope you're f…" at bounding box center [1035, 512] width 790 height 61
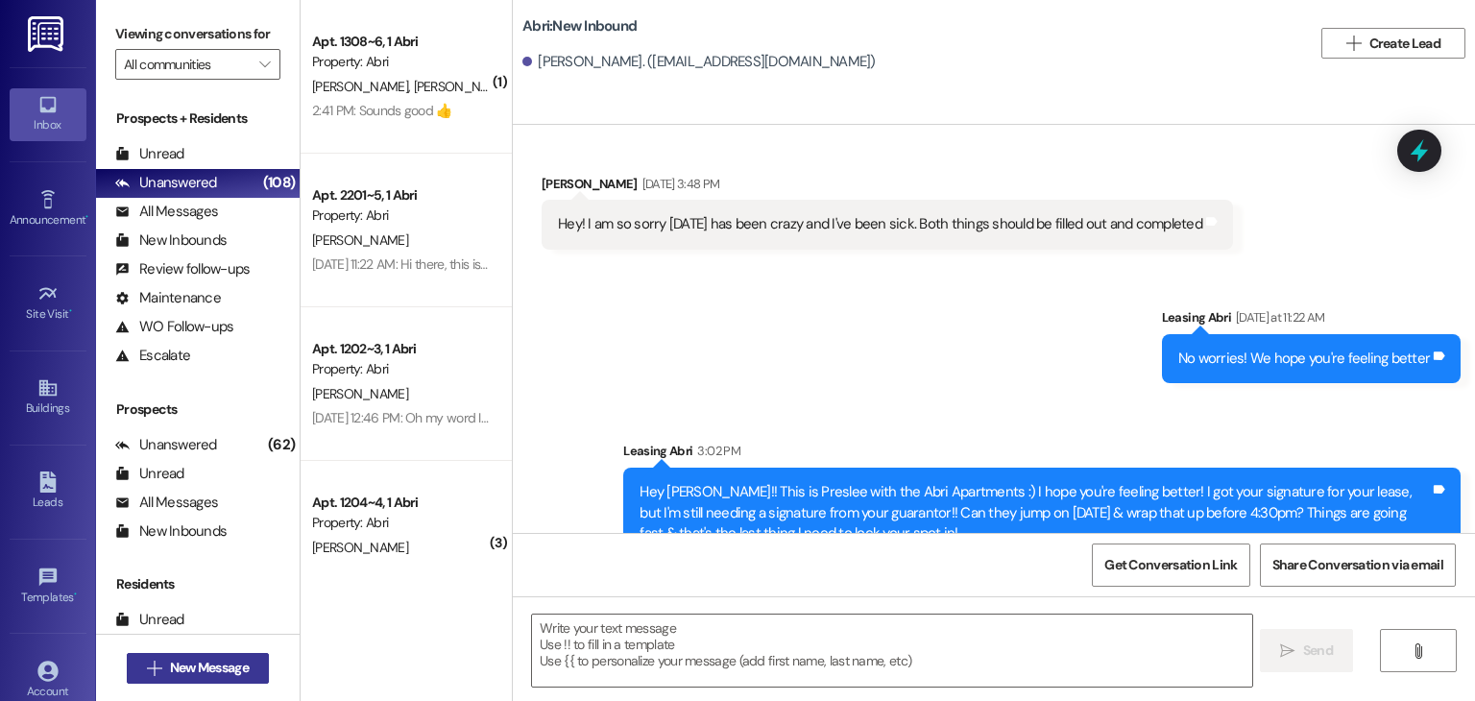
click at [260, 663] on button " New Message" at bounding box center [198, 668] width 142 height 31
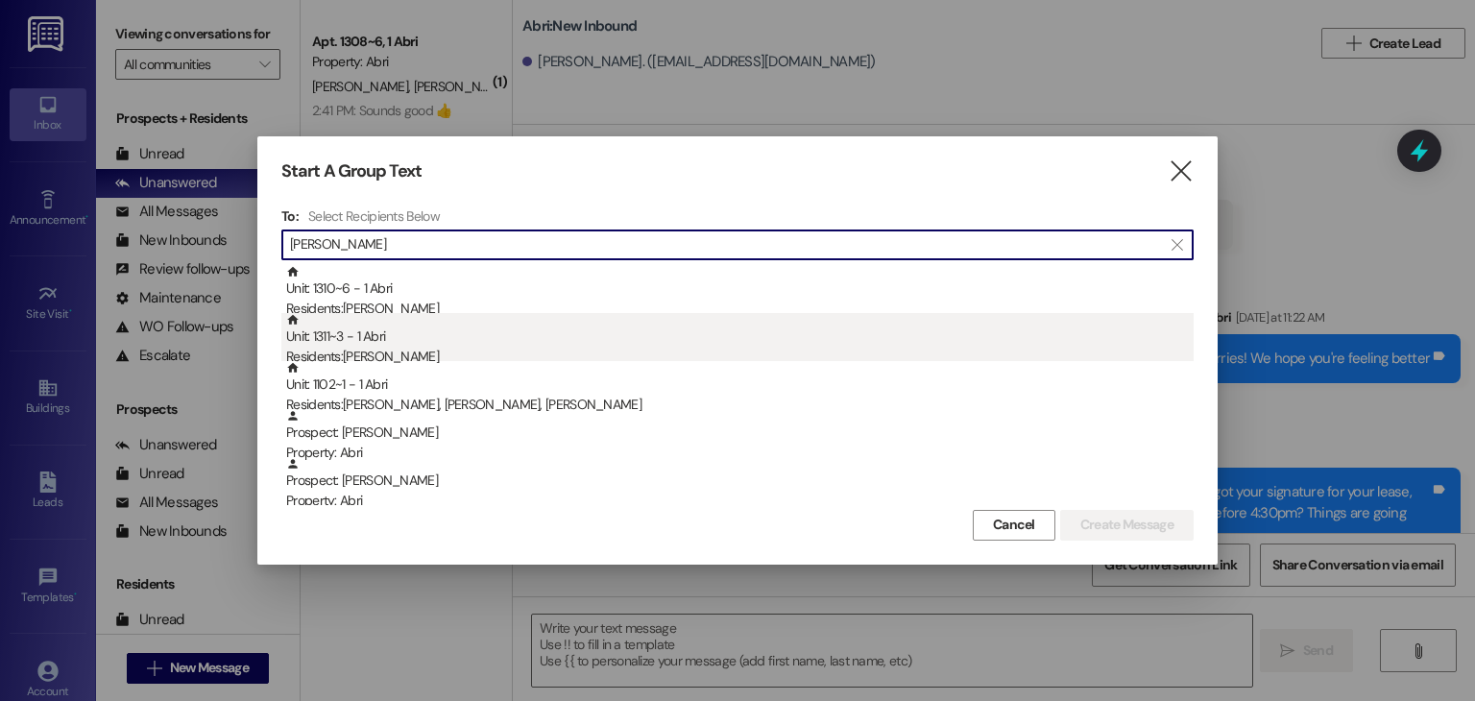
type input "[PERSON_NAME]"
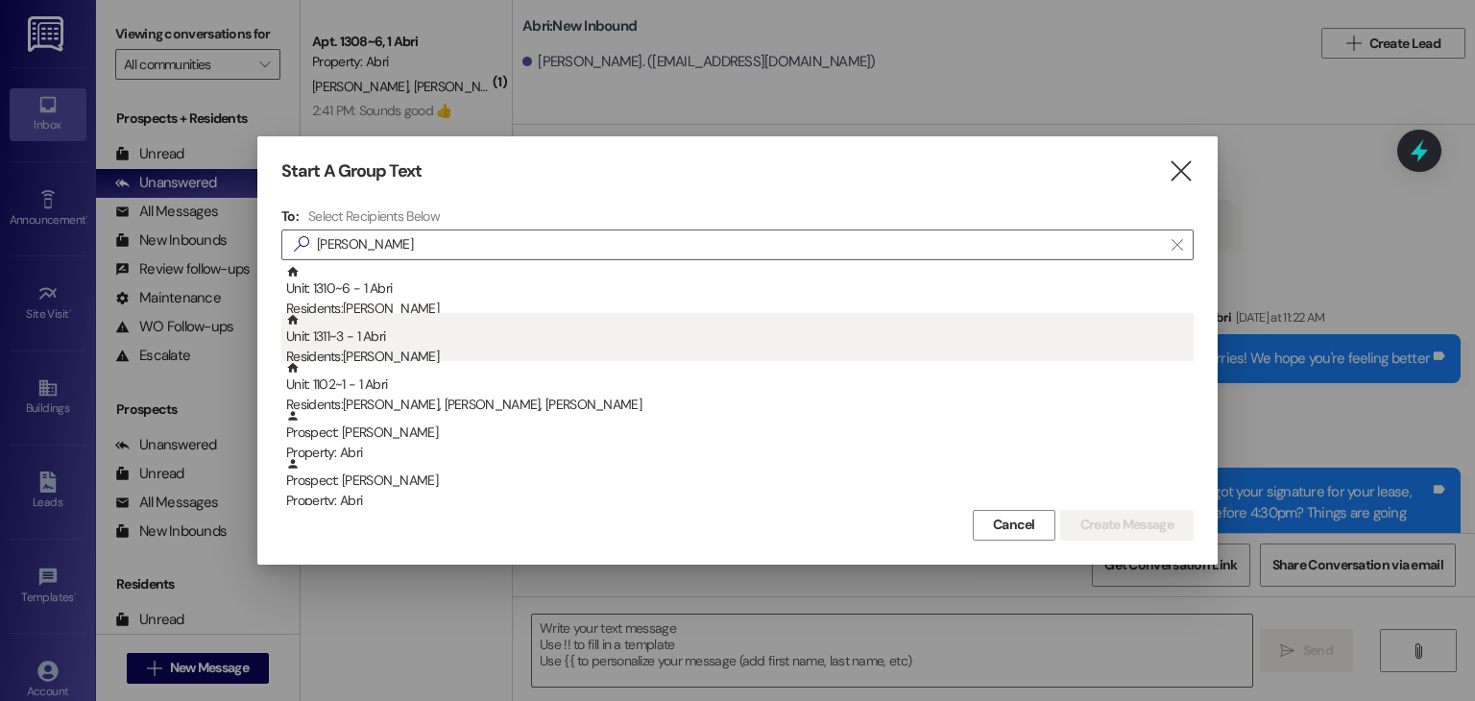
click at [592, 354] on div "Residents: [PERSON_NAME]" at bounding box center [739, 357] width 907 height 20
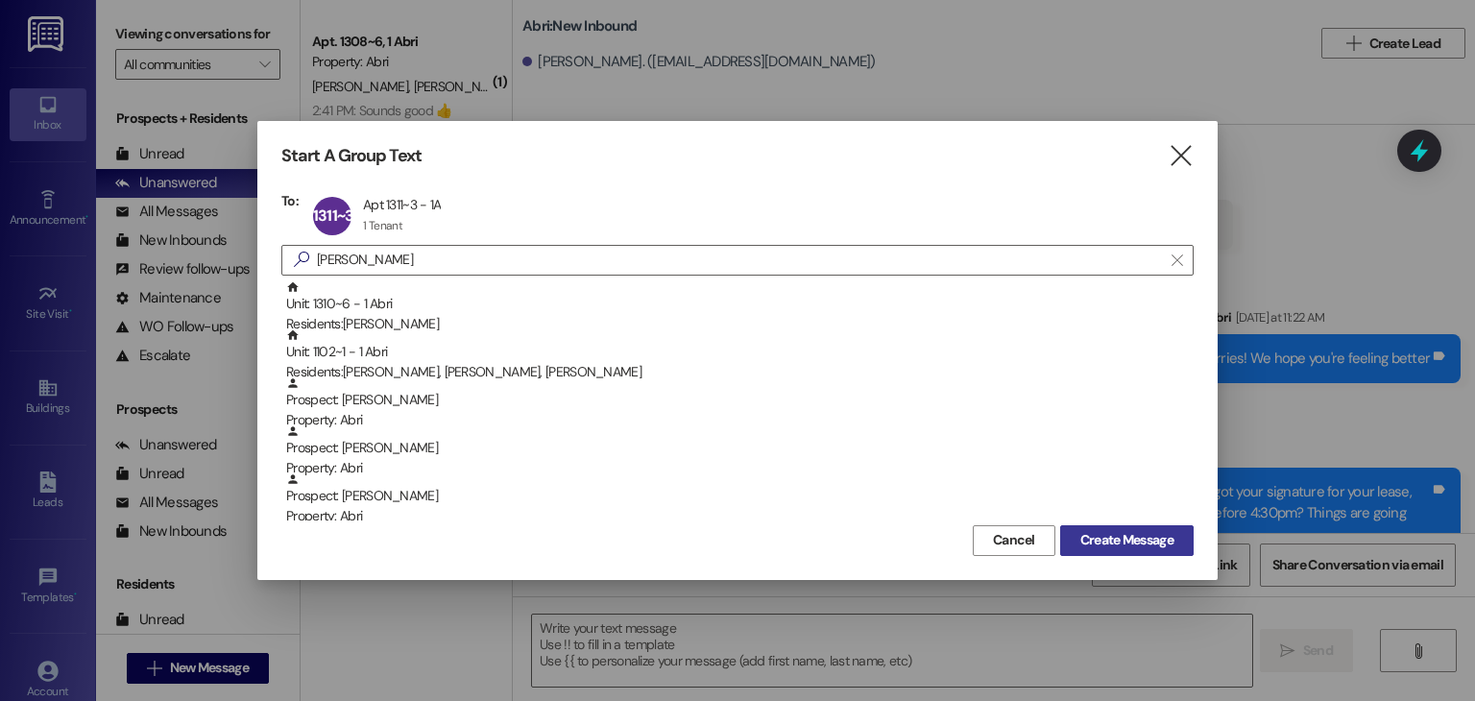
click at [1086, 534] on span "Create Message" at bounding box center [1126, 540] width 93 height 20
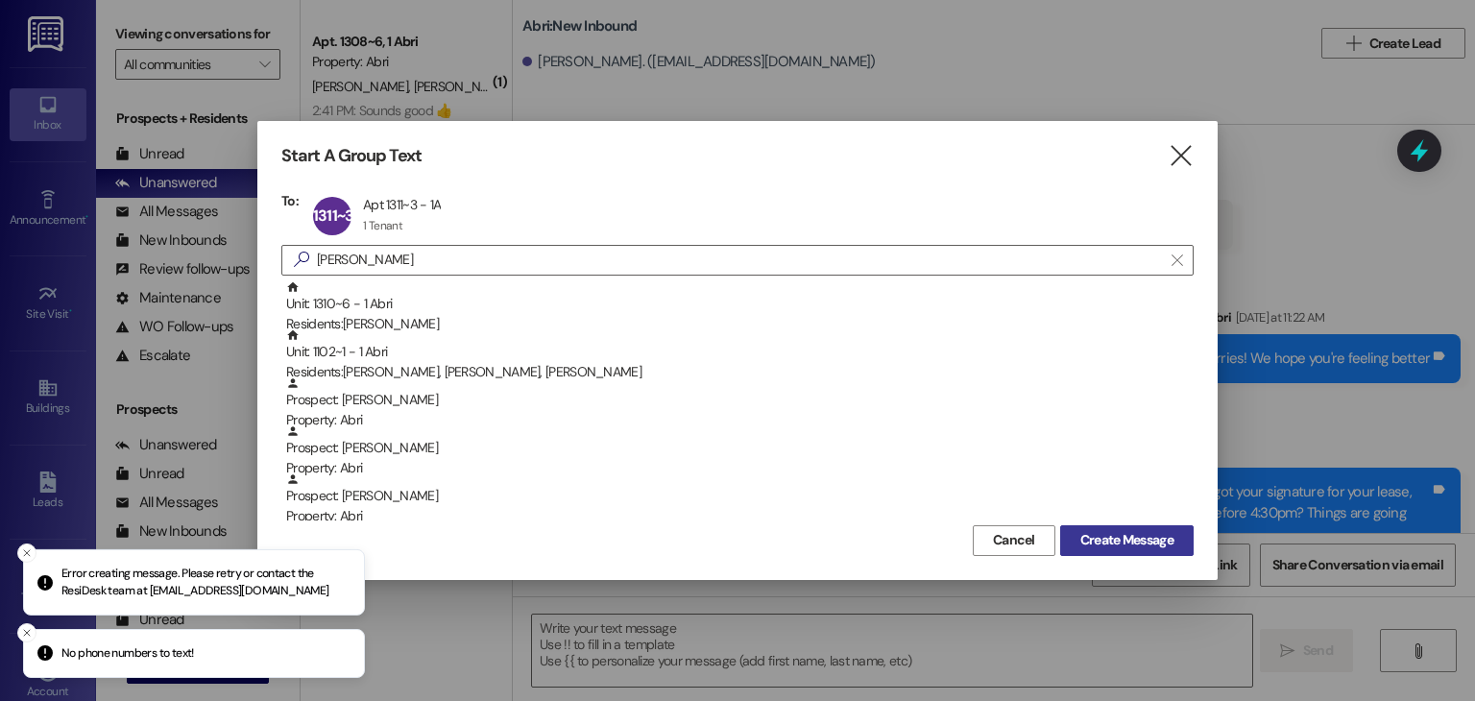
click at [1110, 544] on span "Create Message" at bounding box center [1126, 540] width 93 height 20
click at [1174, 153] on icon "" at bounding box center [1181, 156] width 26 height 20
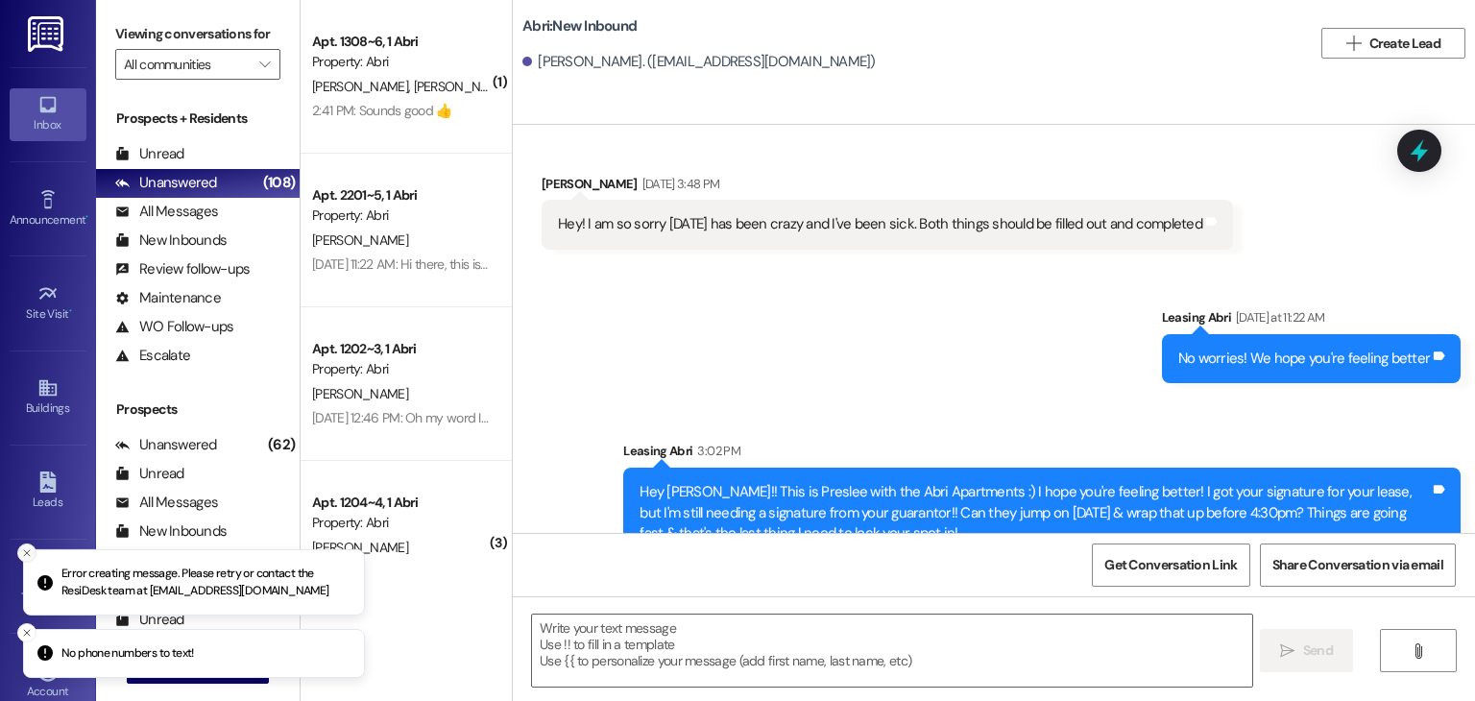
click at [27, 549] on icon "Close toast" at bounding box center [27, 553] width 12 height 12
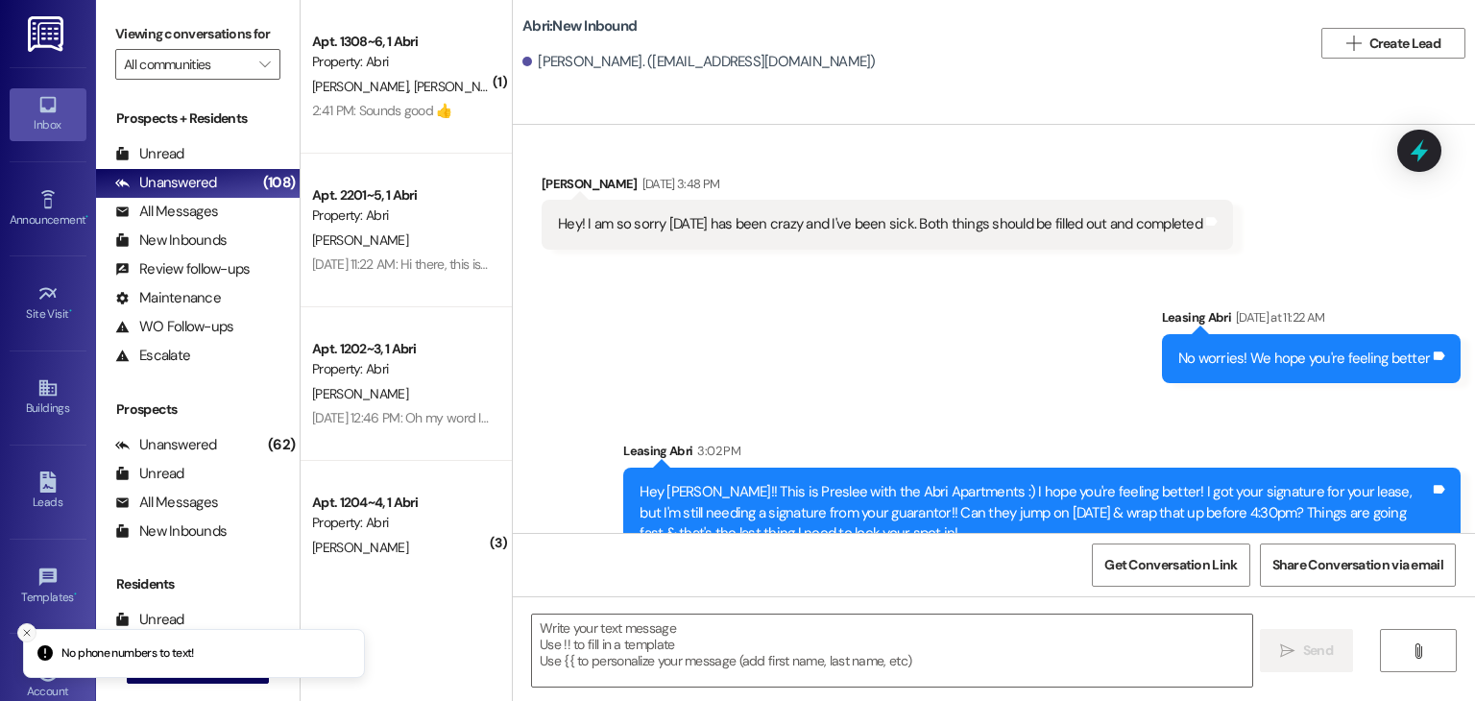
click at [23, 624] on button "Close toast" at bounding box center [26, 632] width 19 height 19
click at [181, 670] on span "New Message" at bounding box center [209, 668] width 79 height 20
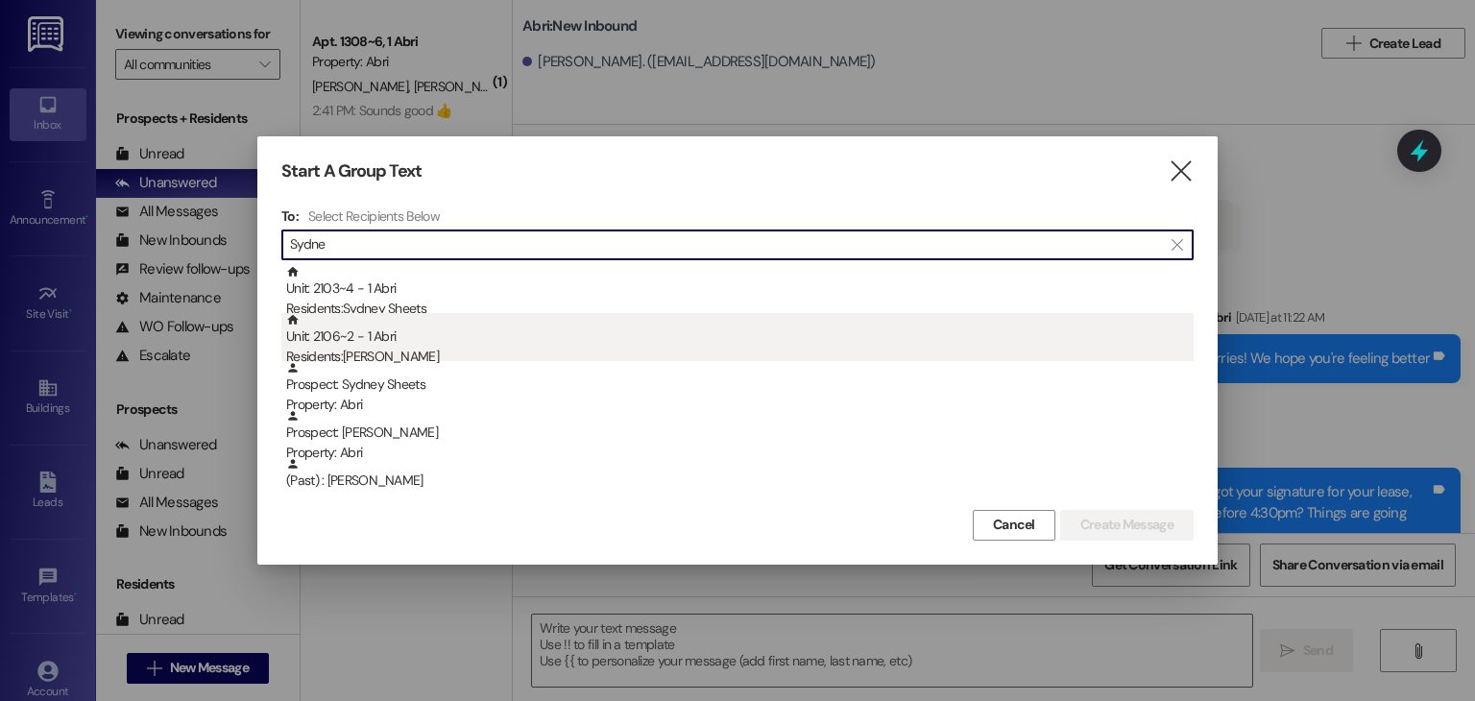
type input "Sydne"
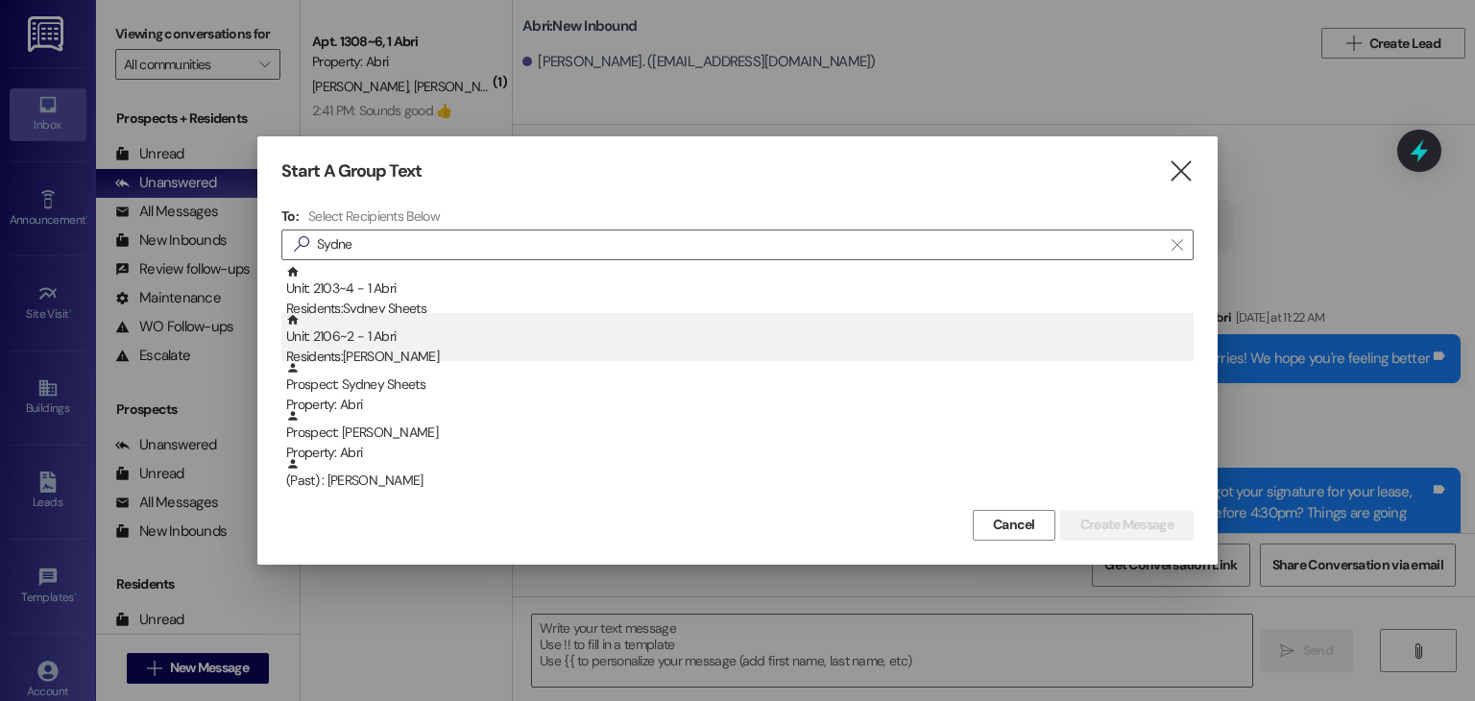
click at [461, 347] on div "Residents: [PERSON_NAME]" at bounding box center [739, 357] width 907 height 20
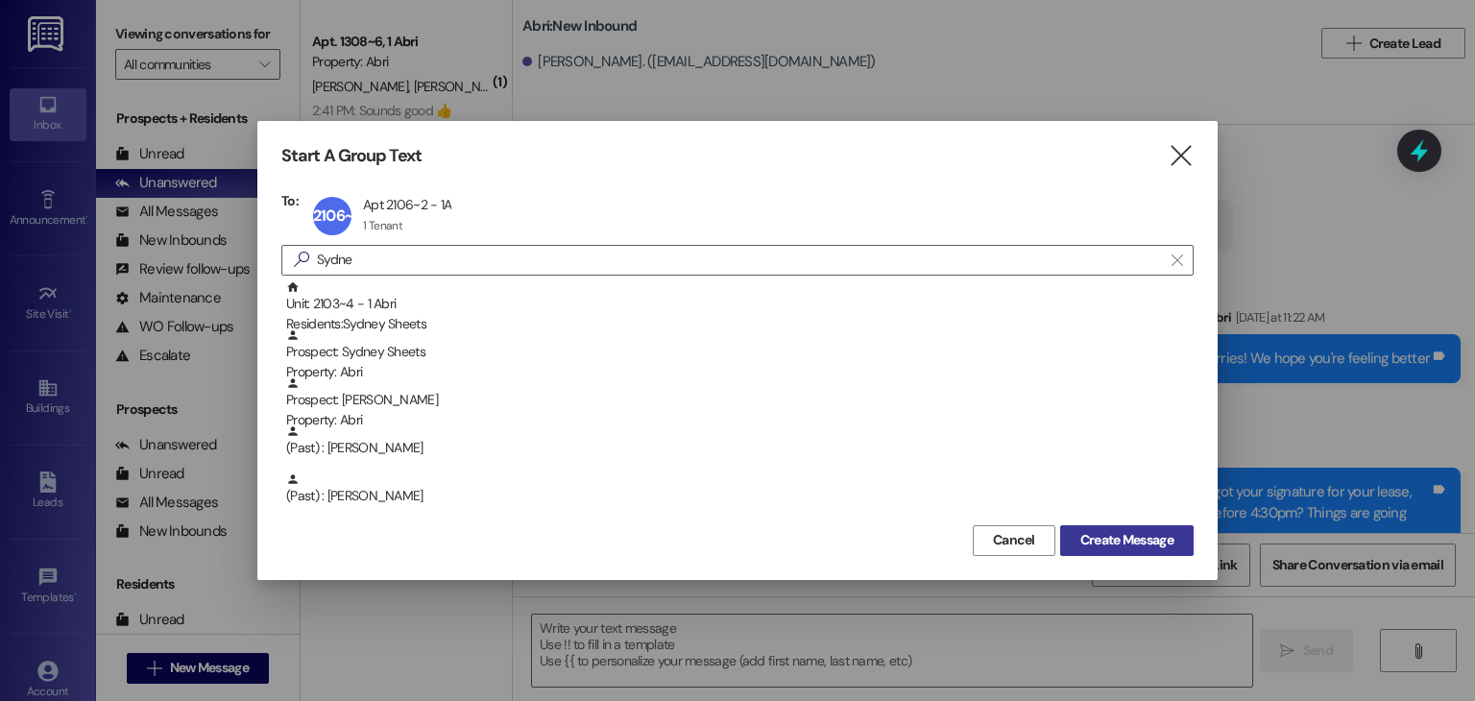
click at [1120, 537] on span "Create Message" at bounding box center [1126, 540] width 93 height 20
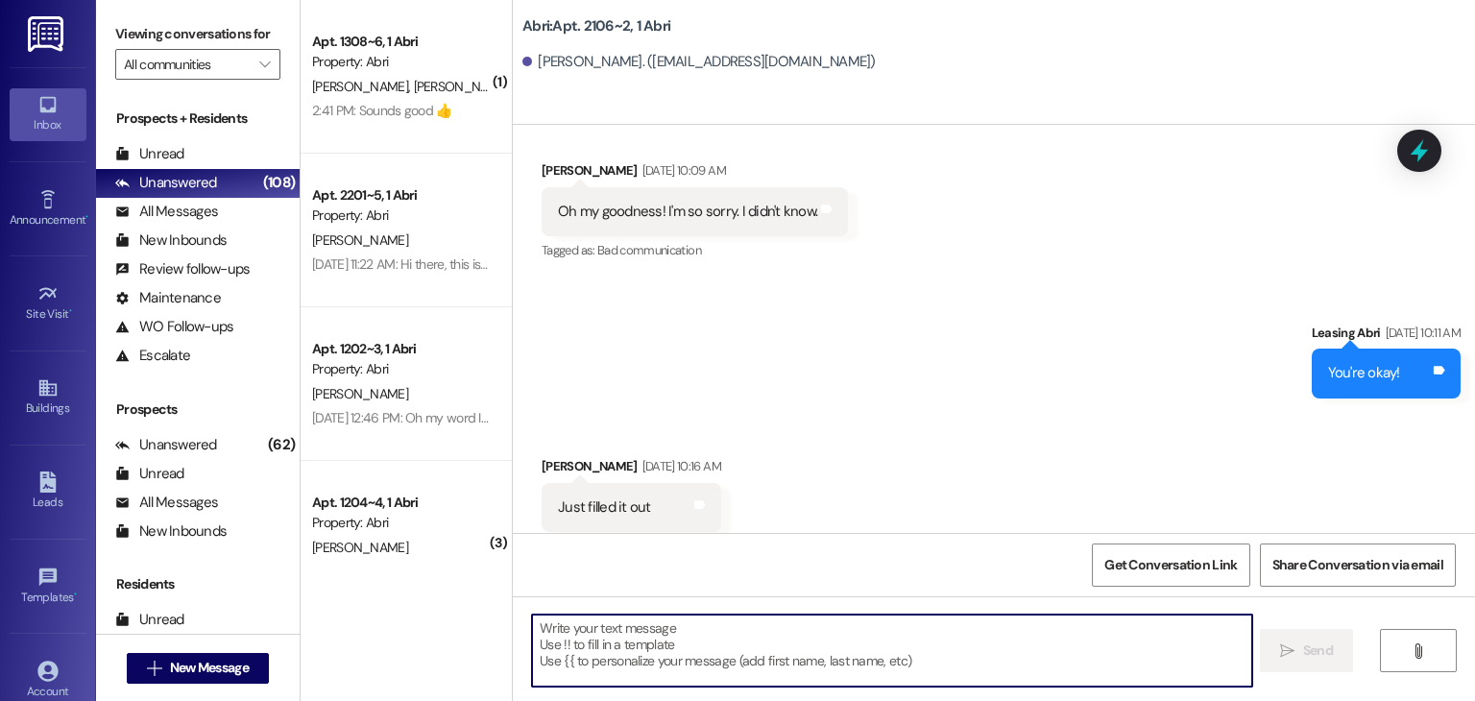
click at [711, 635] on textarea at bounding box center [891, 651] width 719 height 72
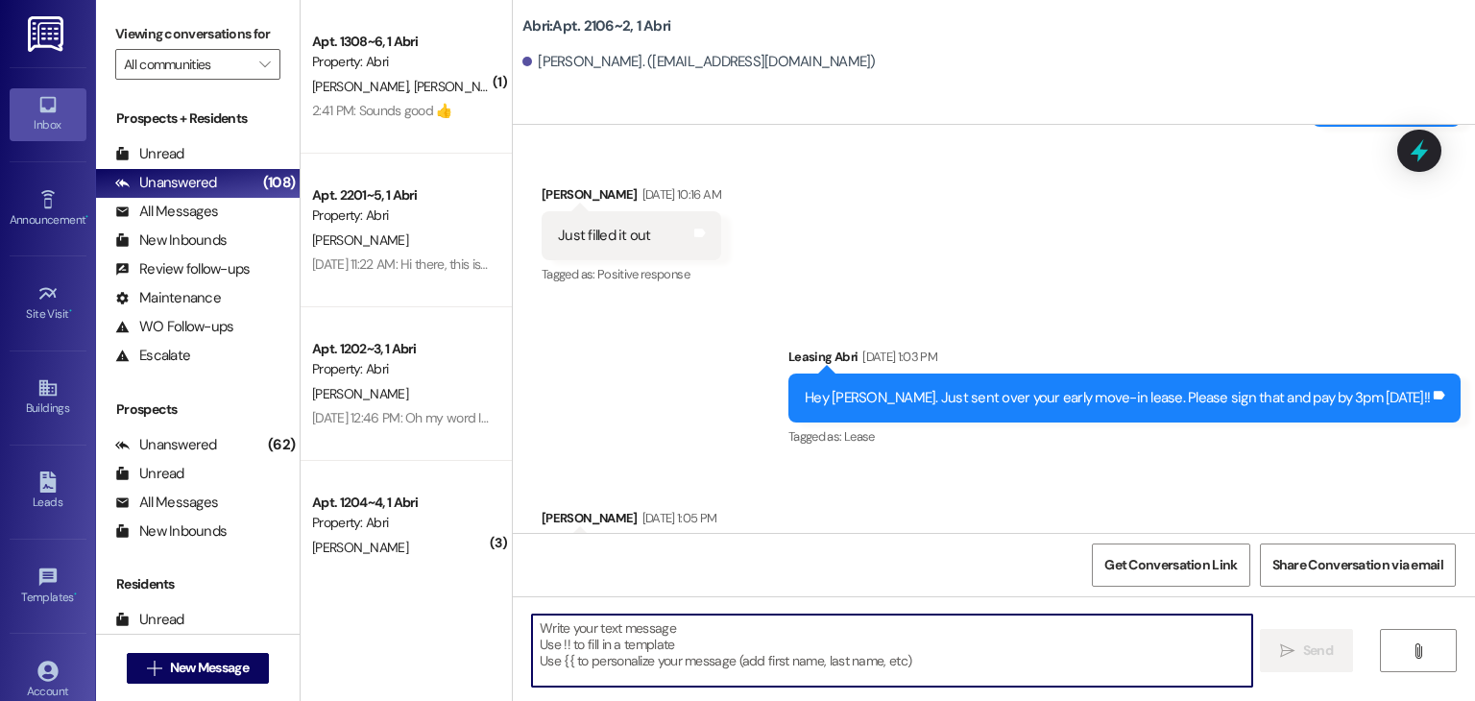
scroll to position [15150, 0]
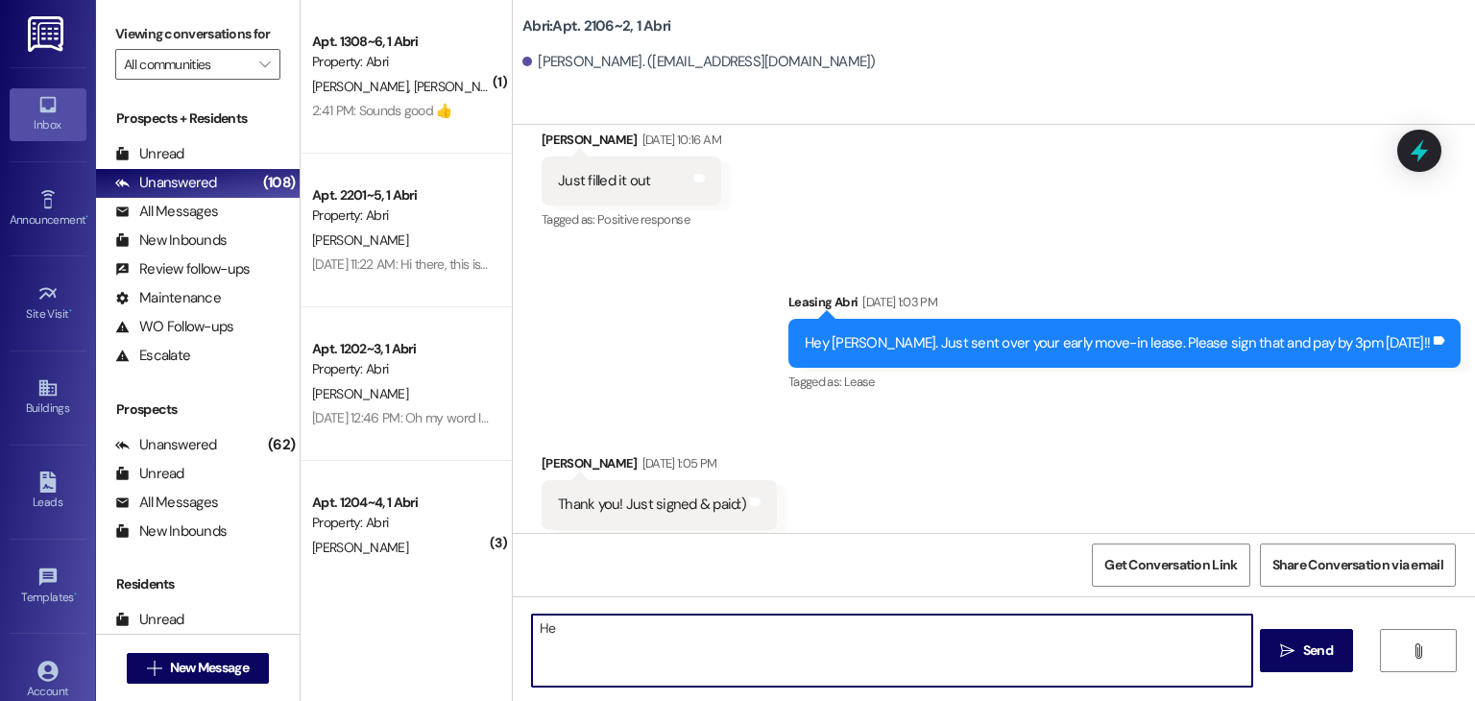
type textarea "H"
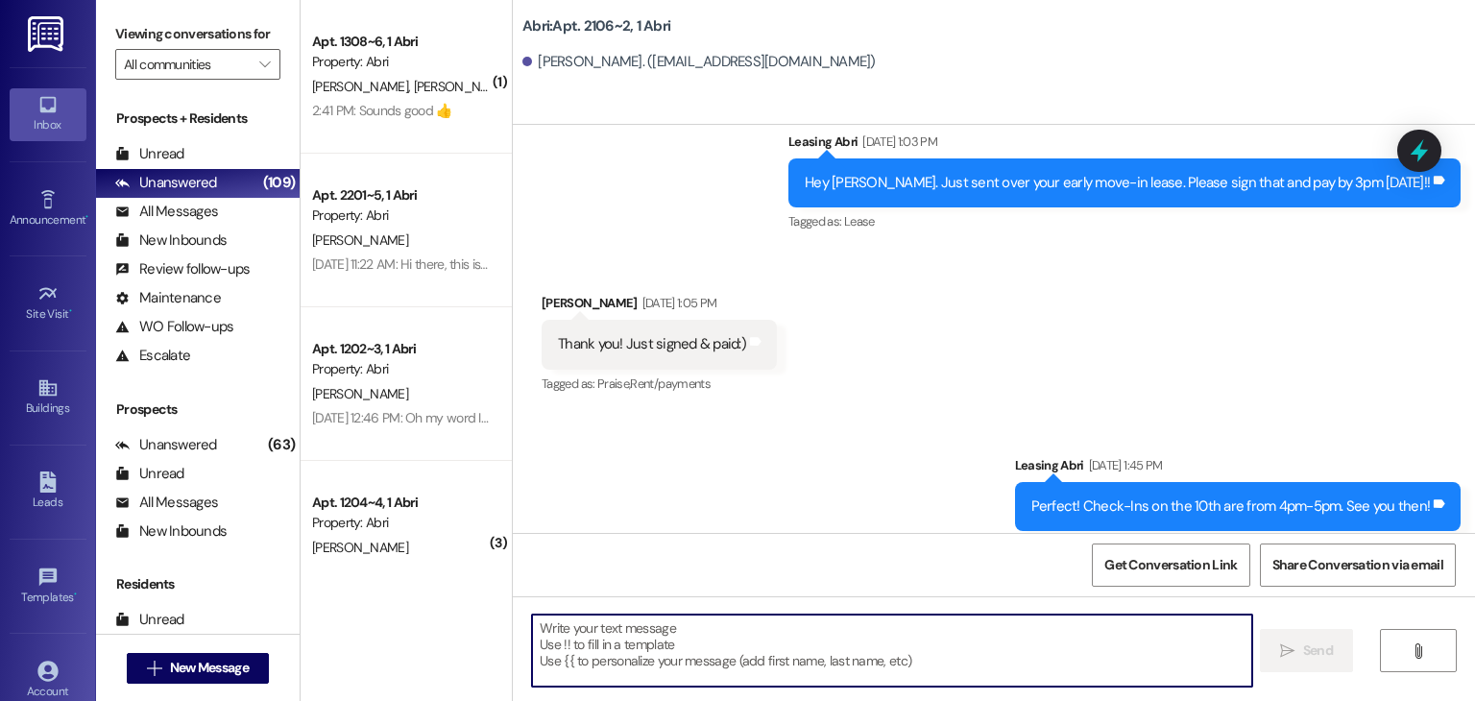
scroll to position [15397, 0]
